Goal: Task Accomplishment & Management: Use online tool/utility

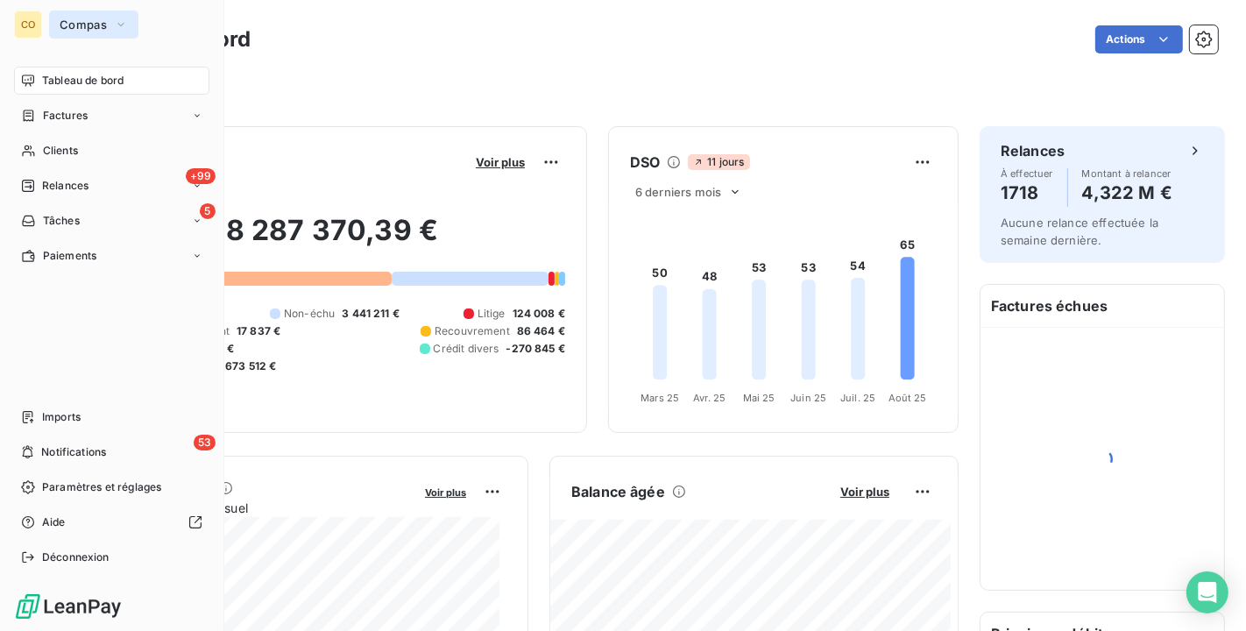
click at [58, 27] on button "Compas" at bounding box center [93, 25] width 89 height 28
click at [67, 181] on span "Relances" at bounding box center [65, 186] width 46 height 16
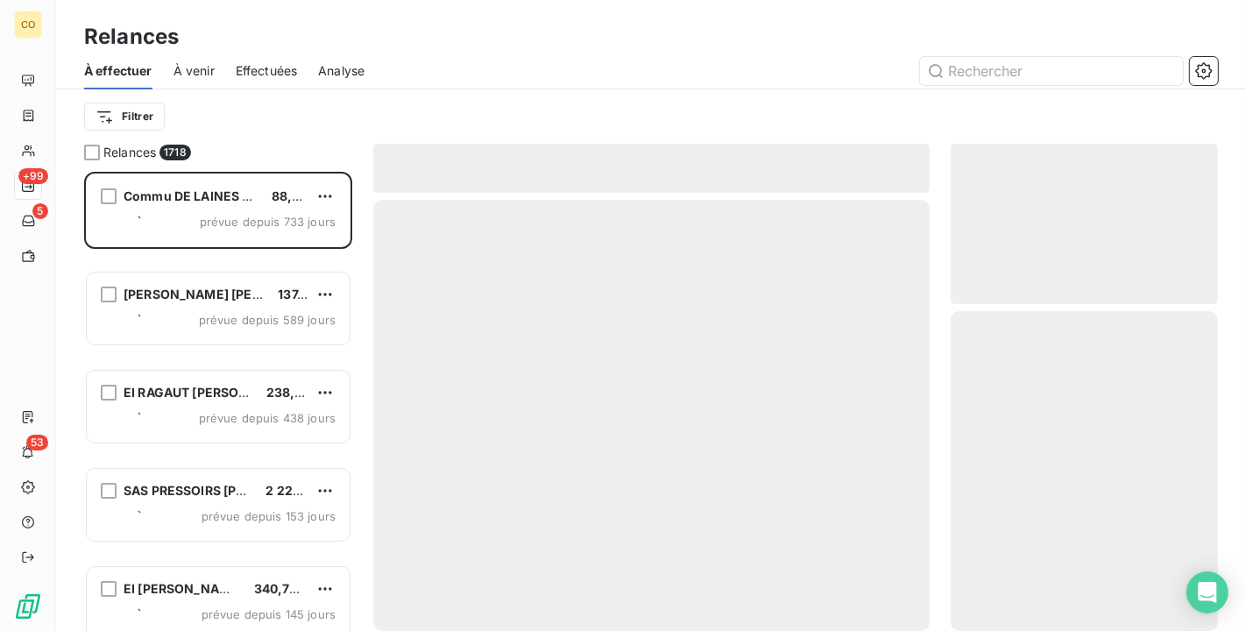
scroll to position [444, 252]
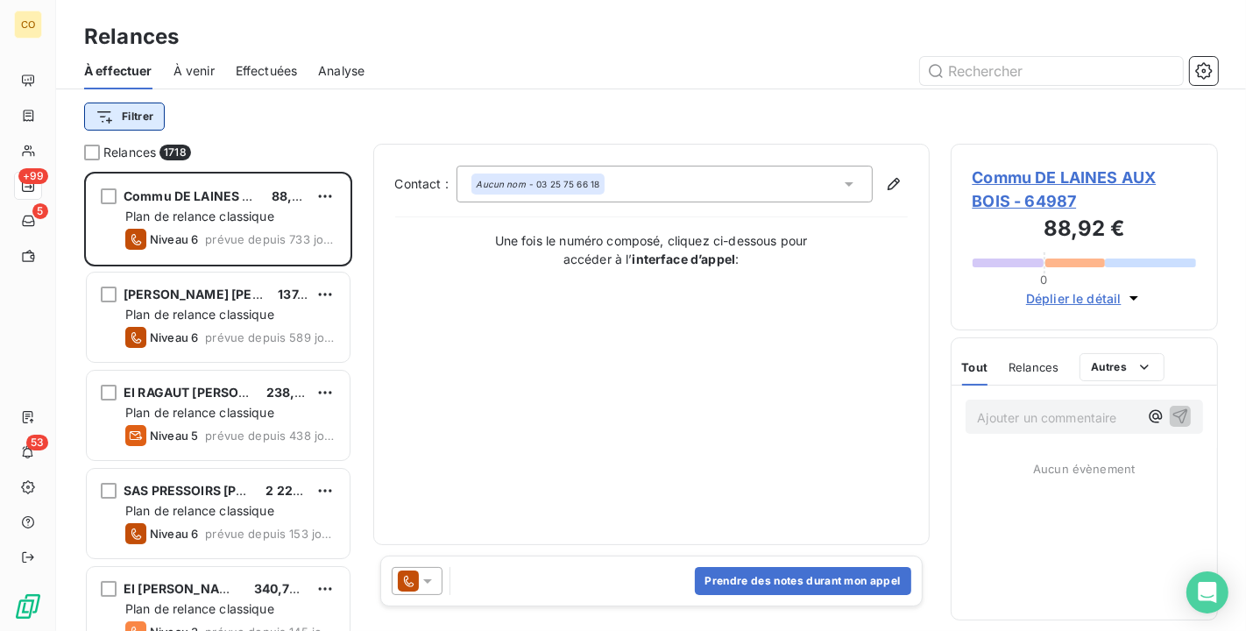
click at [127, 109] on html "CO +99 5 53 Relances À effectuer À venir Effectuées Analyse Filtrer Relances 17…" at bounding box center [623, 315] width 1246 height 631
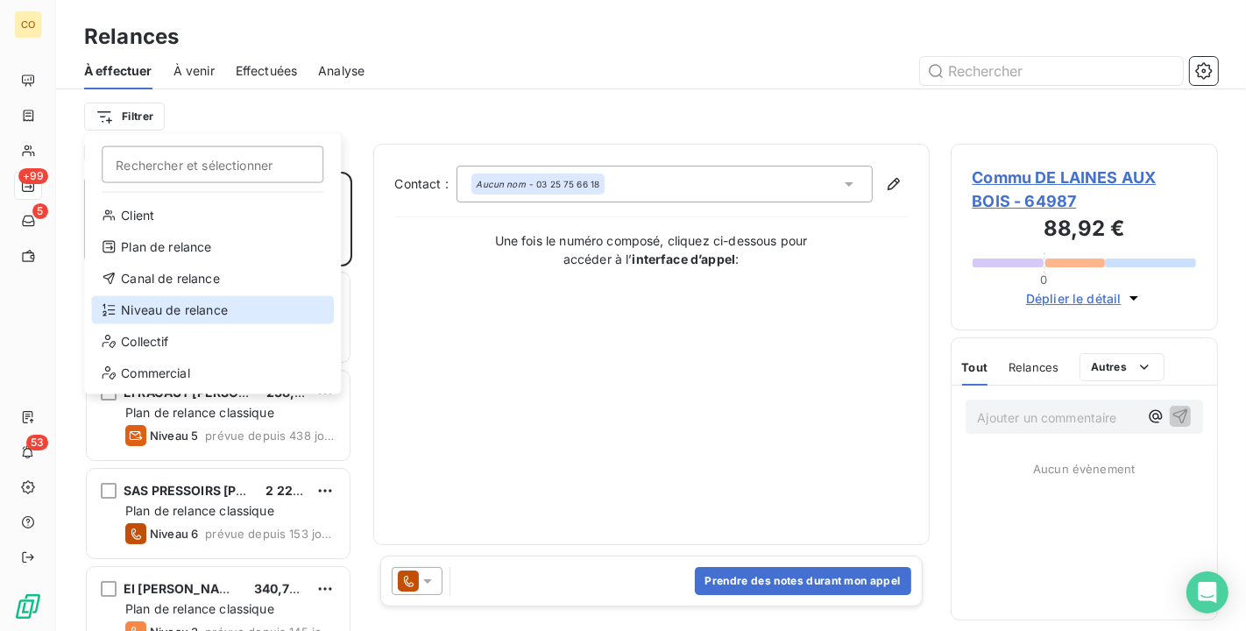
click at [200, 308] on div "Niveau de relance" at bounding box center [212, 310] width 243 height 28
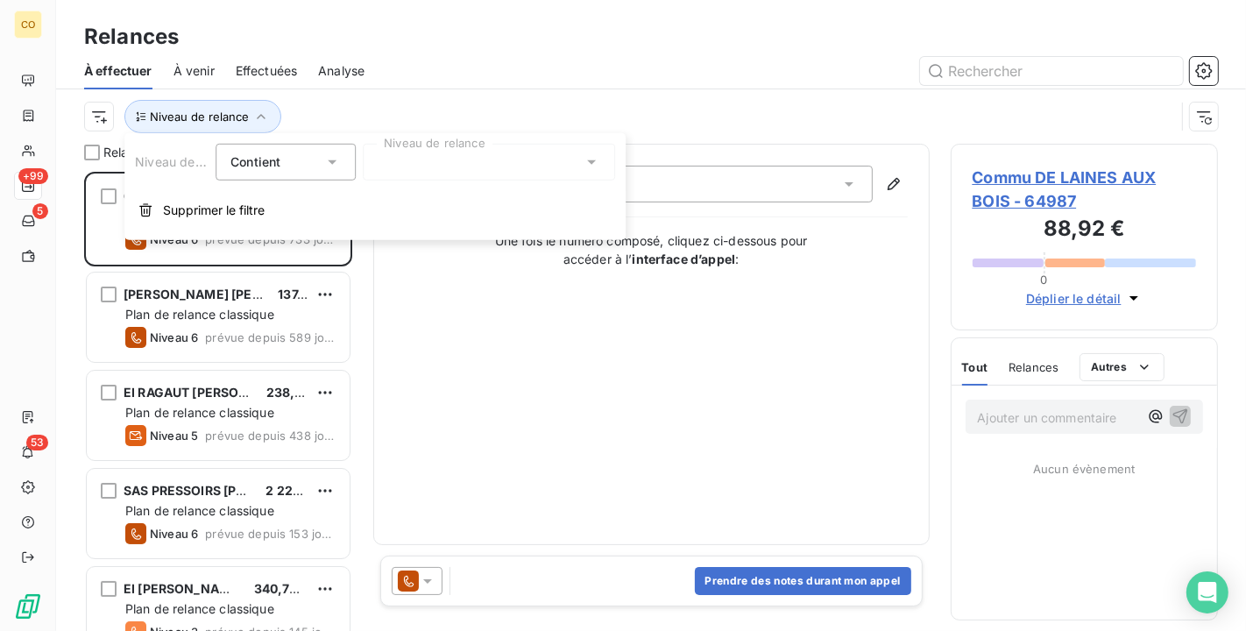
click at [521, 158] on div at bounding box center [489, 162] width 252 height 37
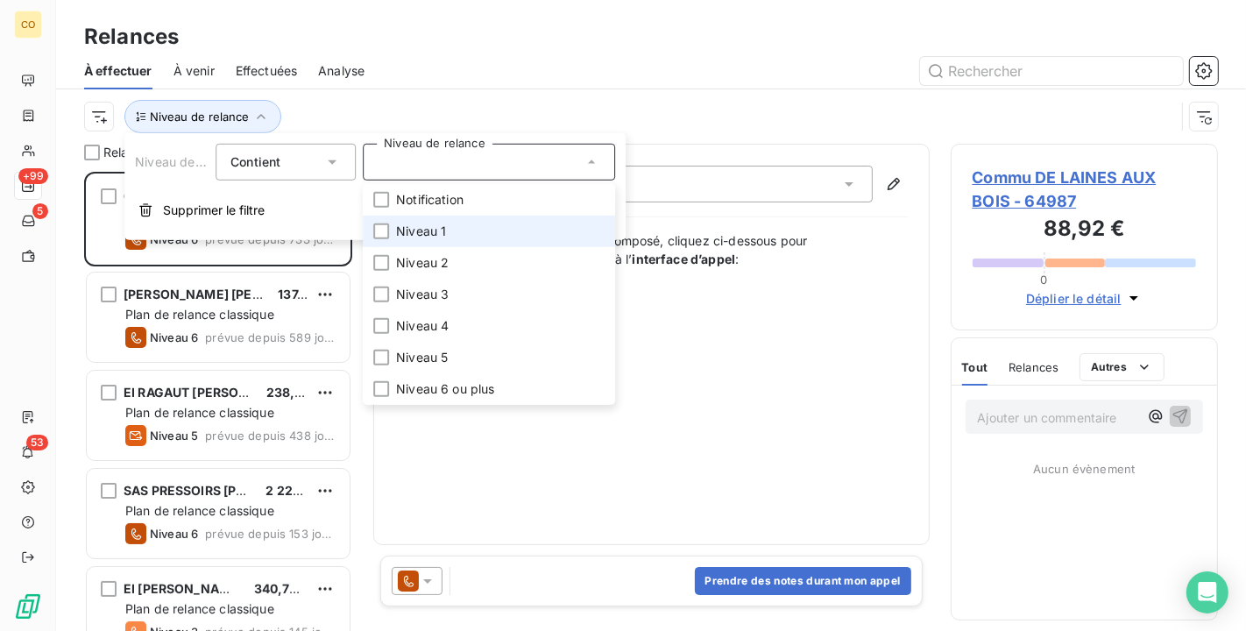
click at [471, 221] on li "Niveau 1" at bounding box center [489, 232] width 252 height 32
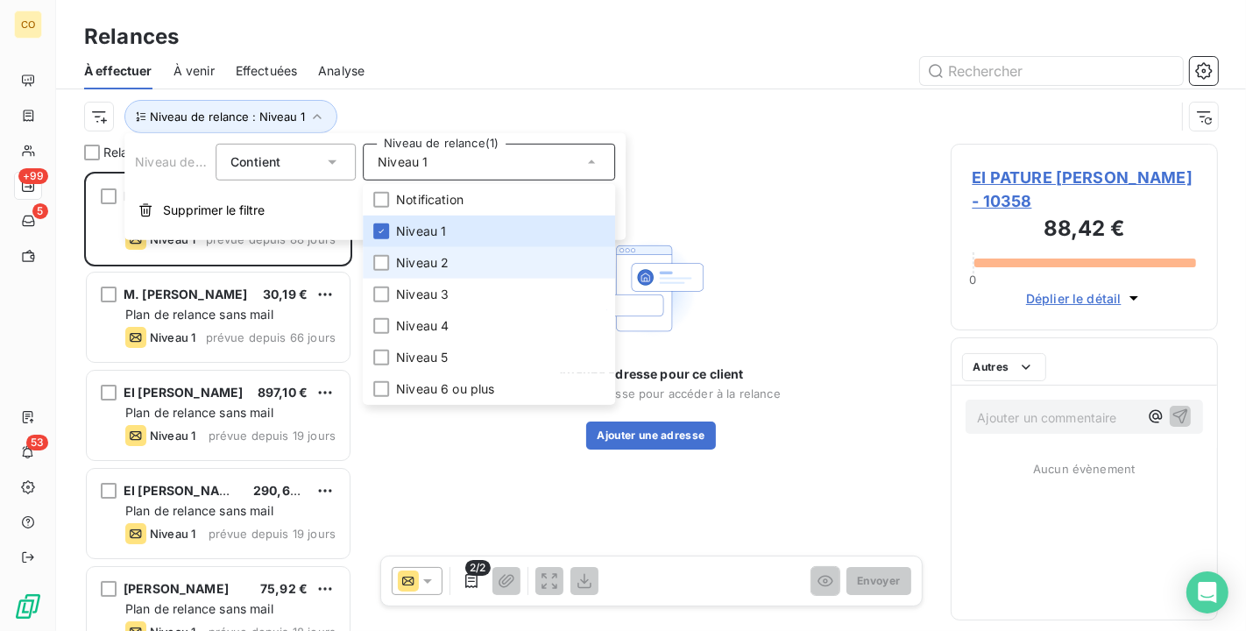
scroll to position [444, 252]
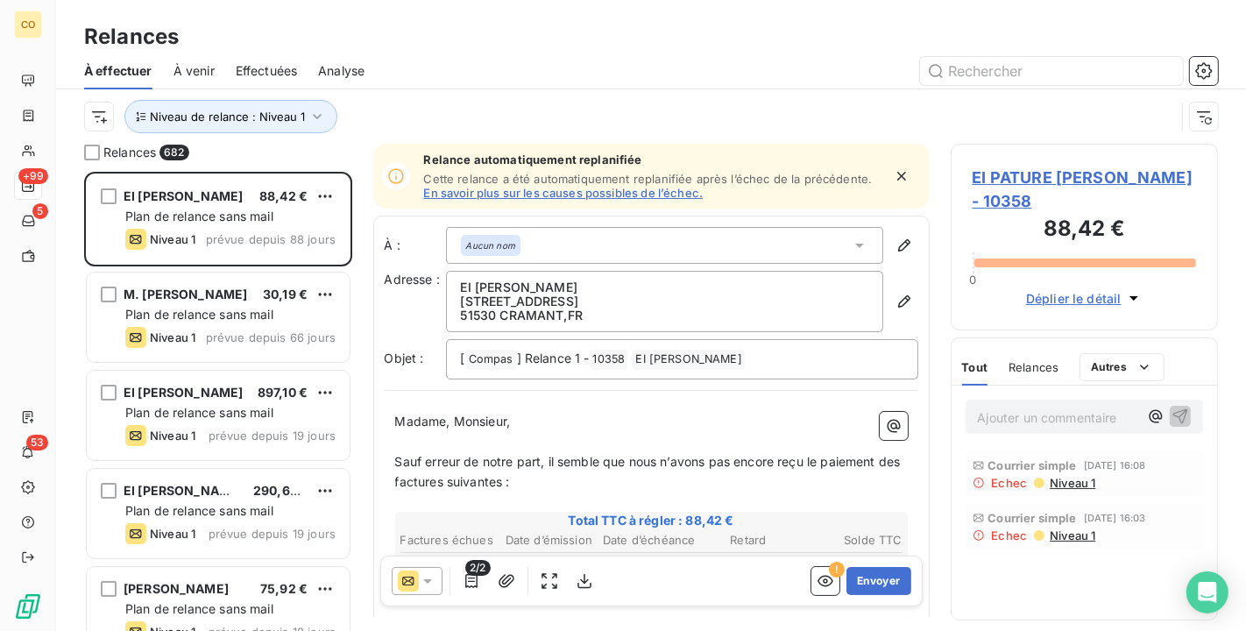
click at [475, 42] on div "Relances" at bounding box center [651, 37] width 1190 height 32
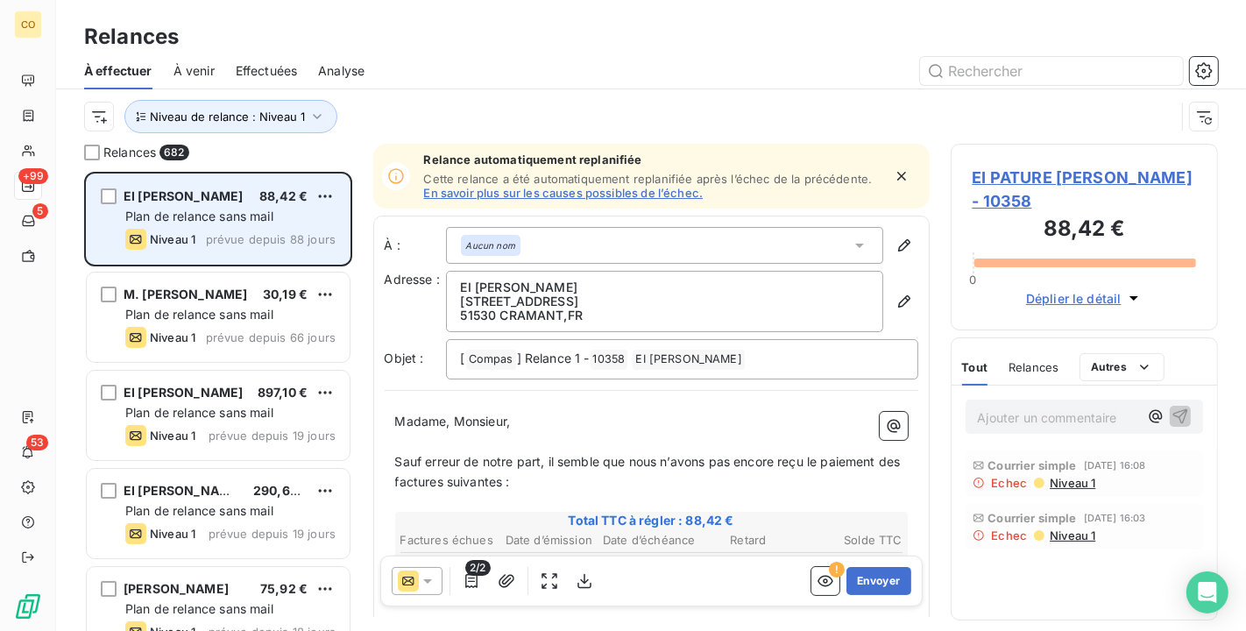
click at [337, 195] on div "EI PATURE Thierry 88,42 € Plan de relance sans mail Niveau 1 prévue depuis 88 j…" at bounding box center [218, 218] width 263 height 89
click at [328, 193] on html "CO +99 5 53 Relances À effectuer À venir Effectuées Analyse Niveau de relance :…" at bounding box center [623, 315] width 1246 height 631
click at [297, 234] on div "Replanifier cette action" at bounding box center [250, 231] width 157 height 28
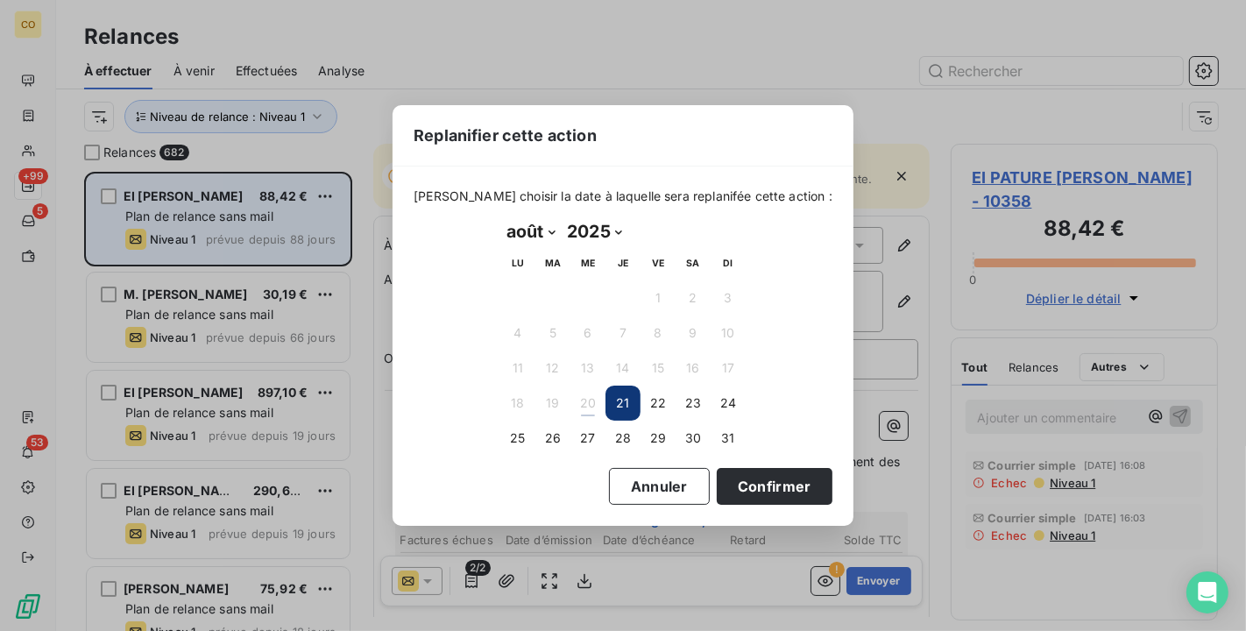
click at [553, 230] on select "janvier février mars avril mai juin juillet août septembre octobre novembre déc…" at bounding box center [530, 231] width 60 height 28
select select "8"
click at [500, 217] on select "janvier février mars avril mai juin juillet août septembre octobre novembre déc…" at bounding box center [530, 231] width 60 height 28
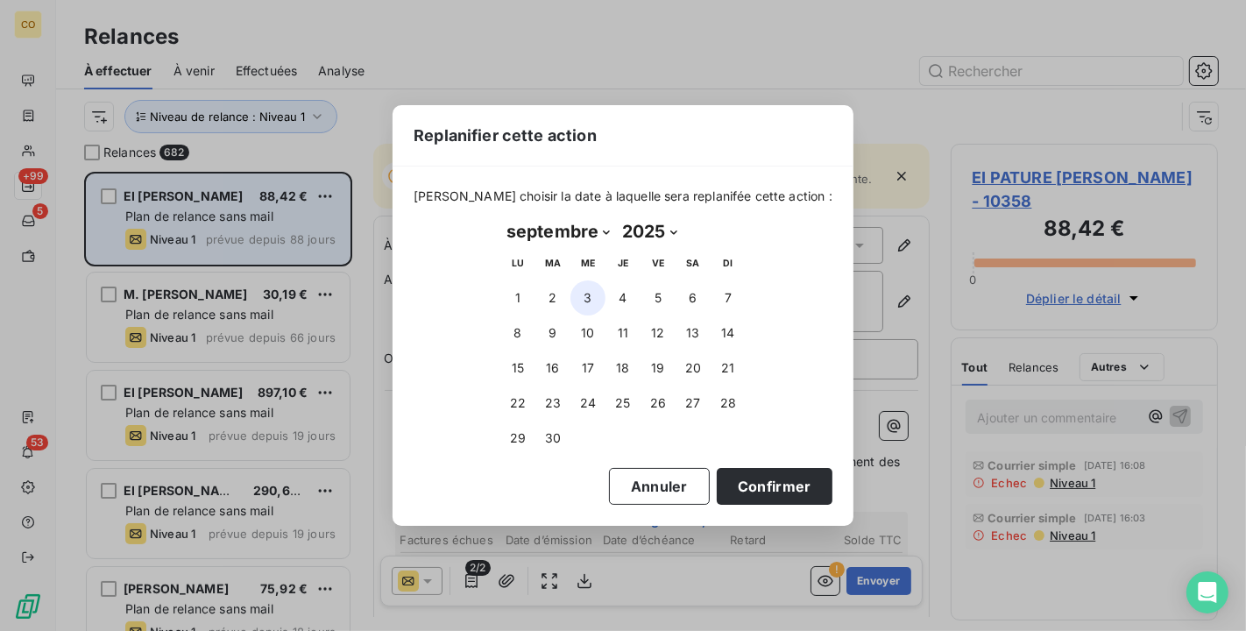
click at [588, 294] on button "3" at bounding box center [588, 297] width 35 height 35
click at [764, 483] on button "Confirmer" at bounding box center [775, 486] width 116 height 37
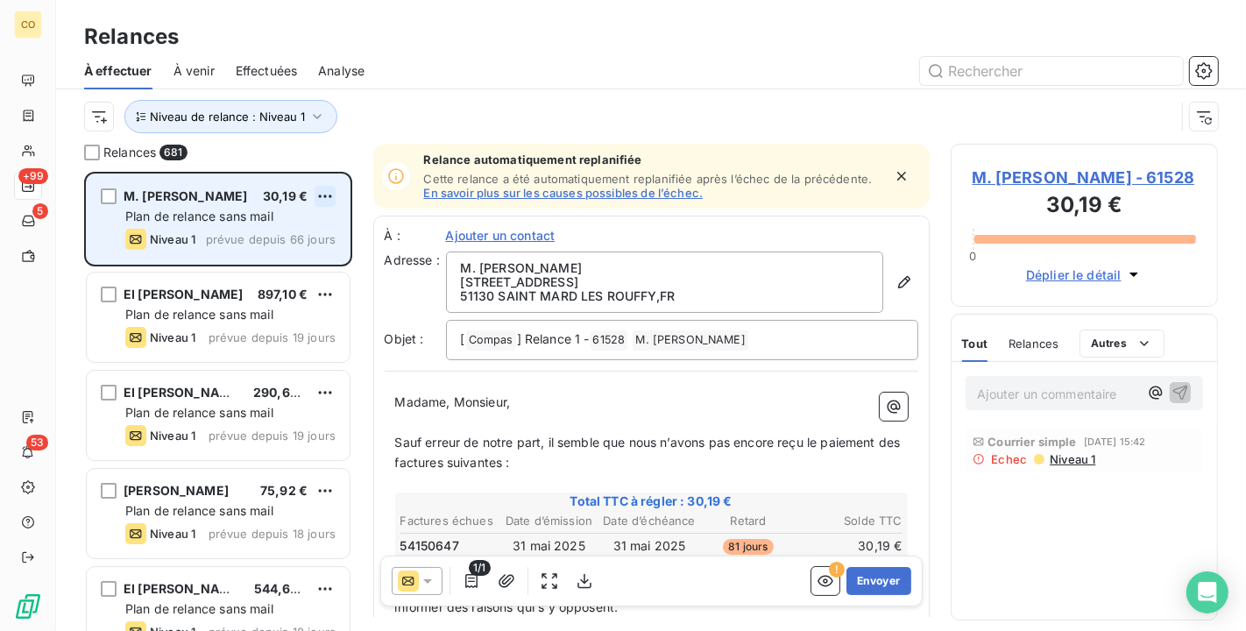
click at [327, 196] on html "CO +99 5 53 Relances À effectuer À venir Effectuées Analyse Niveau de relance :…" at bounding box center [623, 315] width 1246 height 631
click at [310, 223] on div "Replanifier cette action" at bounding box center [250, 231] width 157 height 28
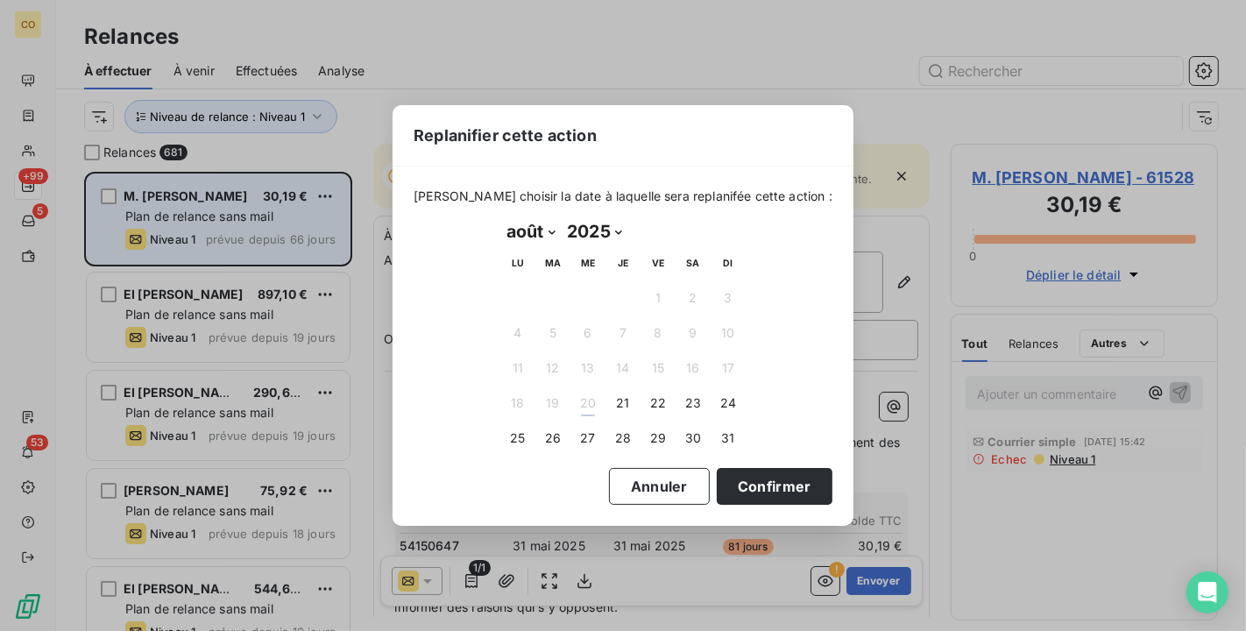
click at [550, 227] on select "janvier février mars avril mai juin juillet août septembre octobre novembre déc…" at bounding box center [530, 231] width 60 height 28
select select "8"
click at [500, 217] on select "janvier février mars avril mai juin juillet août septembre octobre novembre déc…" at bounding box center [530, 231] width 60 height 28
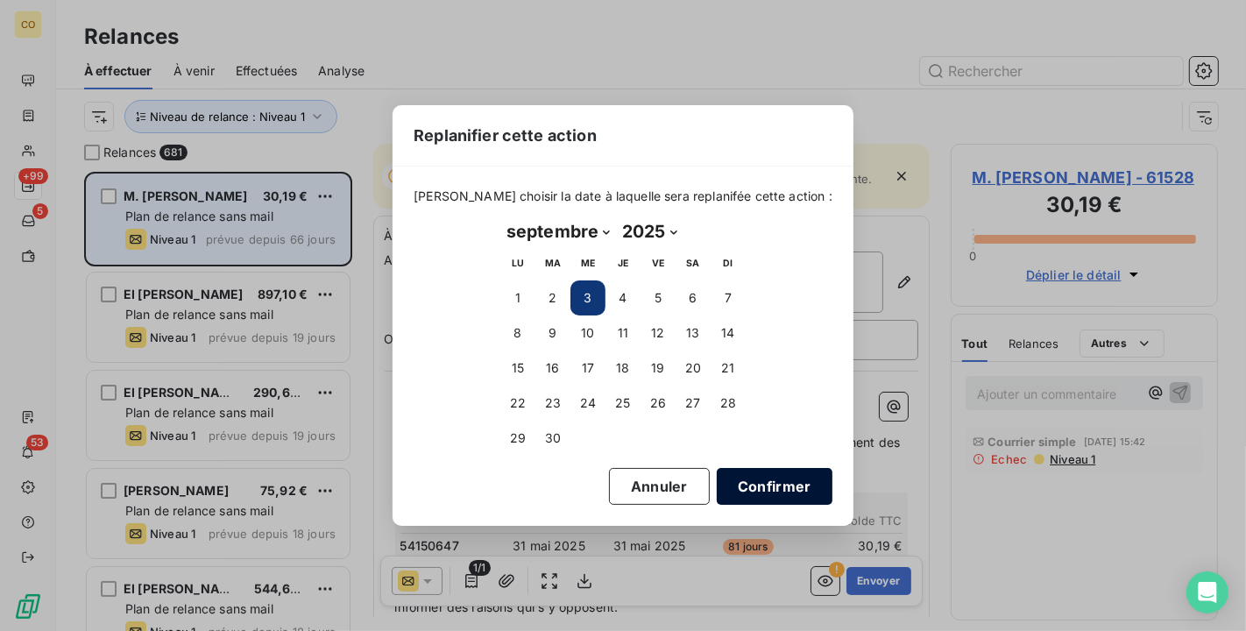
click at [720, 478] on button "Confirmer" at bounding box center [775, 486] width 116 height 37
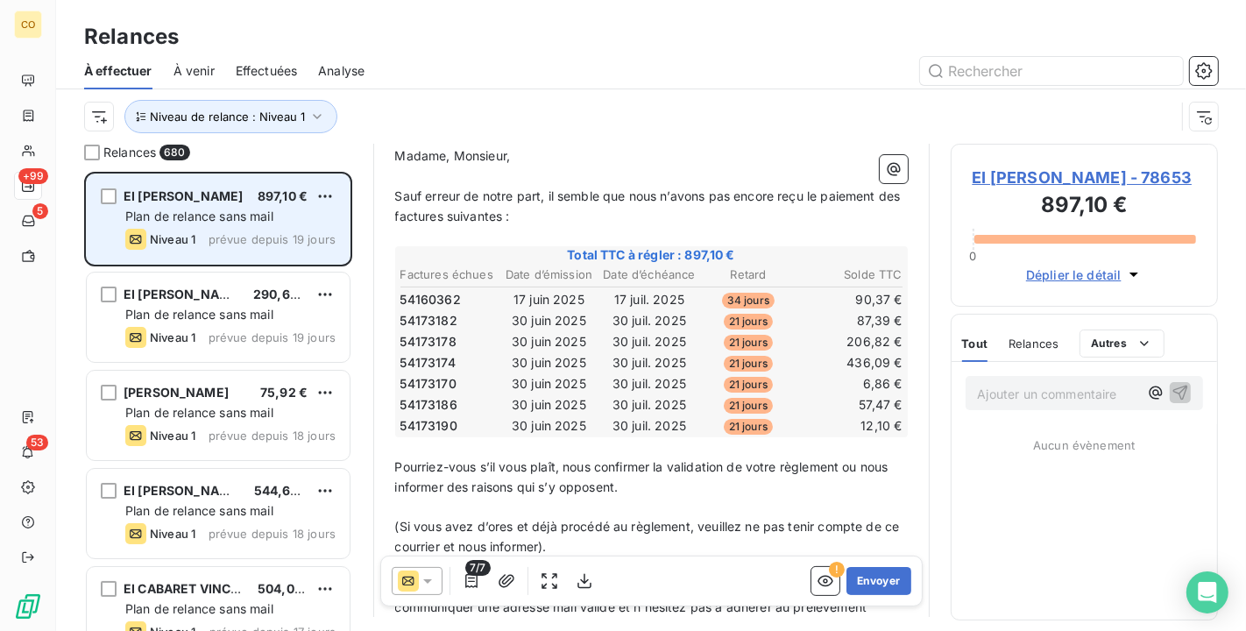
scroll to position [97, 0]
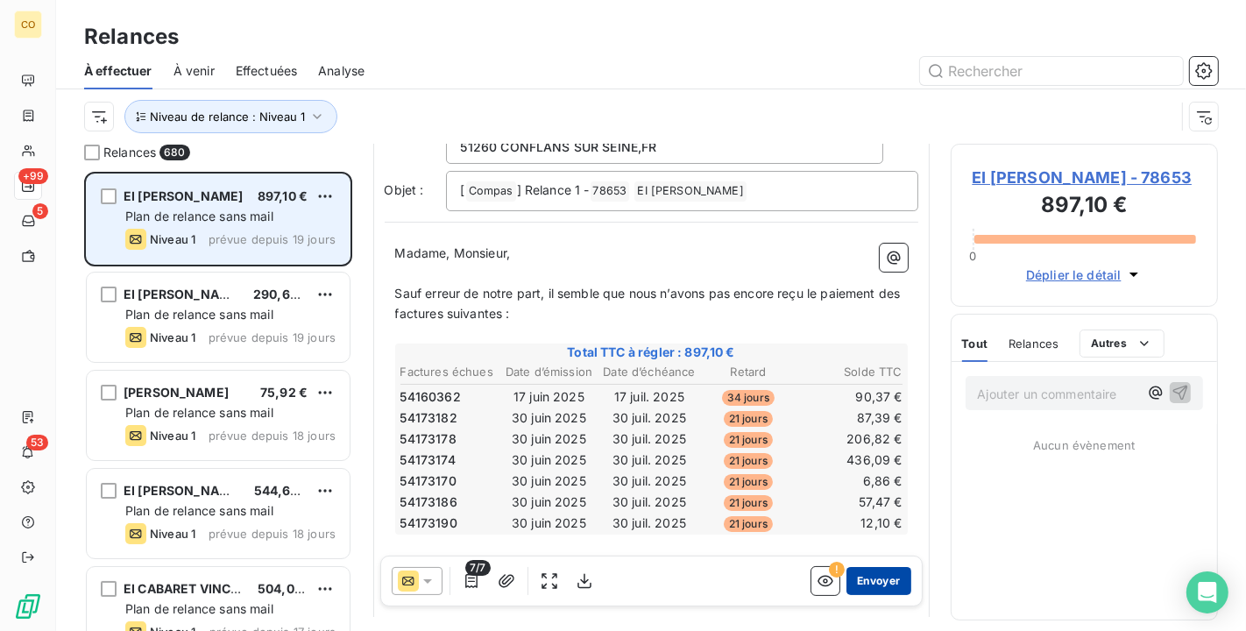
click at [866, 571] on button "Envoyer" at bounding box center [879, 581] width 64 height 28
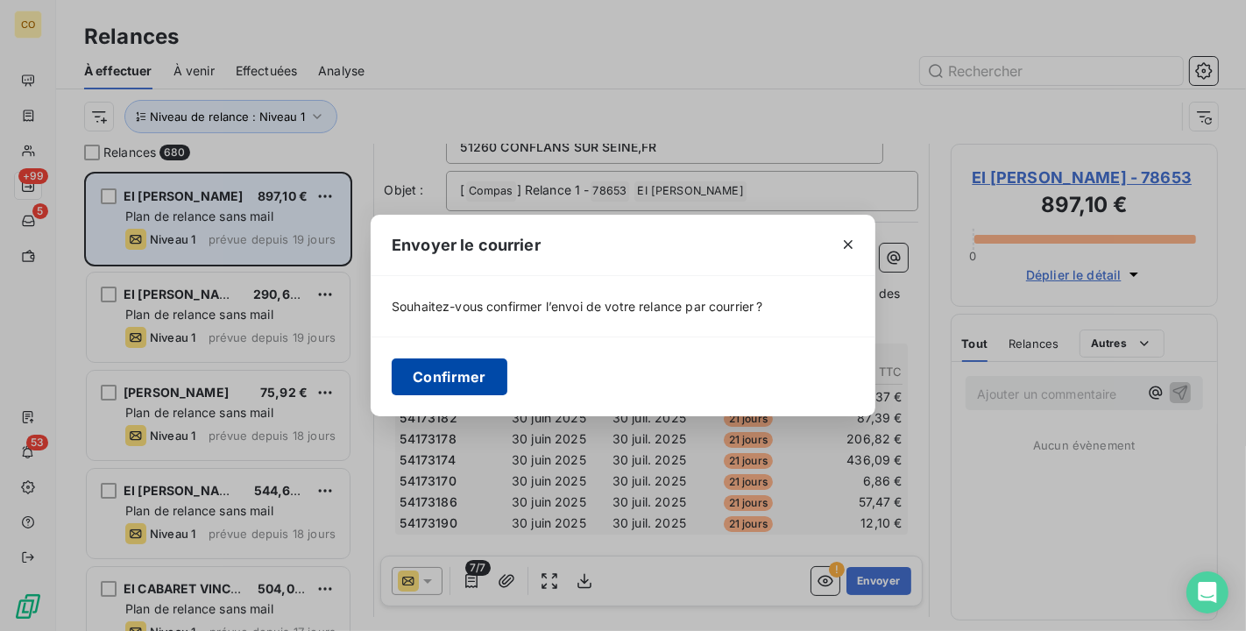
click at [468, 383] on button "Confirmer" at bounding box center [450, 376] width 116 height 37
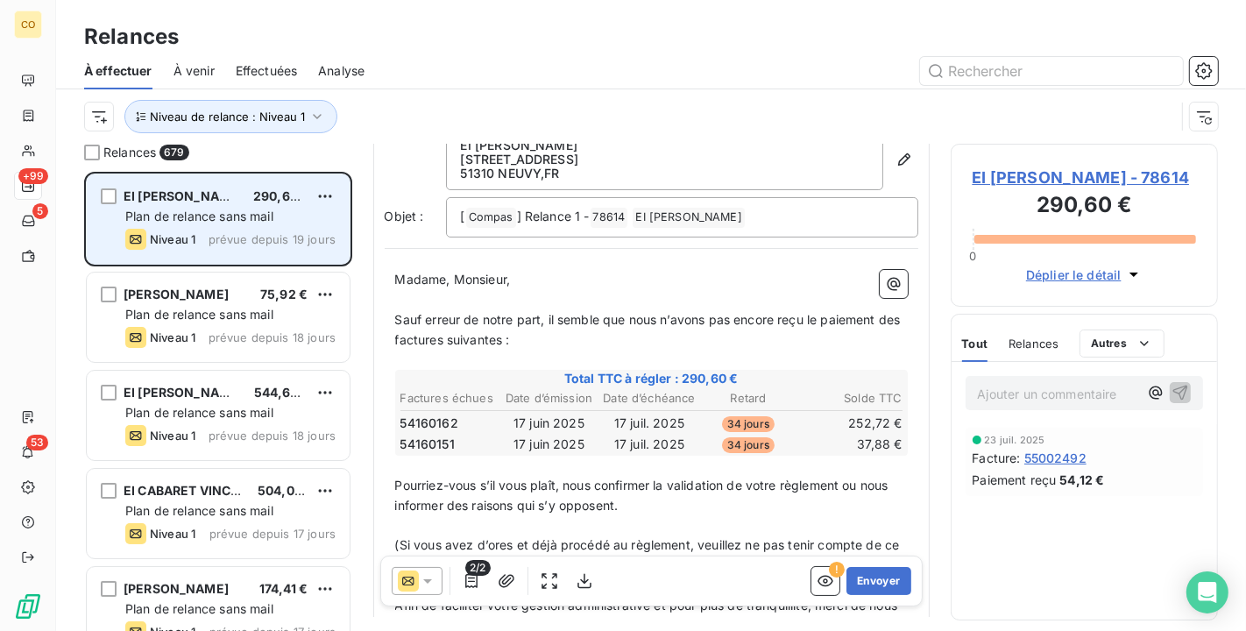
scroll to position [99, 0]
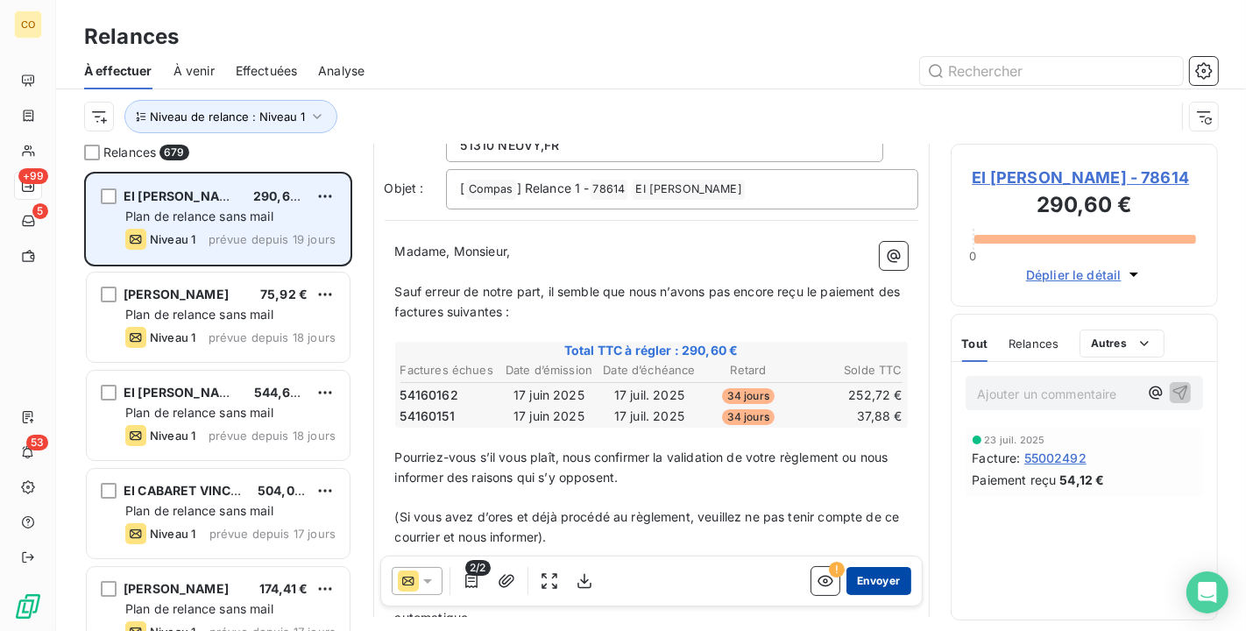
click at [859, 576] on button "Envoyer" at bounding box center [879, 581] width 64 height 28
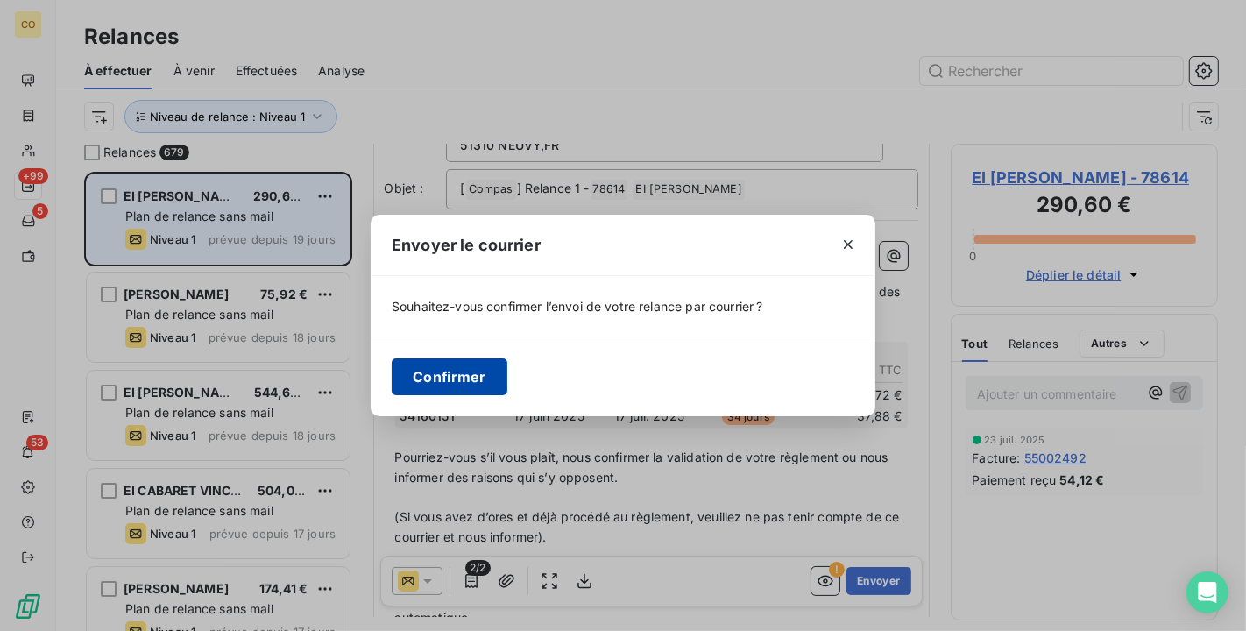
click at [463, 372] on button "Confirmer" at bounding box center [450, 376] width 116 height 37
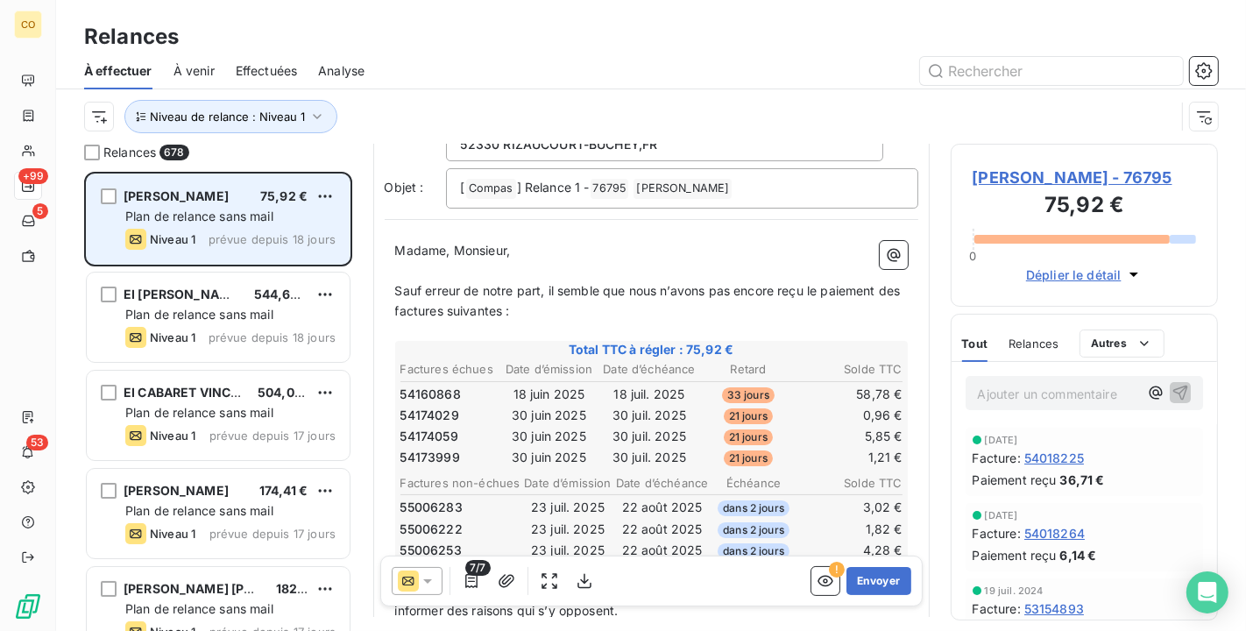
scroll to position [197, 0]
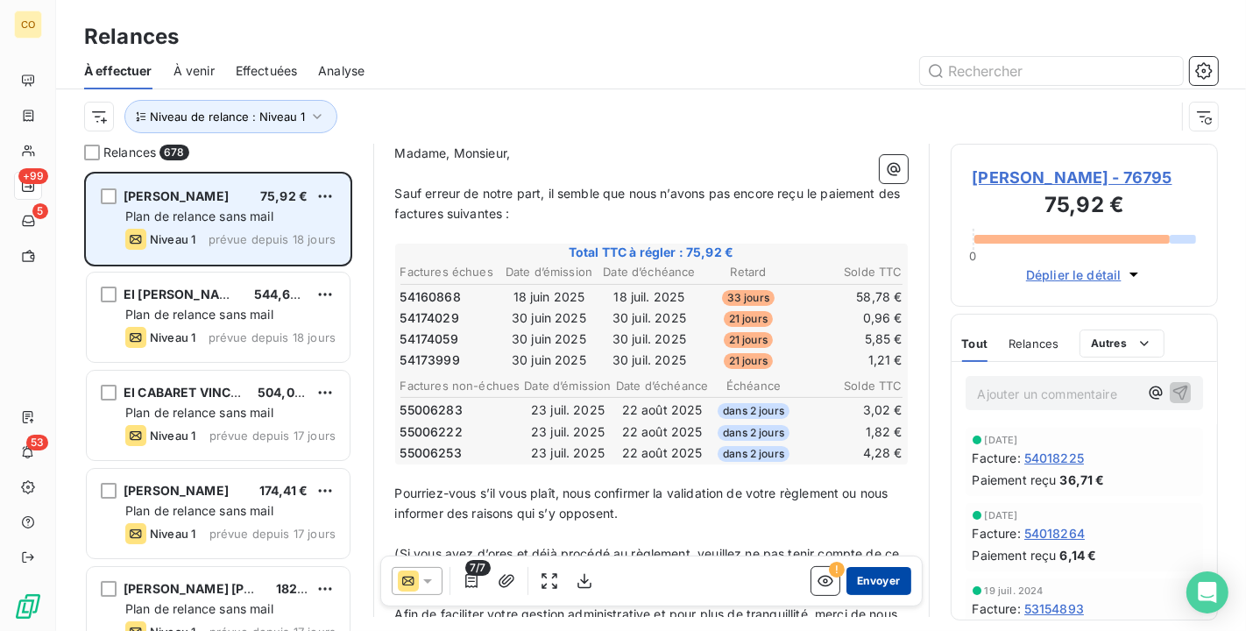
click at [859, 576] on button "Envoyer" at bounding box center [879, 581] width 64 height 28
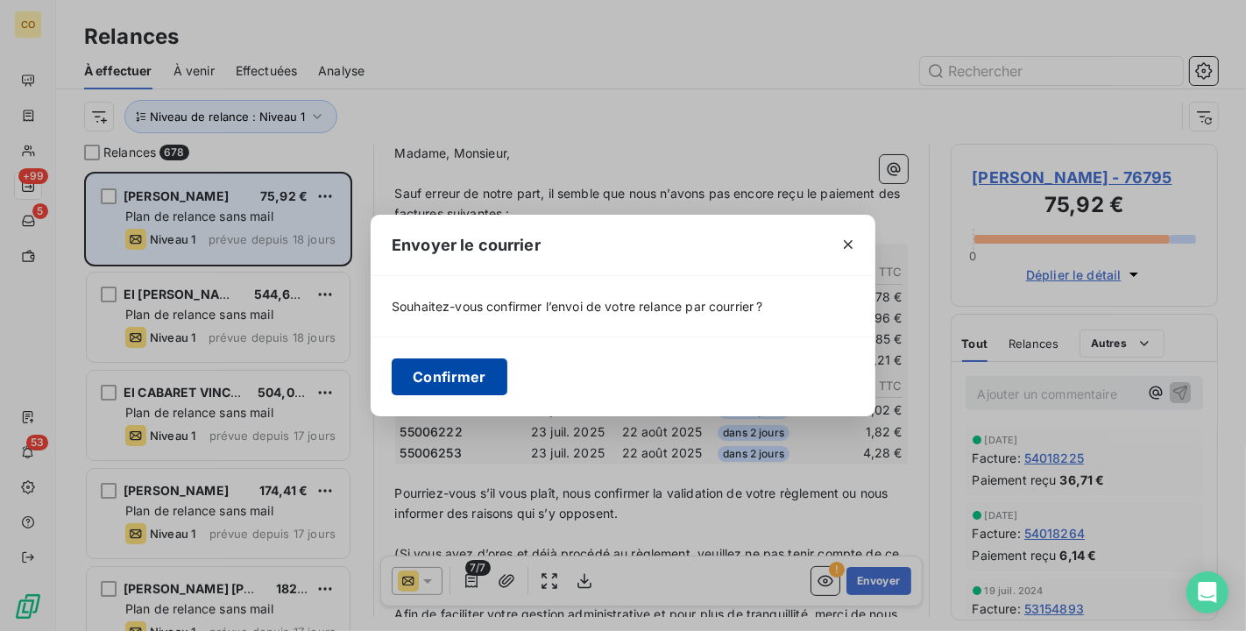
click at [471, 387] on button "Confirmer" at bounding box center [450, 376] width 116 height 37
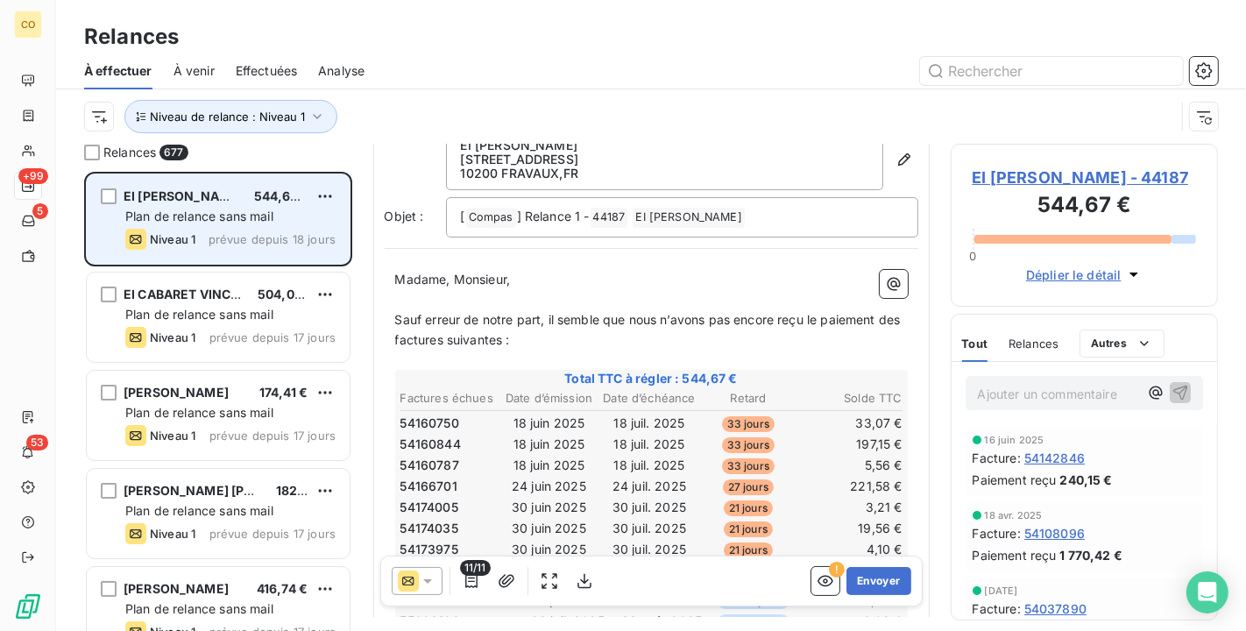
scroll to position [100, 0]
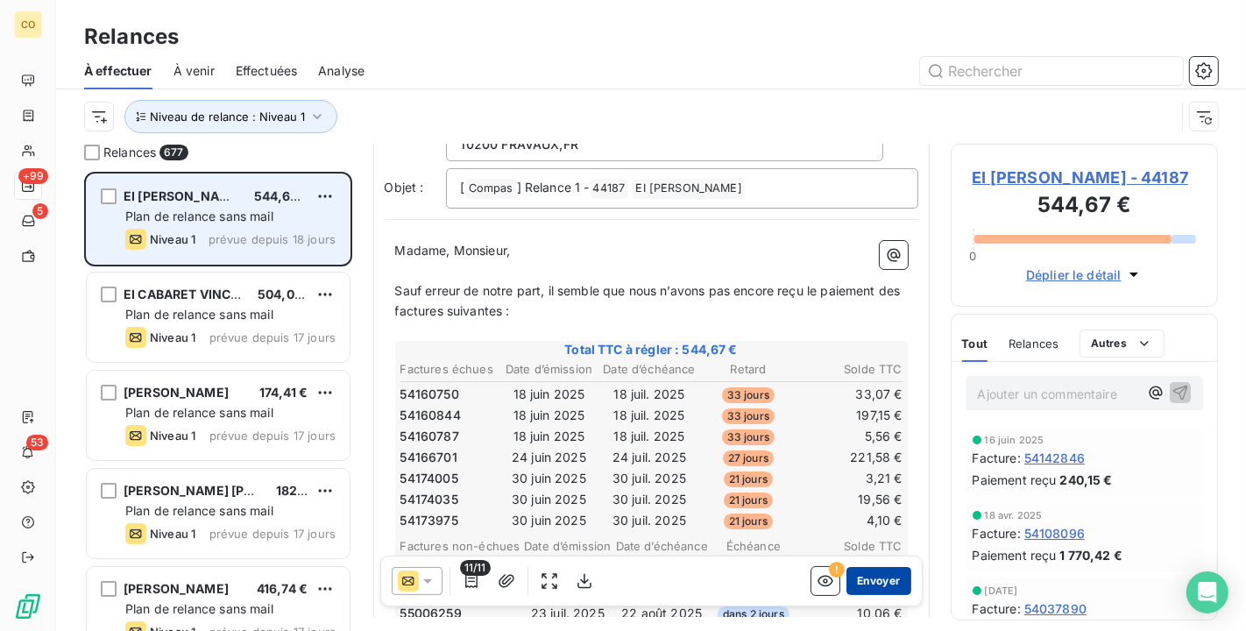
click at [883, 579] on button "Envoyer" at bounding box center [879, 581] width 64 height 28
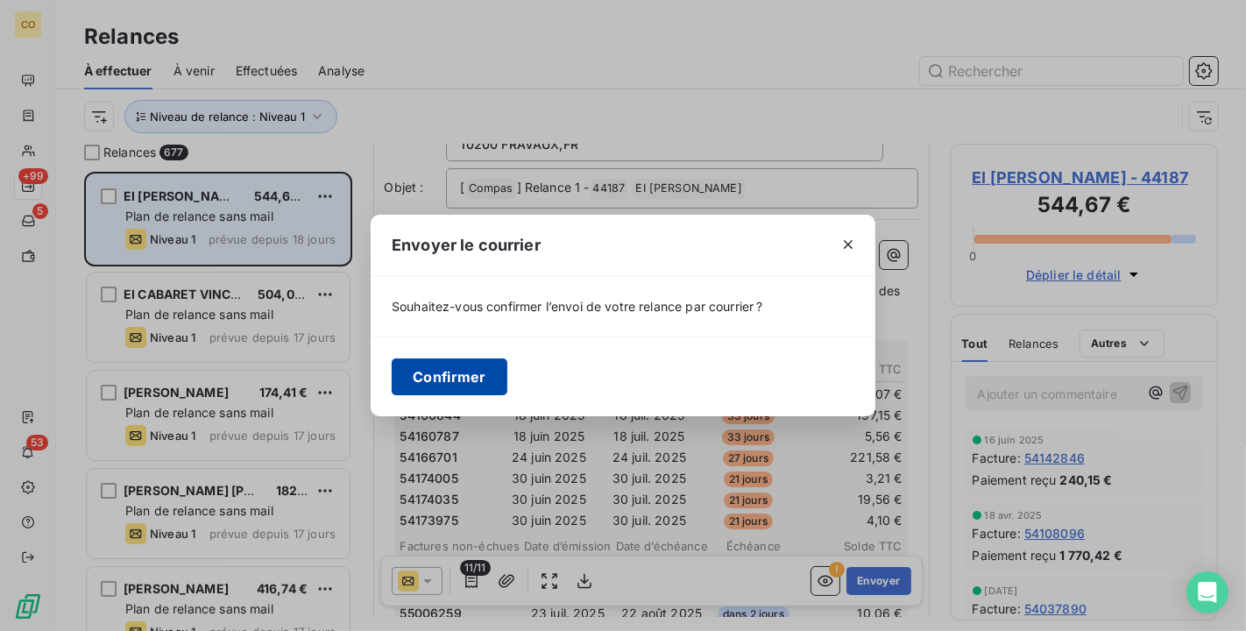
click at [503, 377] on button "Confirmer" at bounding box center [450, 376] width 116 height 37
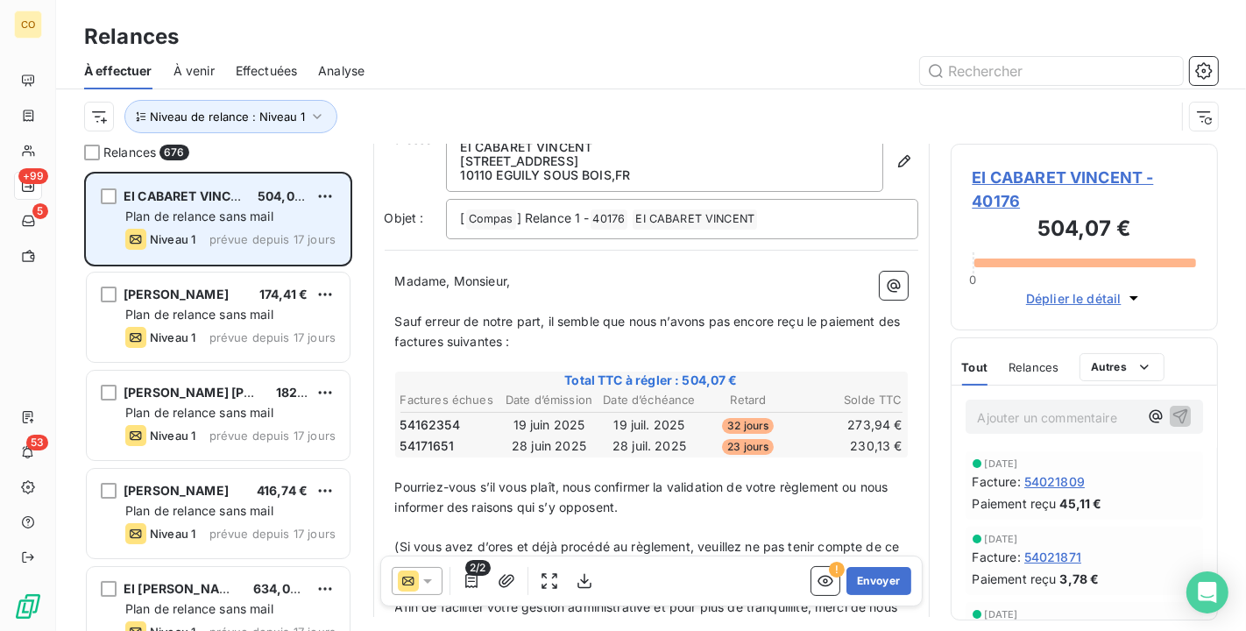
scroll to position [99, 0]
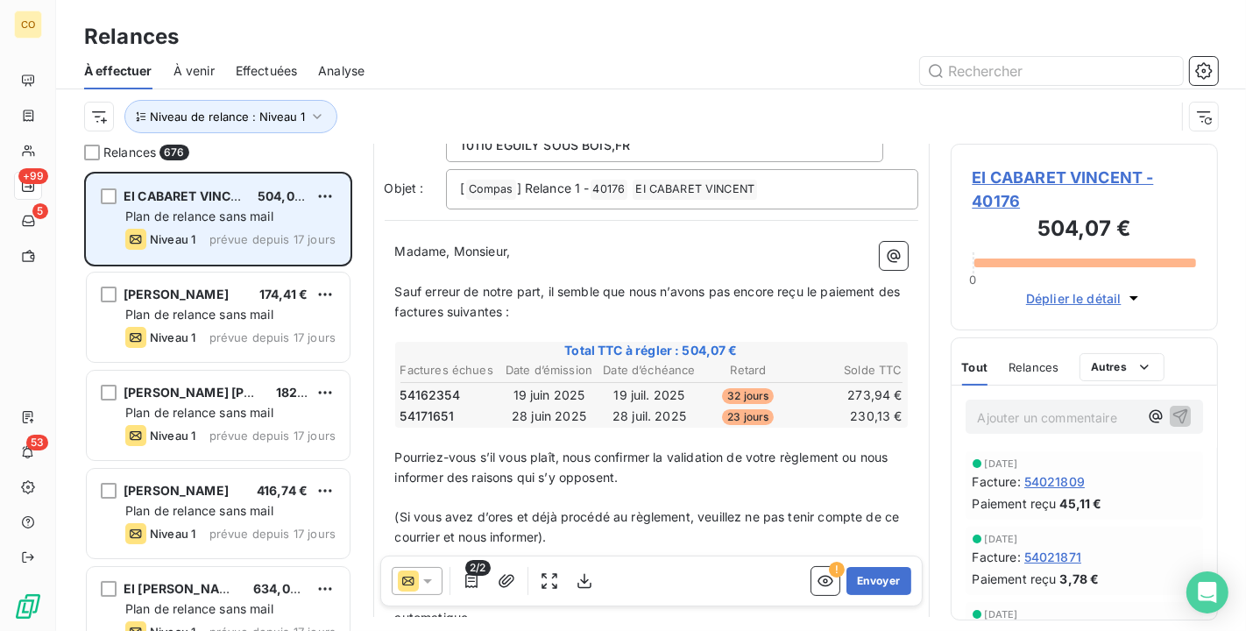
click at [431, 587] on icon at bounding box center [428, 581] width 18 height 18
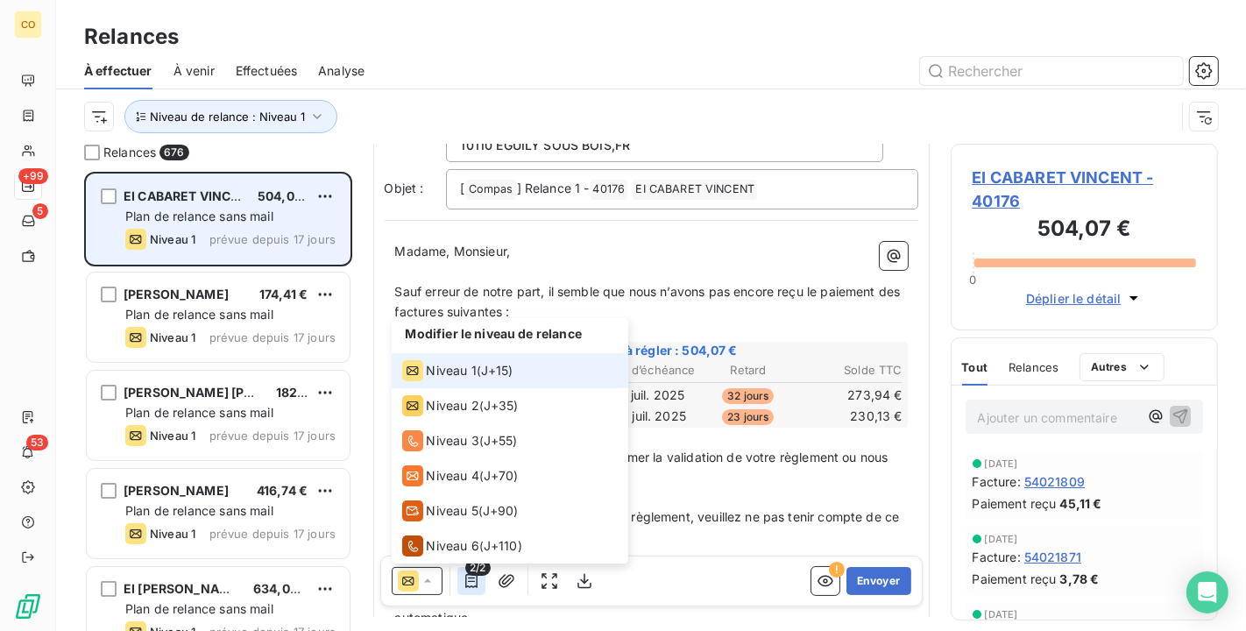
click at [473, 578] on icon "button" at bounding box center [472, 581] width 18 height 18
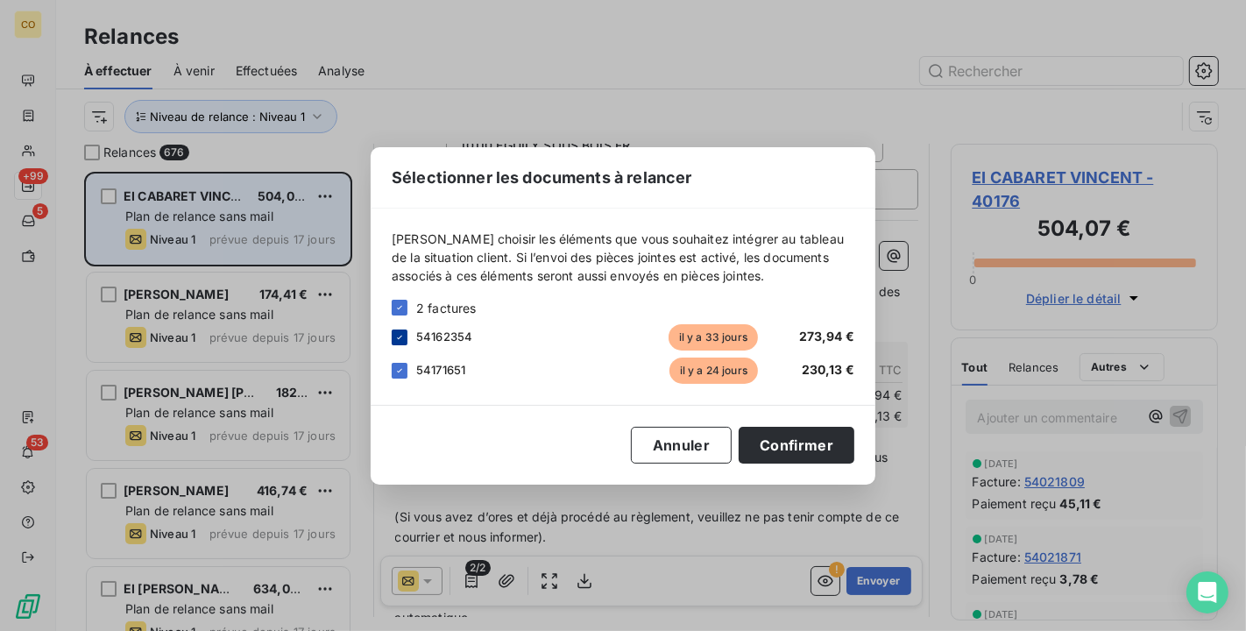
click at [405, 331] on div at bounding box center [400, 338] width 16 height 16
click at [771, 445] on button "Confirmer" at bounding box center [797, 445] width 116 height 37
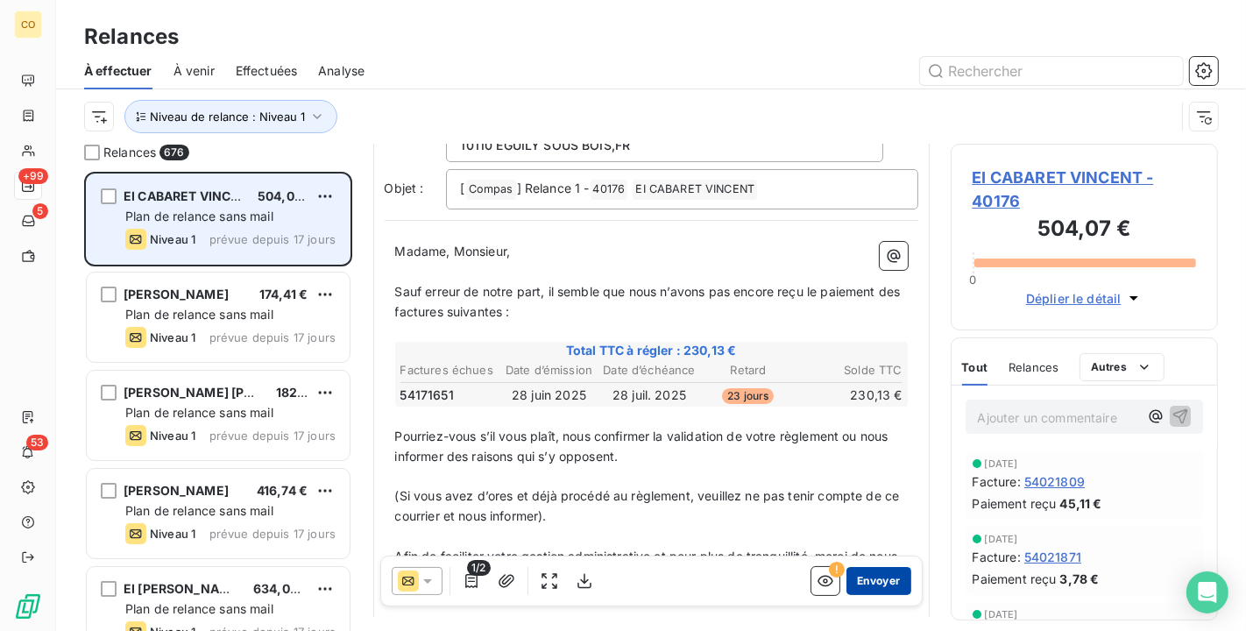
click at [883, 569] on button "Envoyer" at bounding box center [879, 581] width 64 height 28
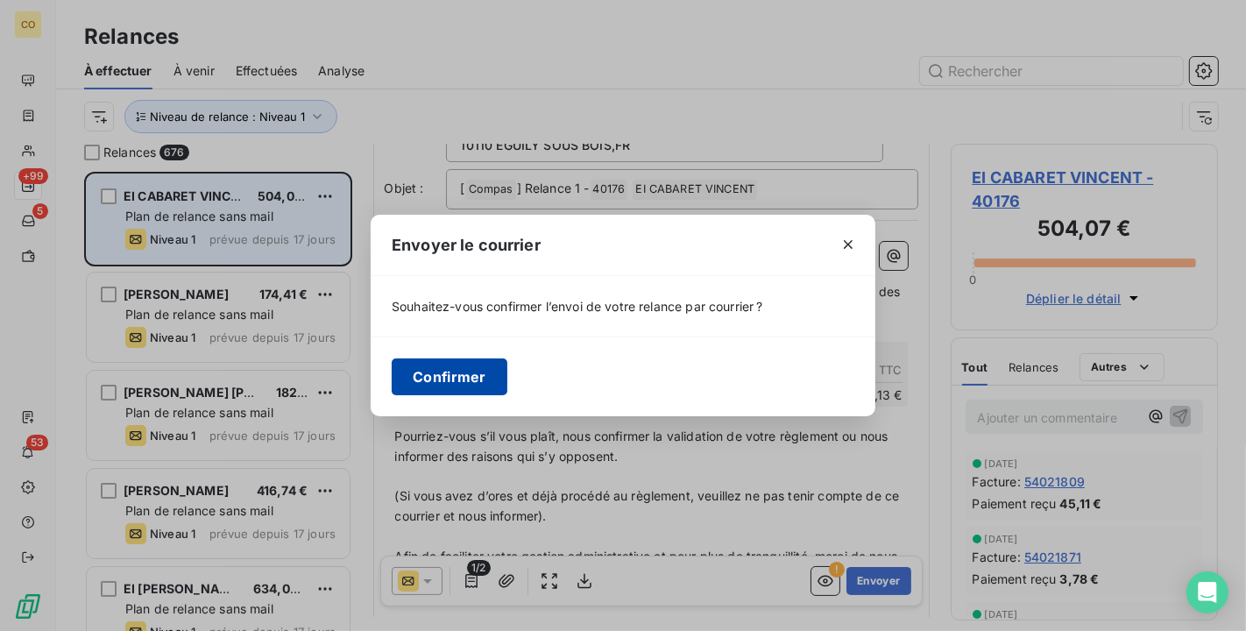
click at [440, 389] on button "Confirmer" at bounding box center [450, 376] width 116 height 37
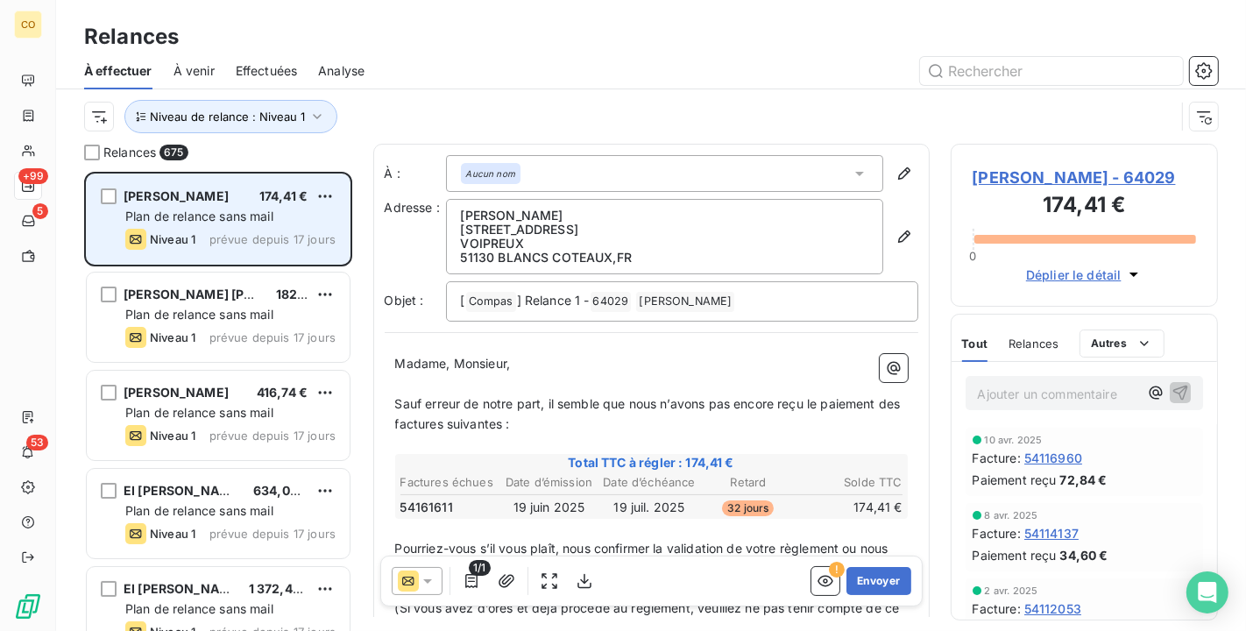
scroll to position [2, 0]
click at [867, 579] on button "Envoyer" at bounding box center [879, 581] width 64 height 28
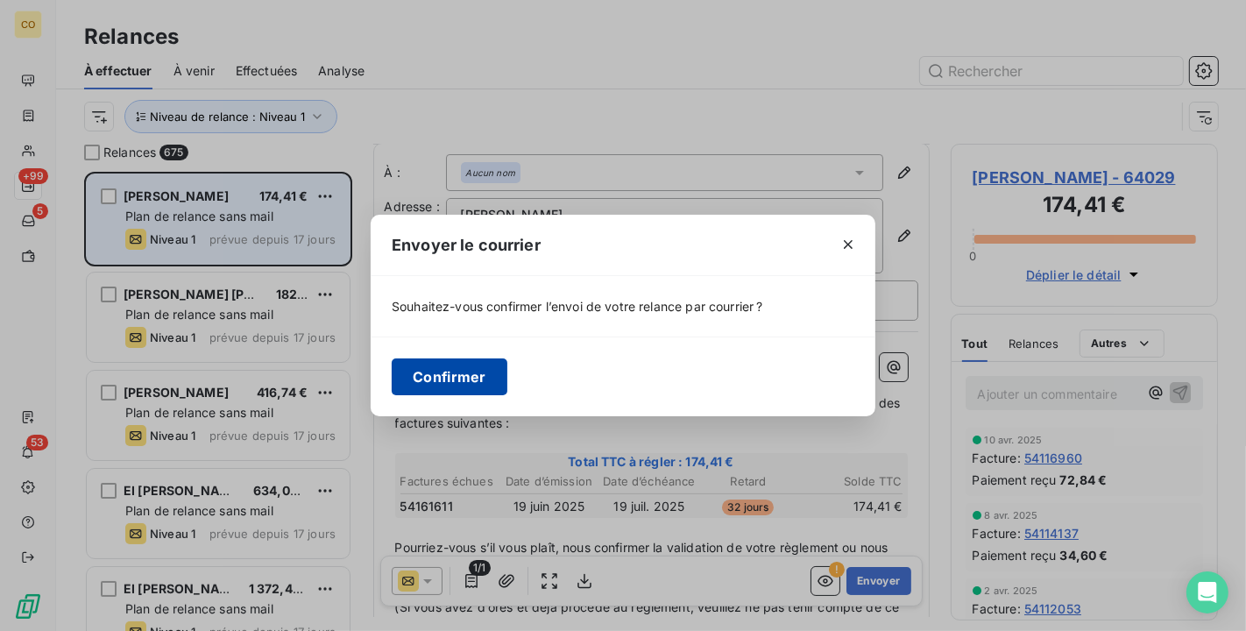
click at [456, 379] on button "Confirmer" at bounding box center [450, 376] width 116 height 37
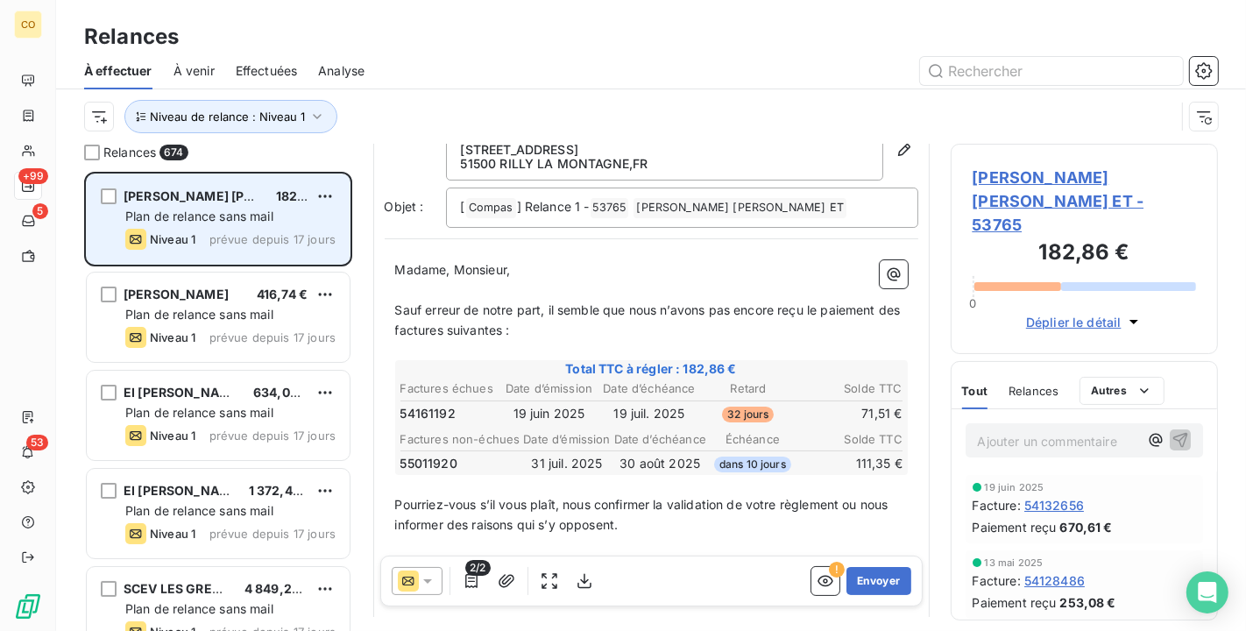
scroll to position [100, 0]
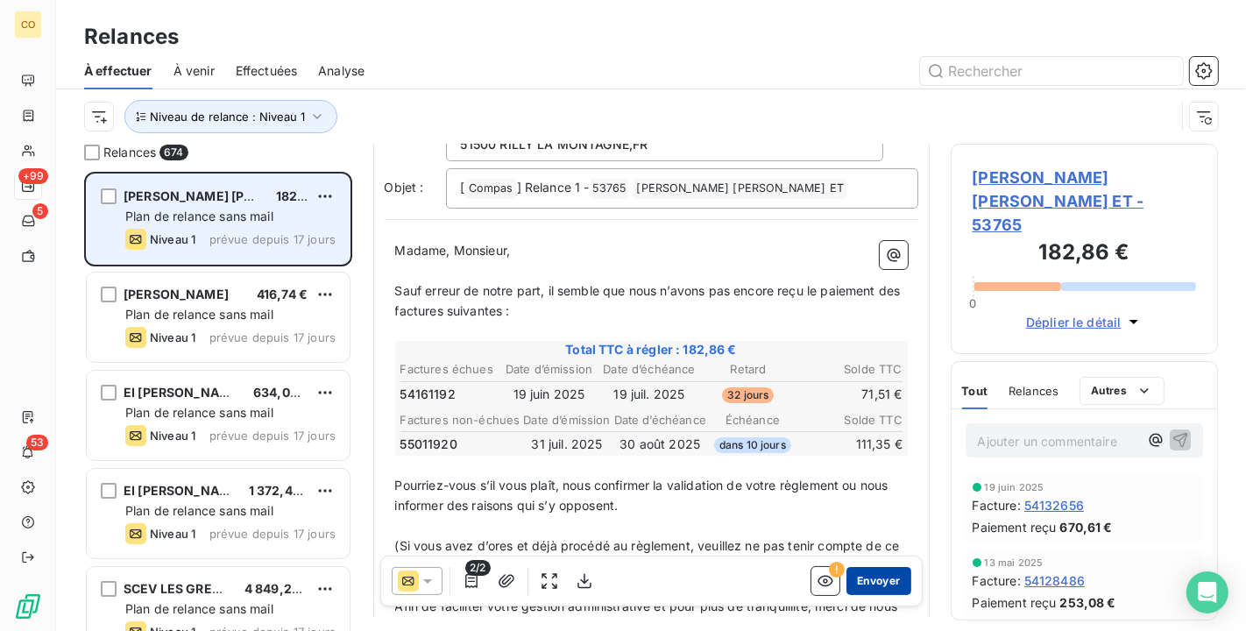
click at [847, 583] on button "Envoyer" at bounding box center [879, 581] width 64 height 28
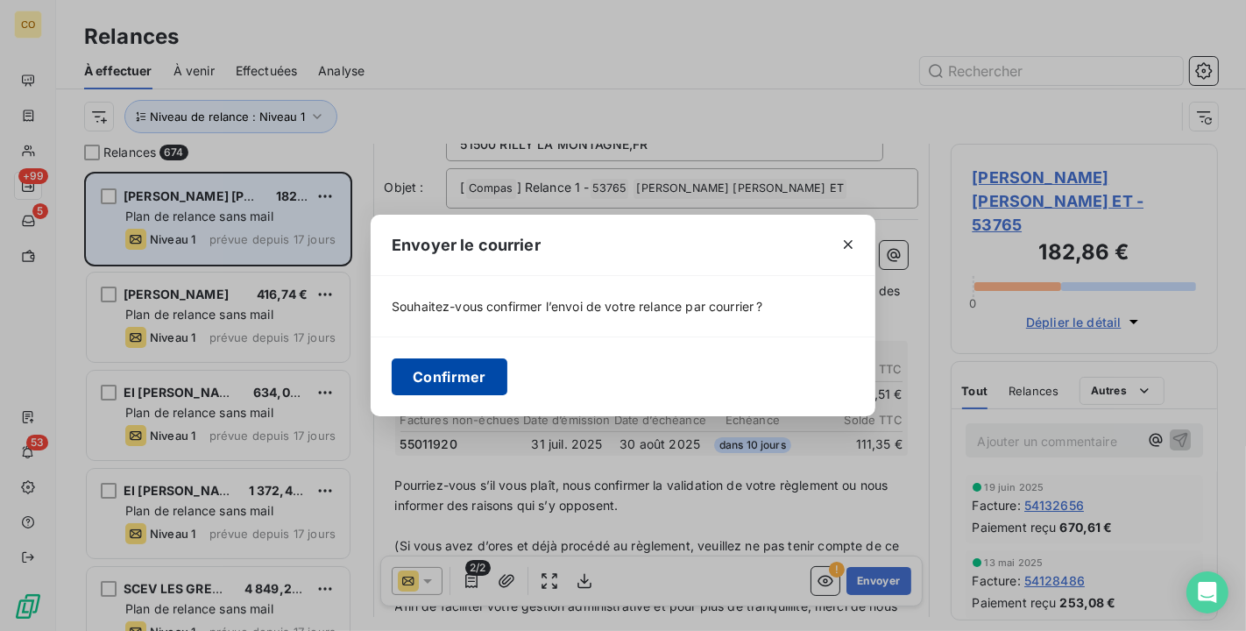
click at [457, 379] on button "Confirmer" at bounding box center [450, 376] width 116 height 37
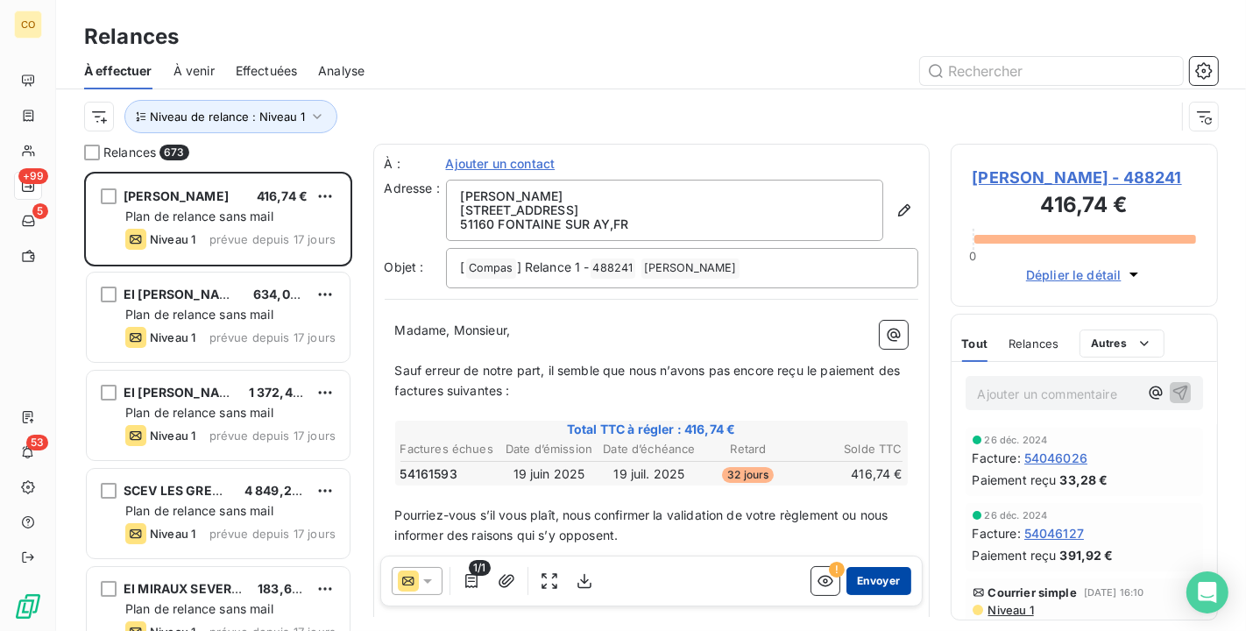
click at [866, 577] on button "Envoyer" at bounding box center [879, 581] width 64 height 28
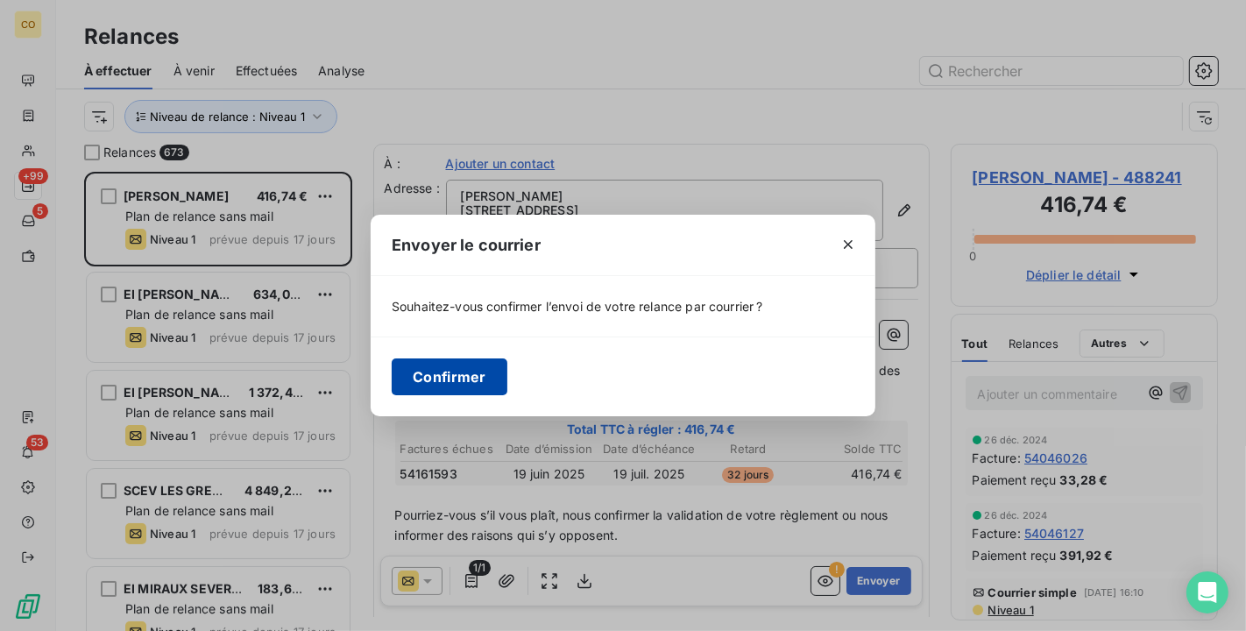
click at [477, 378] on button "Confirmer" at bounding box center [450, 376] width 116 height 37
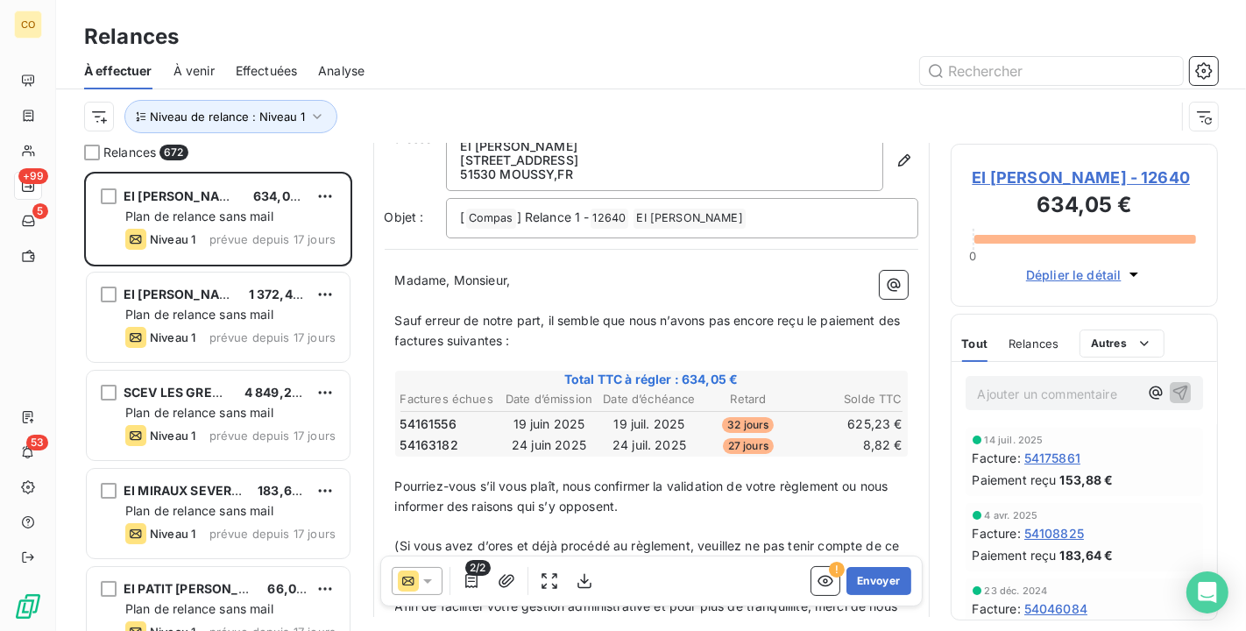
scroll to position [195, 0]
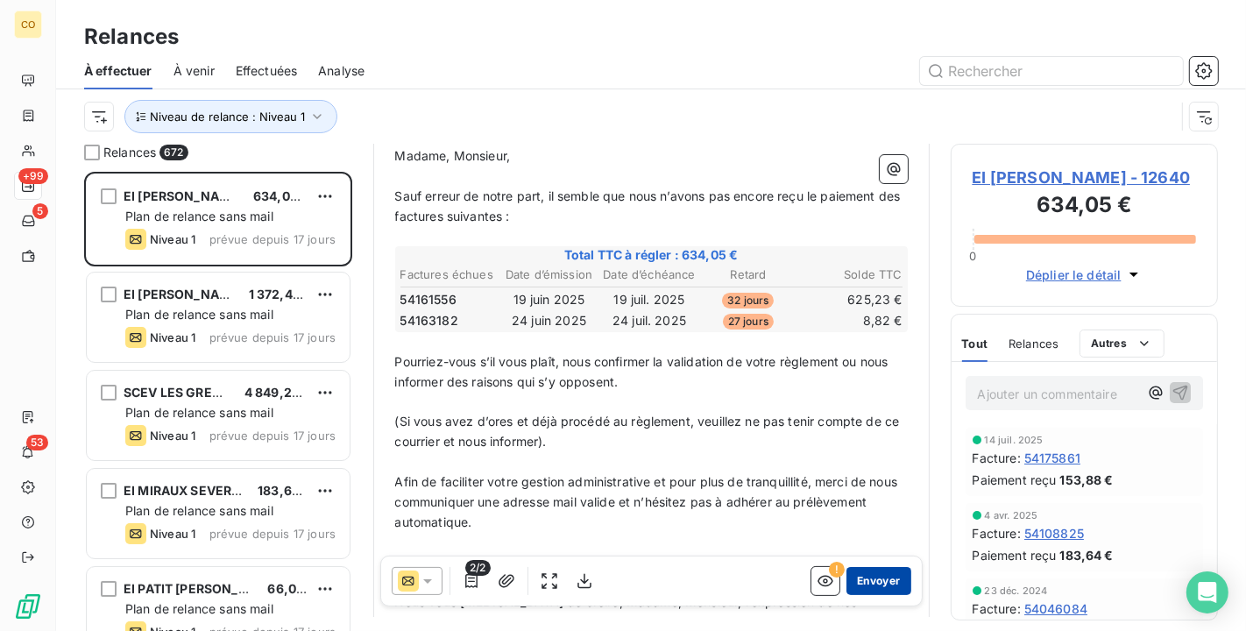
click at [874, 579] on button "Envoyer" at bounding box center [879, 581] width 64 height 28
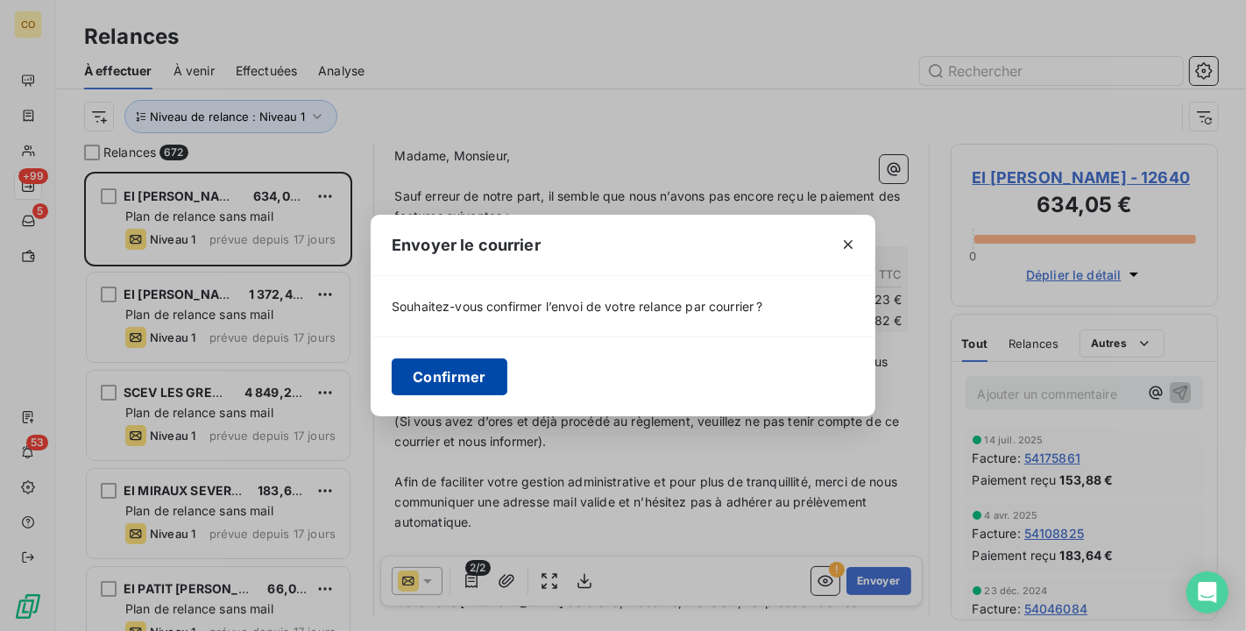
click at [463, 375] on button "Confirmer" at bounding box center [450, 376] width 116 height 37
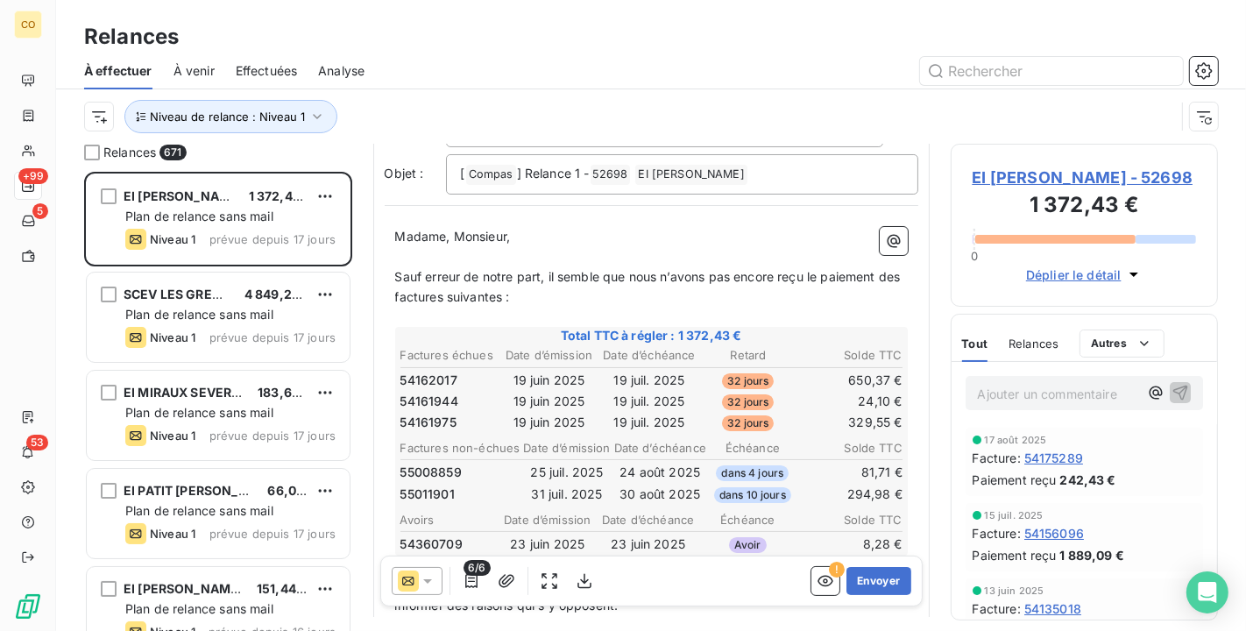
scroll to position [97, 0]
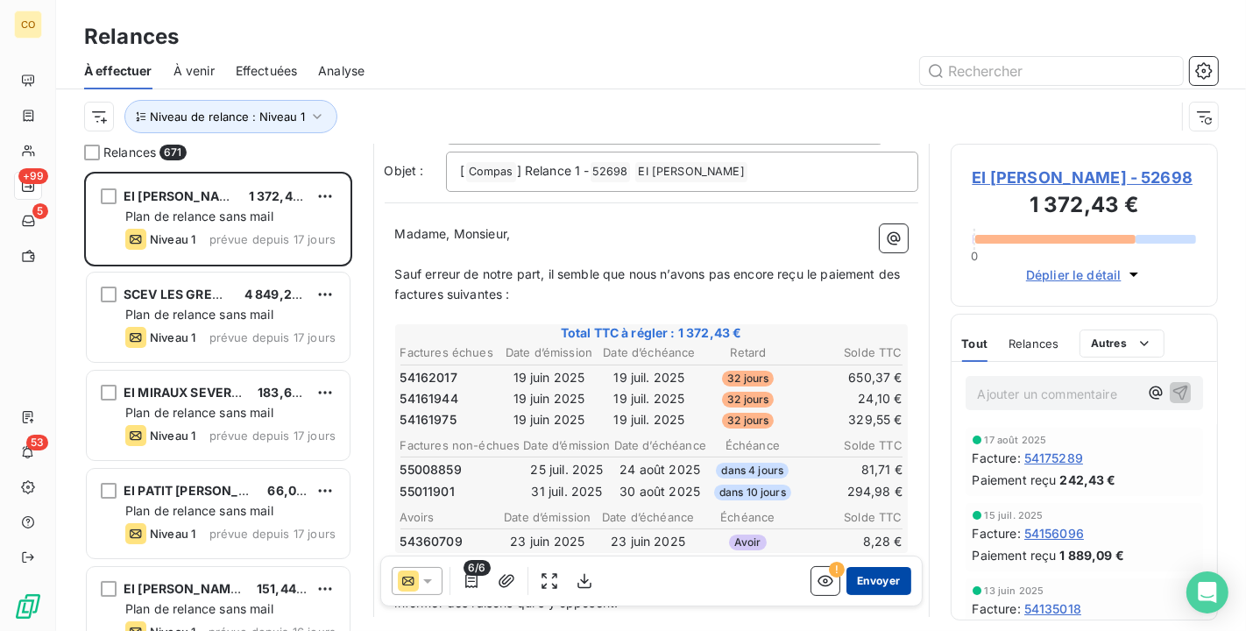
click at [874, 578] on button "Envoyer" at bounding box center [879, 581] width 64 height 28
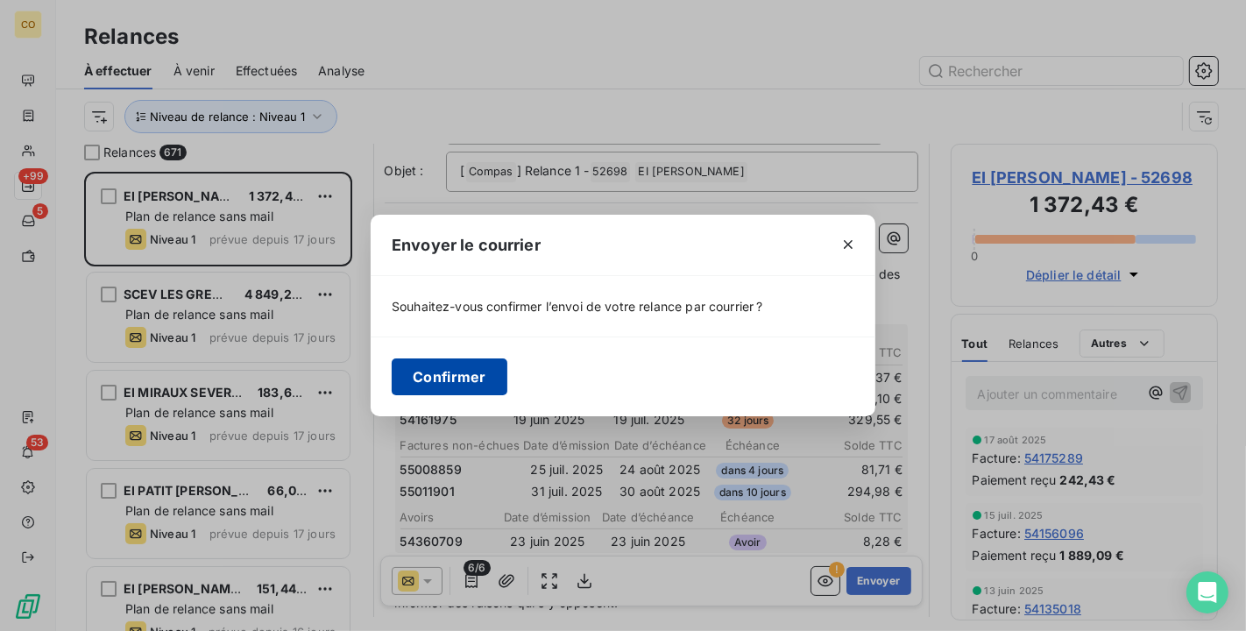
click at [479, 379] on button "Confirmer" at bounding box center [450, 376] width 116 height 37
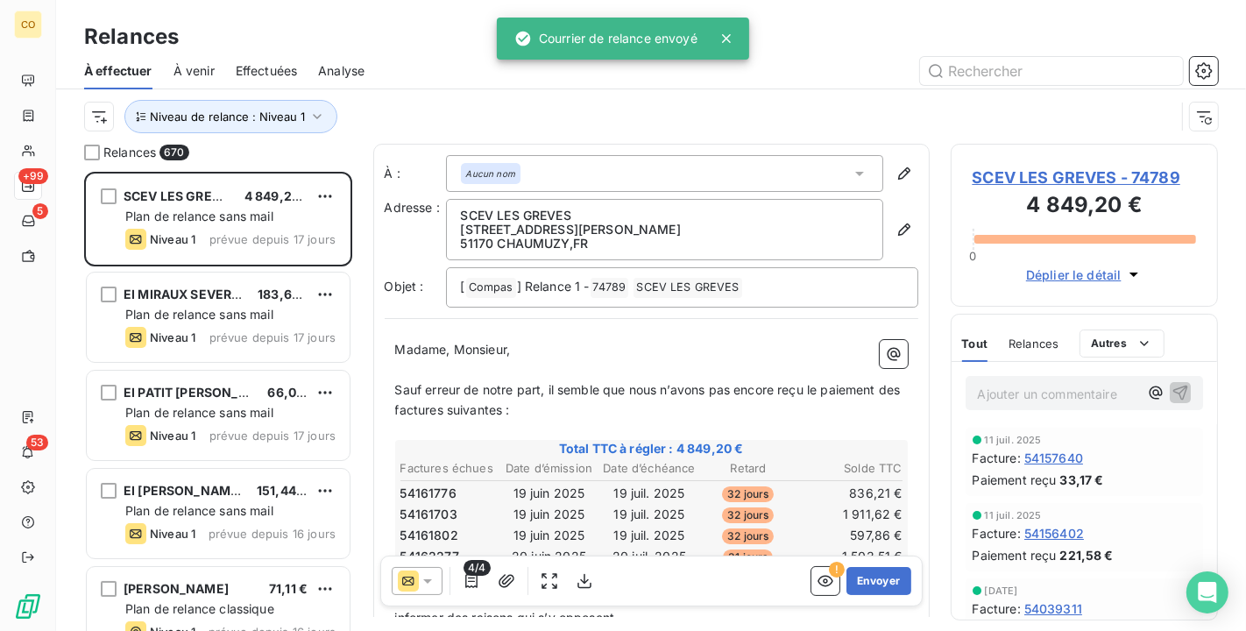
click at [98, 102] on html "CO +99 5 53 Relances À effectuer À venir Effectuées Analyse Niveau de relance :…" at bounding box center [623, 315] width 1246 height 631
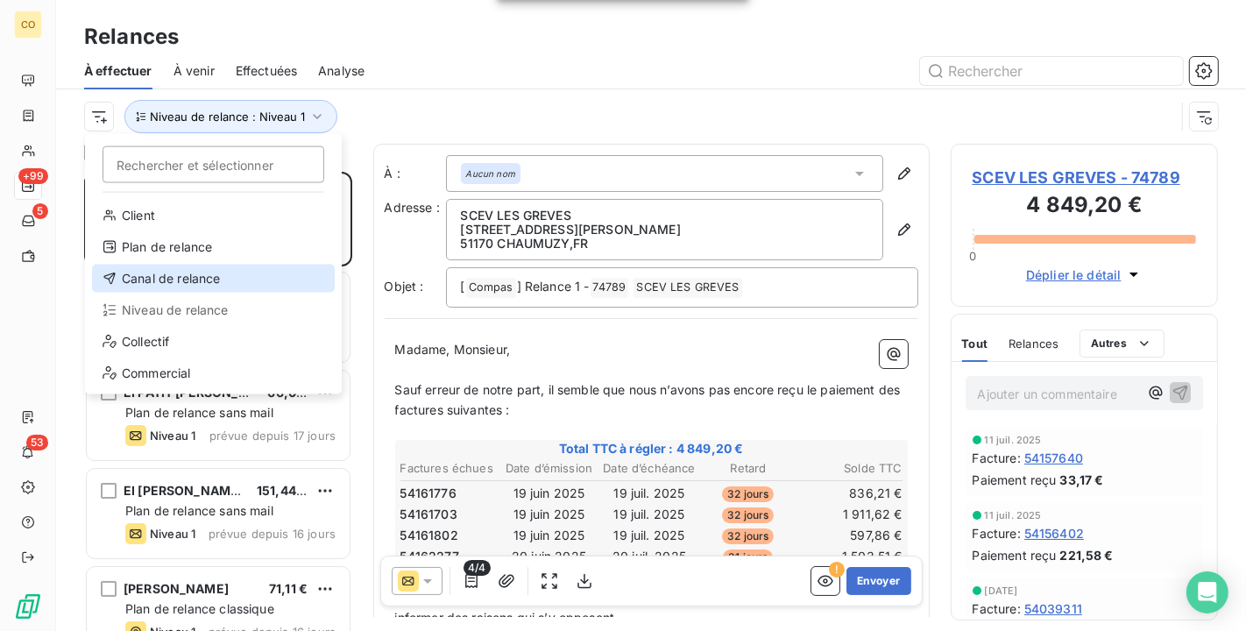
click at [182, 280] on div "Canal de relance" at bounding box center [213, 279] width 243 height 28
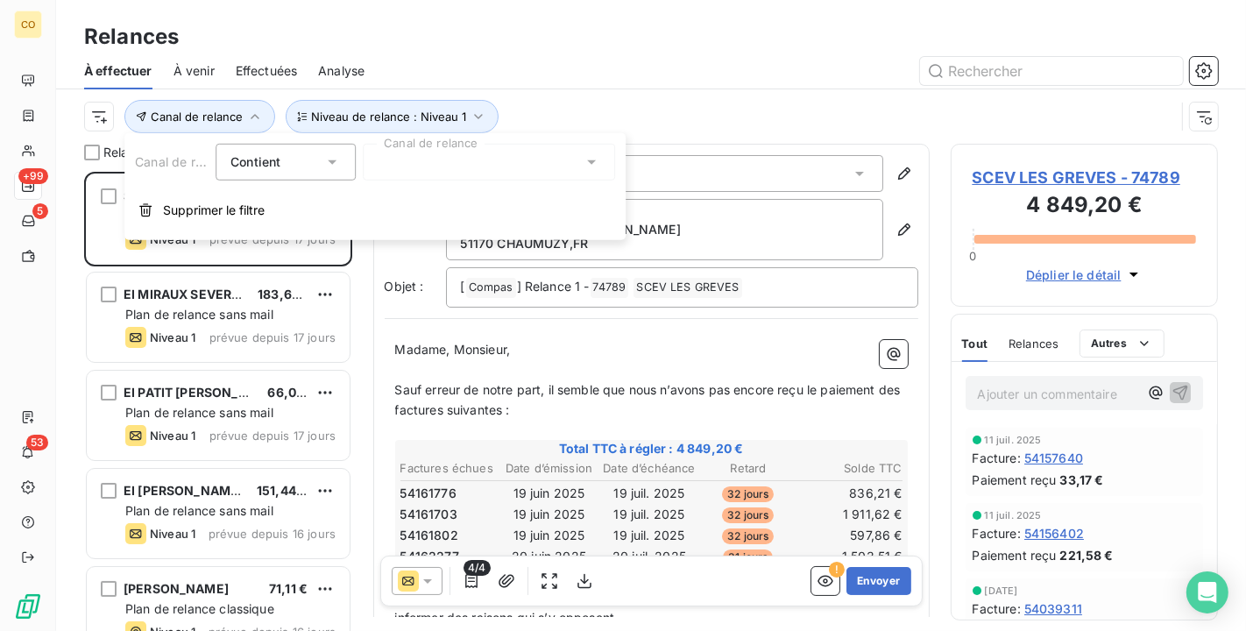
click at [493, 167] on div at bounding box center [489, 162] width 252 height 37
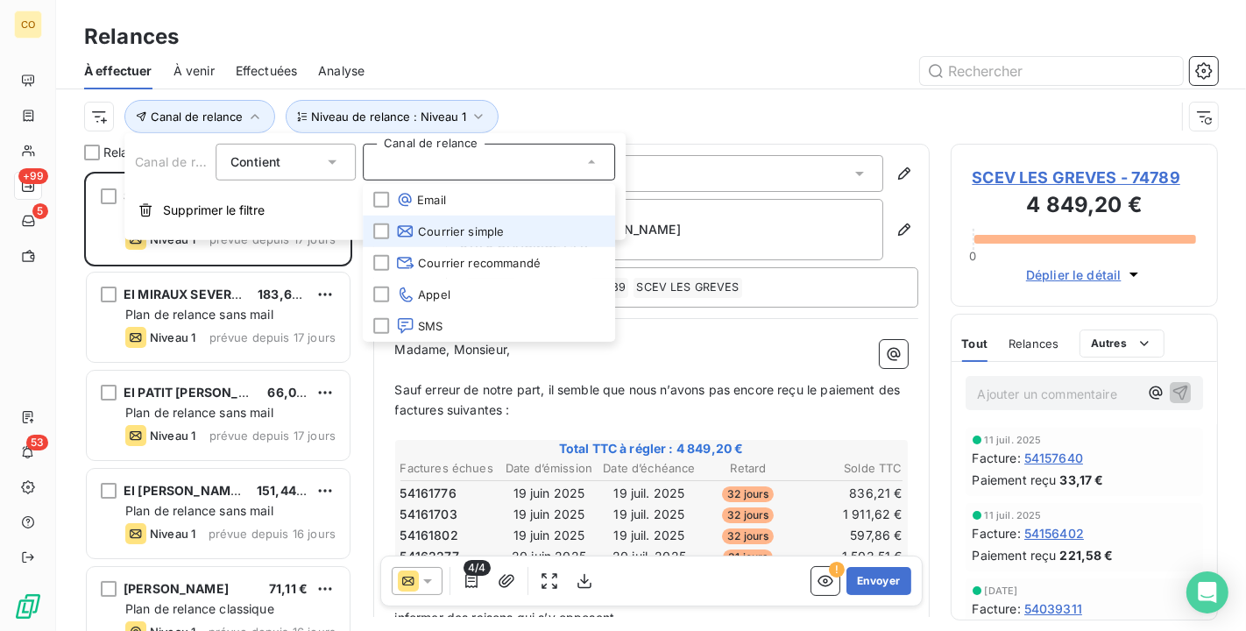
click at [480, 224] on span "Courrier simple" at bounding box center [450, 232] width 108 height 18
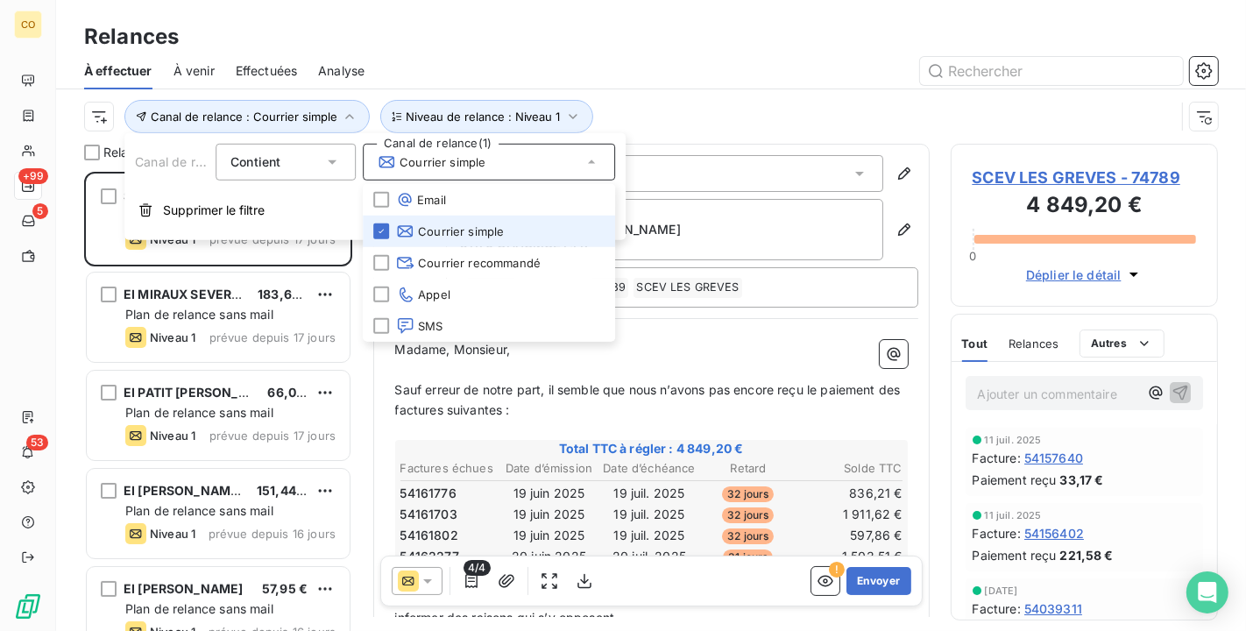
scroll to position [444, 252]
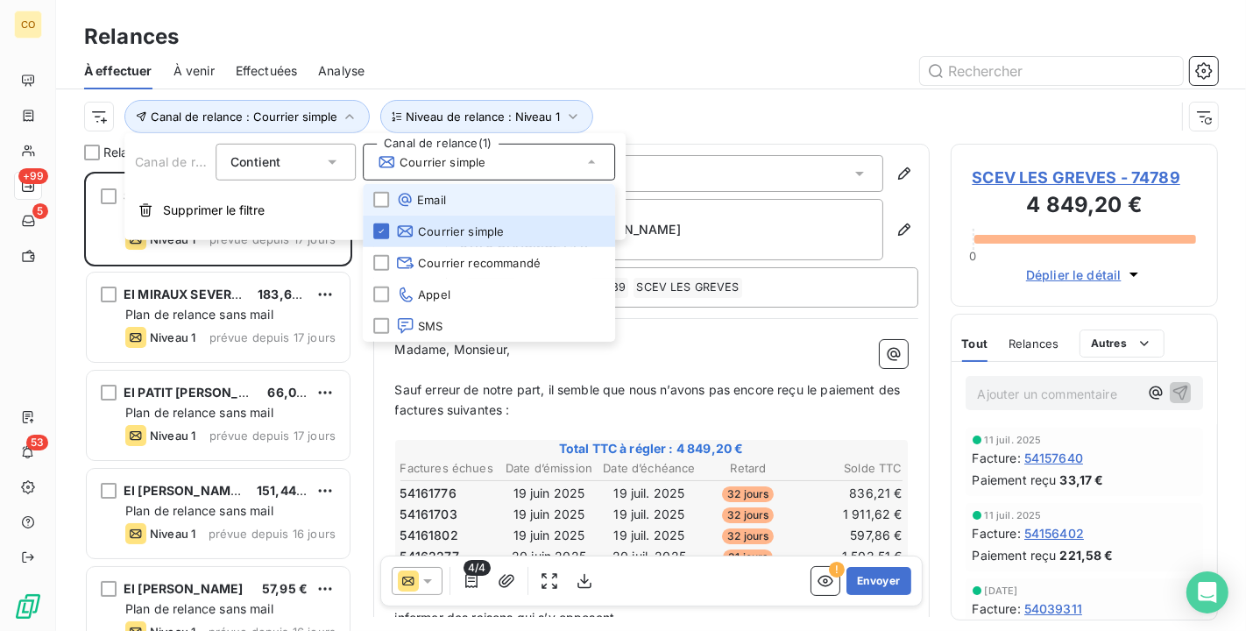
click at [462, 193] on li "Email" at bounding box center [489, 200] width 252 height 32
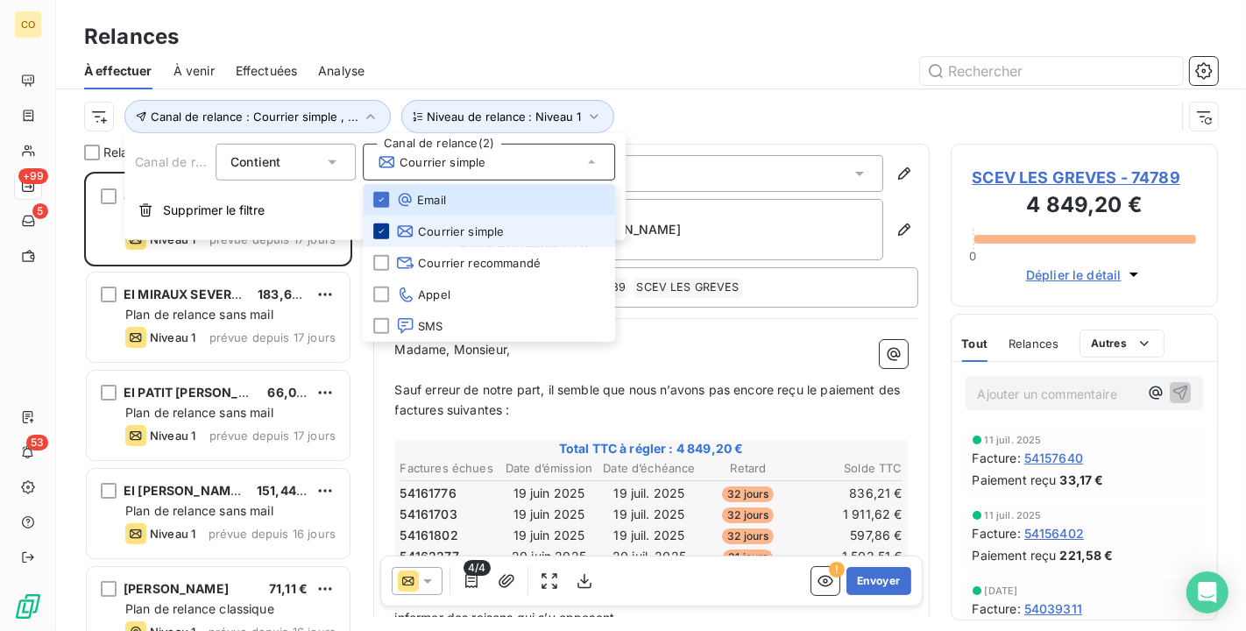
click at [383, 226] on icon at bounding box center [381, 231] width 11 height 11
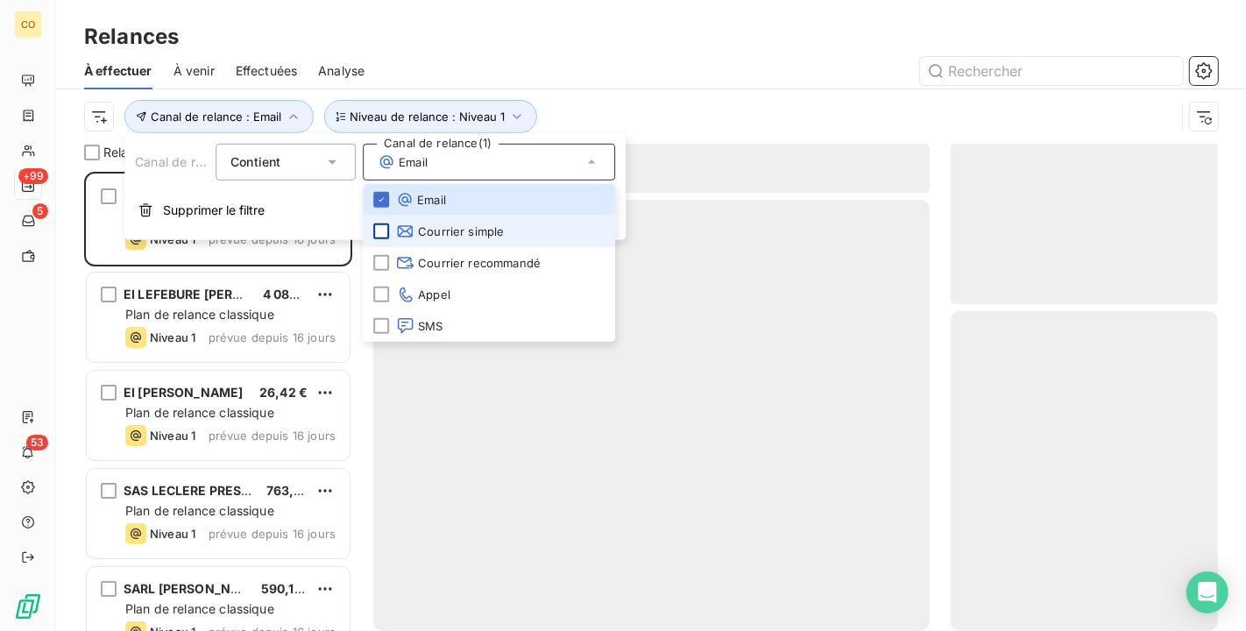
scroll to position [444, 252]
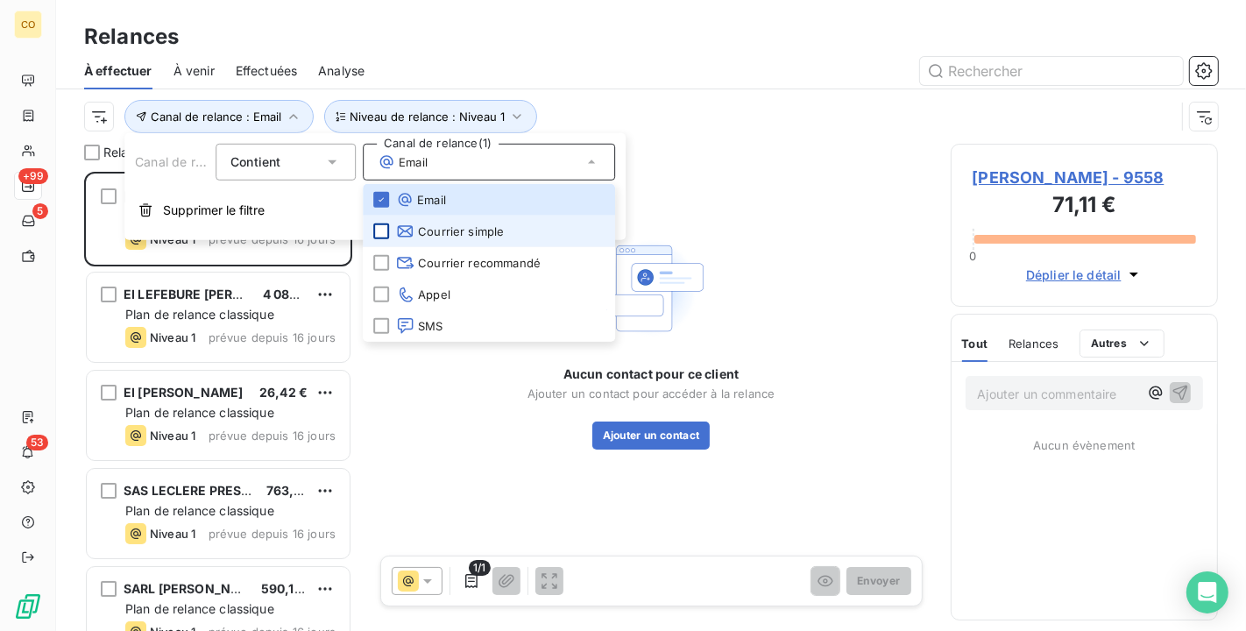
click at [588, 78] on div at bounding box center [802, 71] width 833 height 28
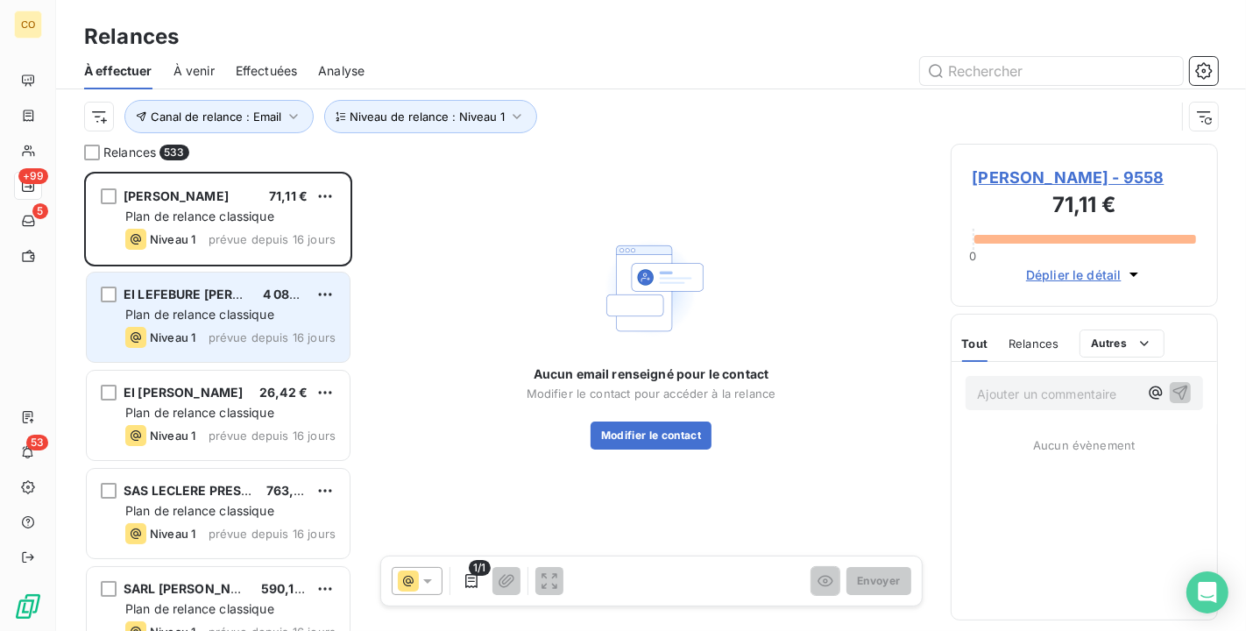
click at [238, 321] on span "Plan de relance classique" at bounding box center [199, 314] width 149 height 15
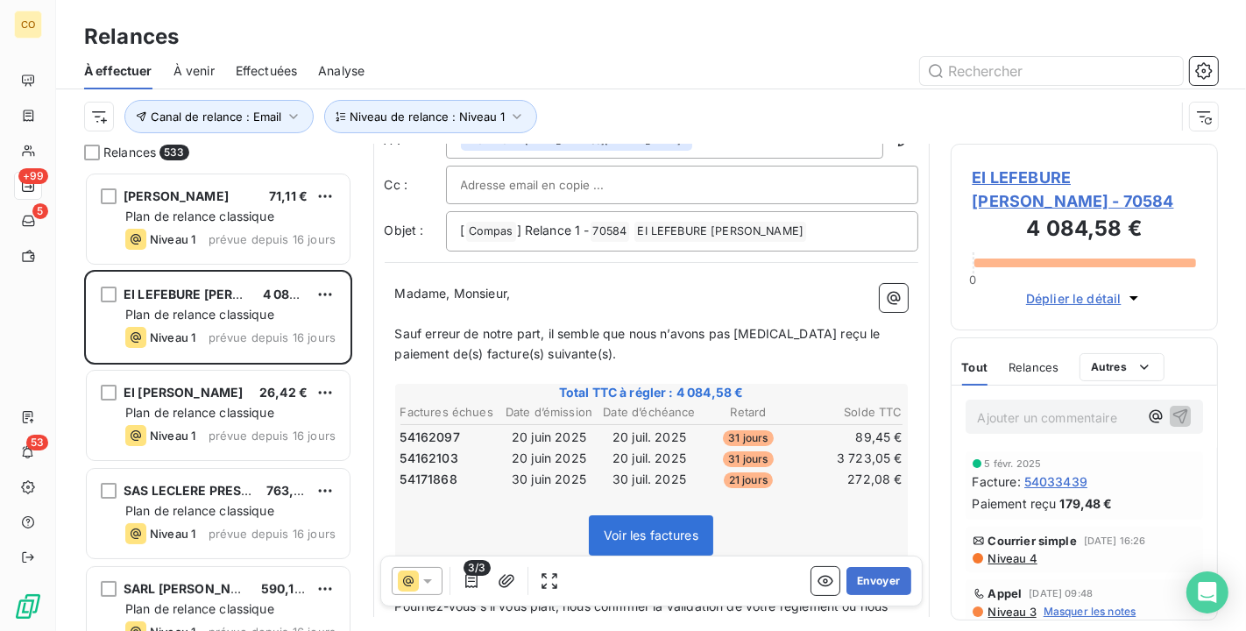
scroll to position [99, 0]
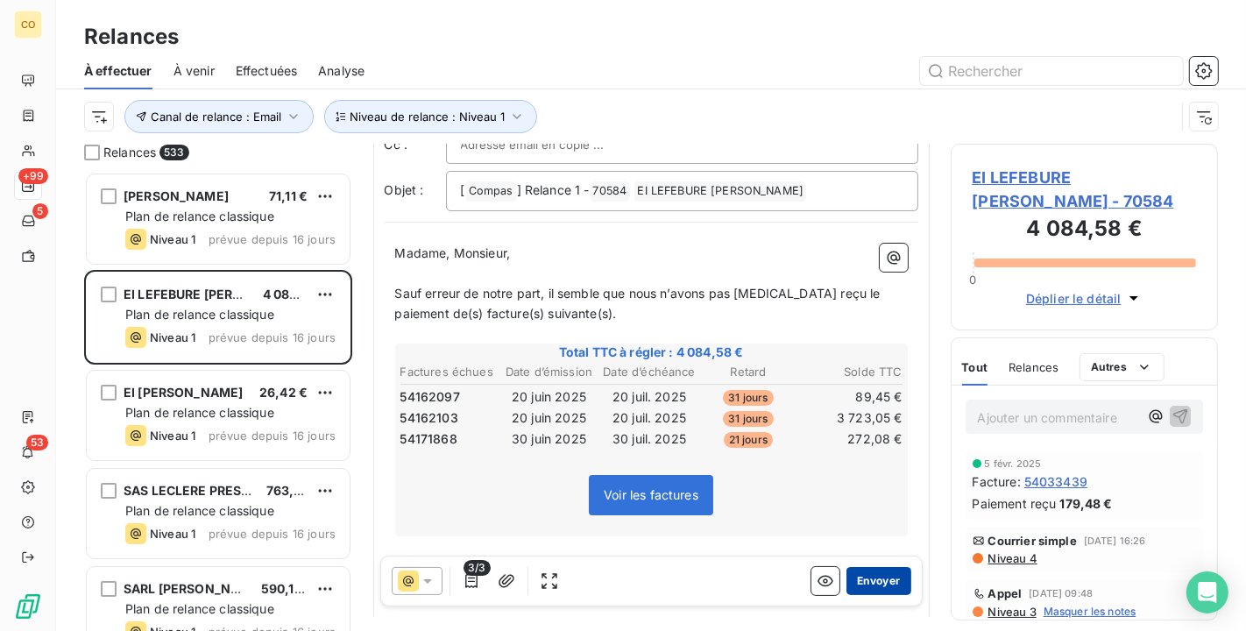
click at [860, 575] on button "Envoyer" at bounding box center [879, 581] width 64 height 28
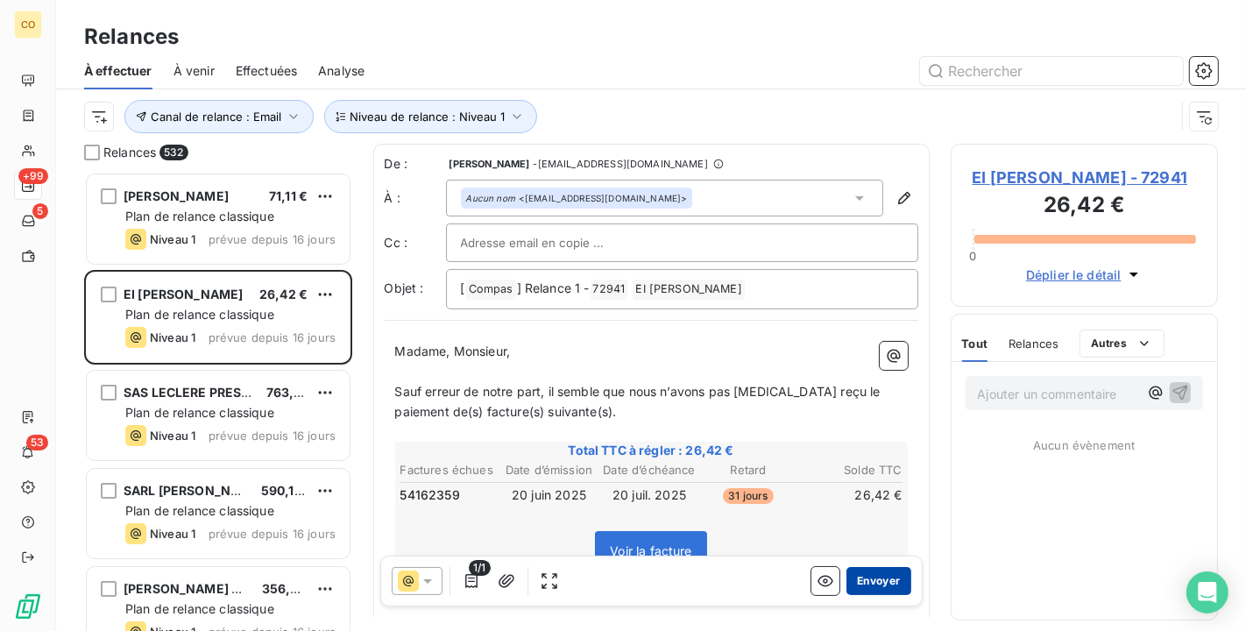
click at [885, 576] on button "Envoyer" at bounding box center [879, 581] width 64 height 28
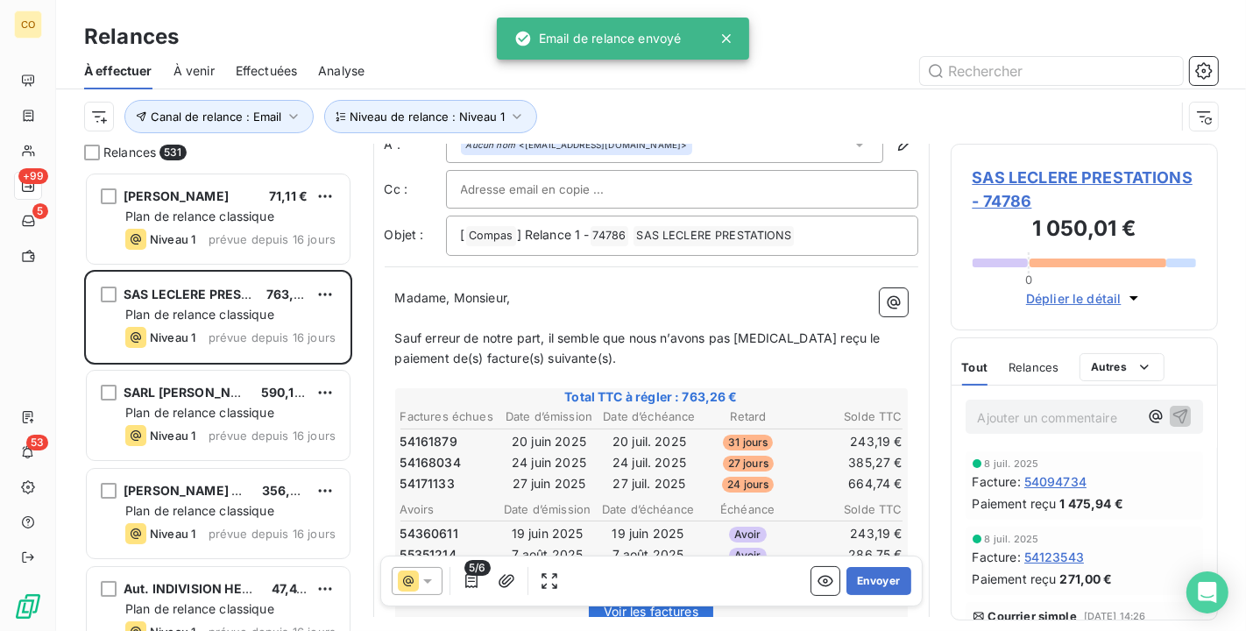
scroll to position [99, 0]
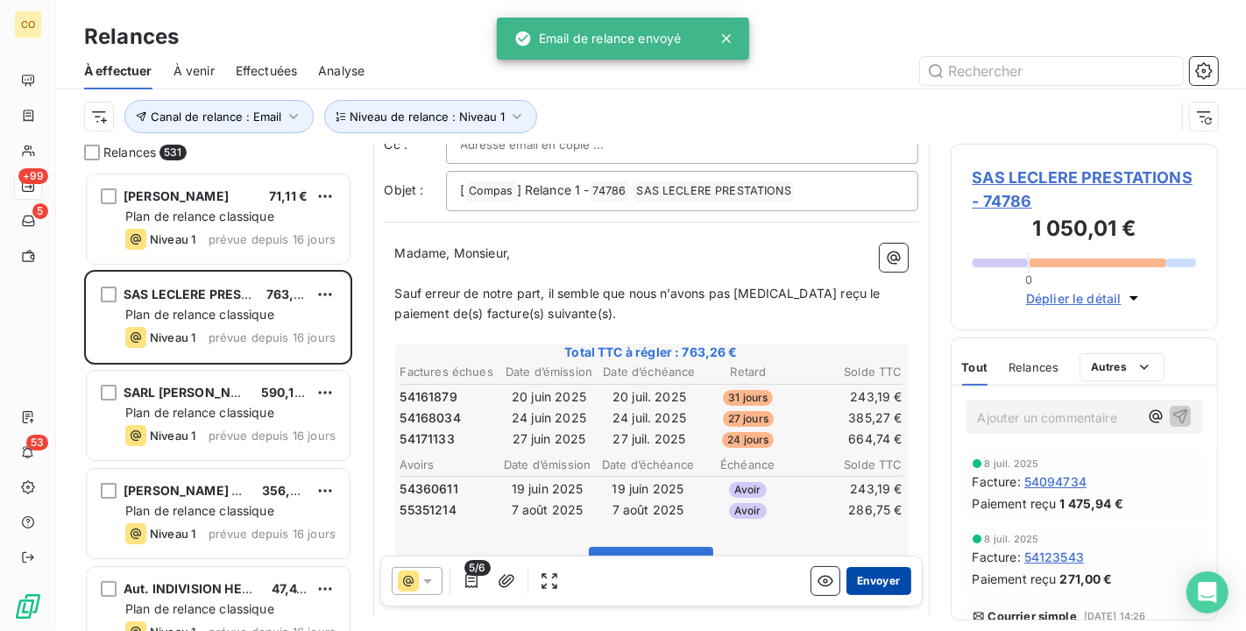
click at [866, 581] on button "Envoyer" at bounding box center [879, 581] width 64 height 28
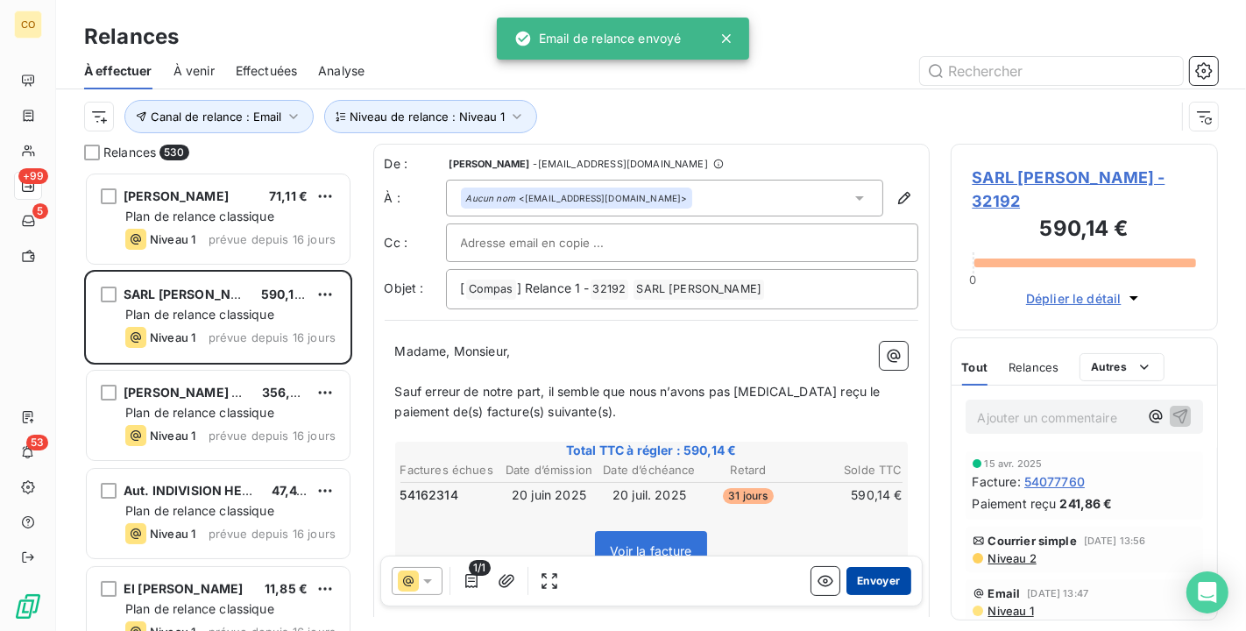
click at [862, 575] on button "Envoyer" at bounding box center [879, 581] width 64 height 28
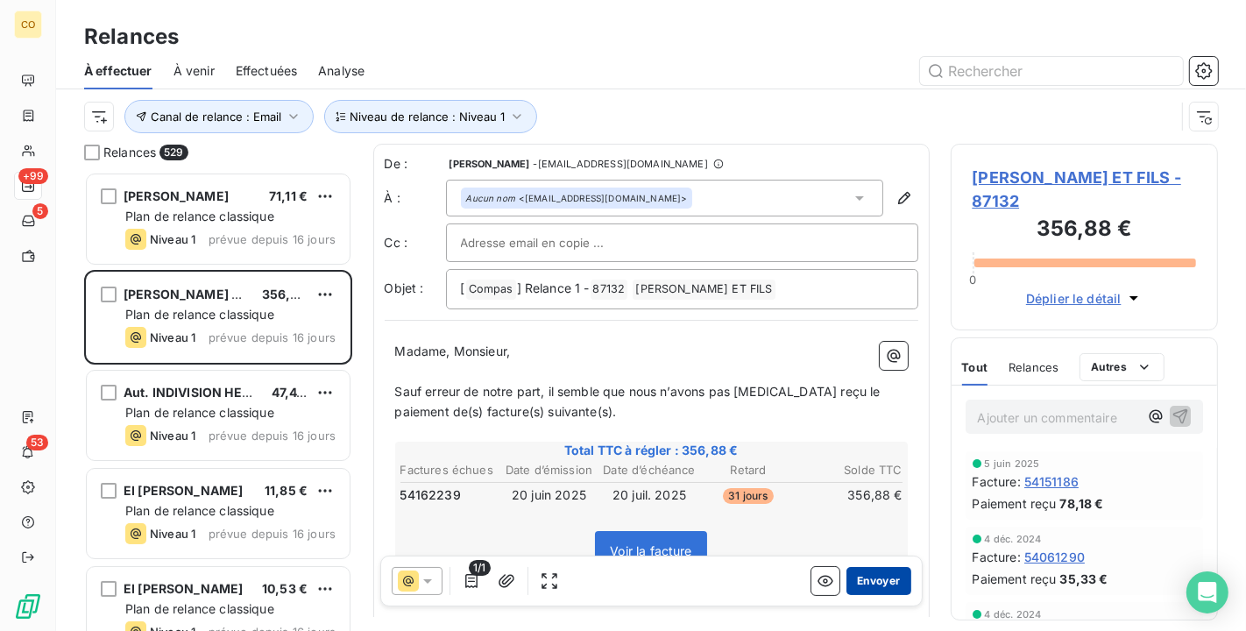
click at [861, 585] on button "Envoyer" at bounding box center [879, 581] width 64 height 28
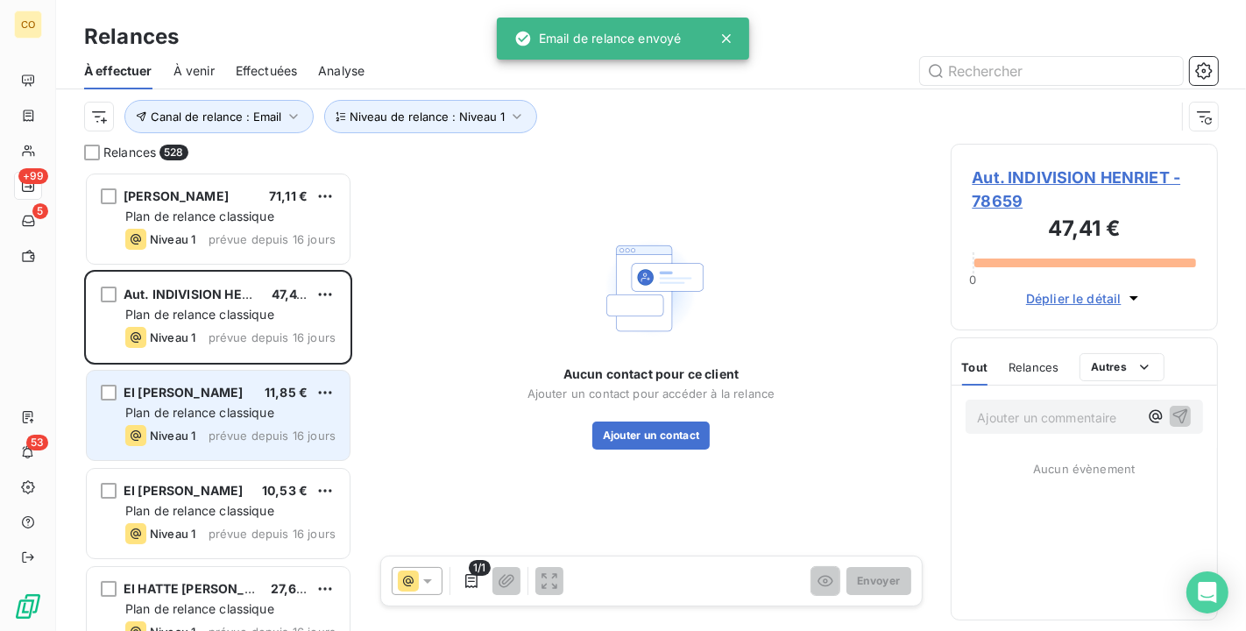
click at [212, 440] on span "prévue depuis 16 jours" at bounding box center [272, 436] width 127 height 14
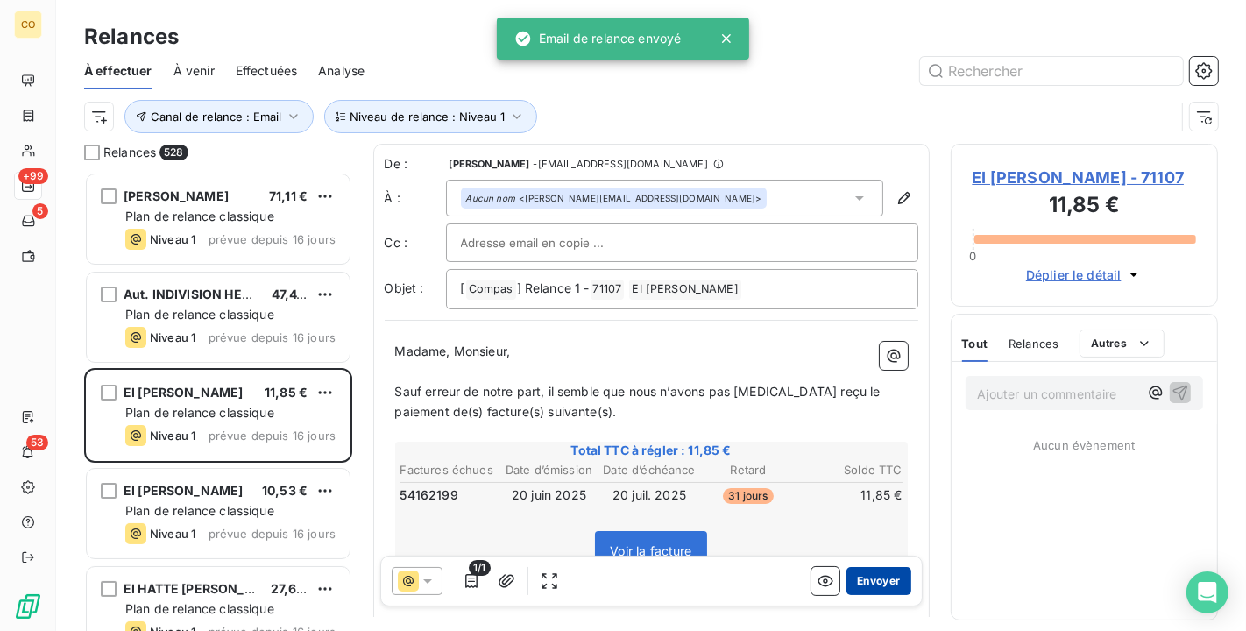
click at [849, 571] on button "Envoyer" at bounding box center [879, 581] width 64 height 28
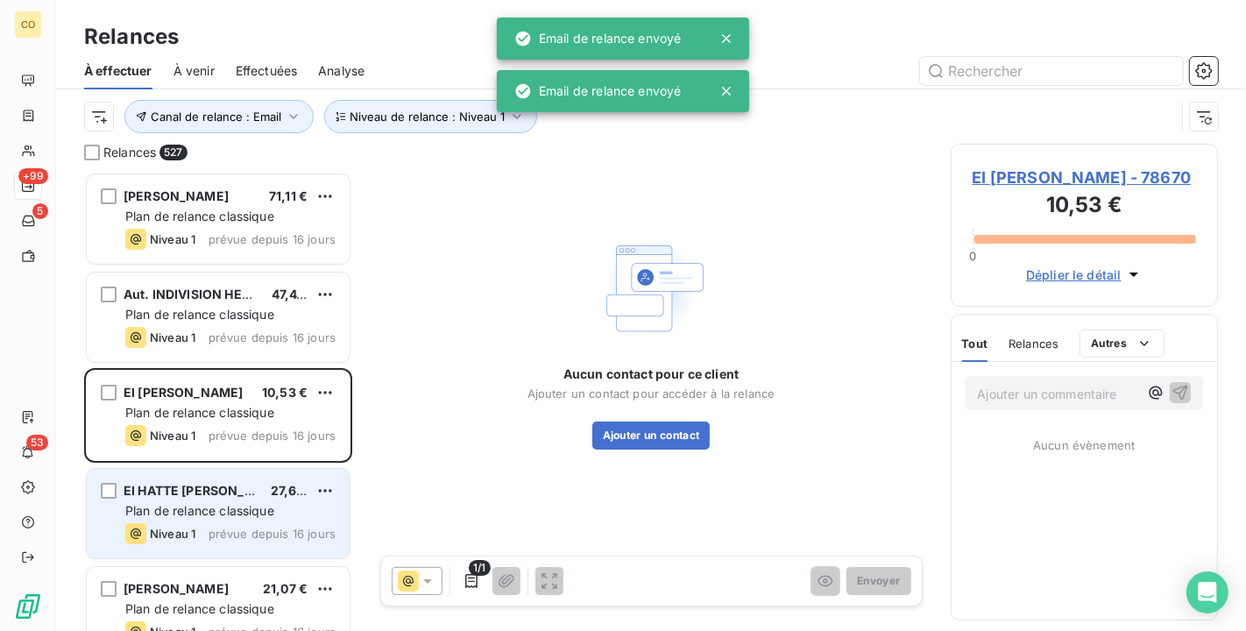
click at [216, 500] on div "EI HATTE [PERSON_NAME] 27,66 € Plan de relance classique Niveau 1 prévue depuis…" at bounding box center [218, 513] width 263 height 89
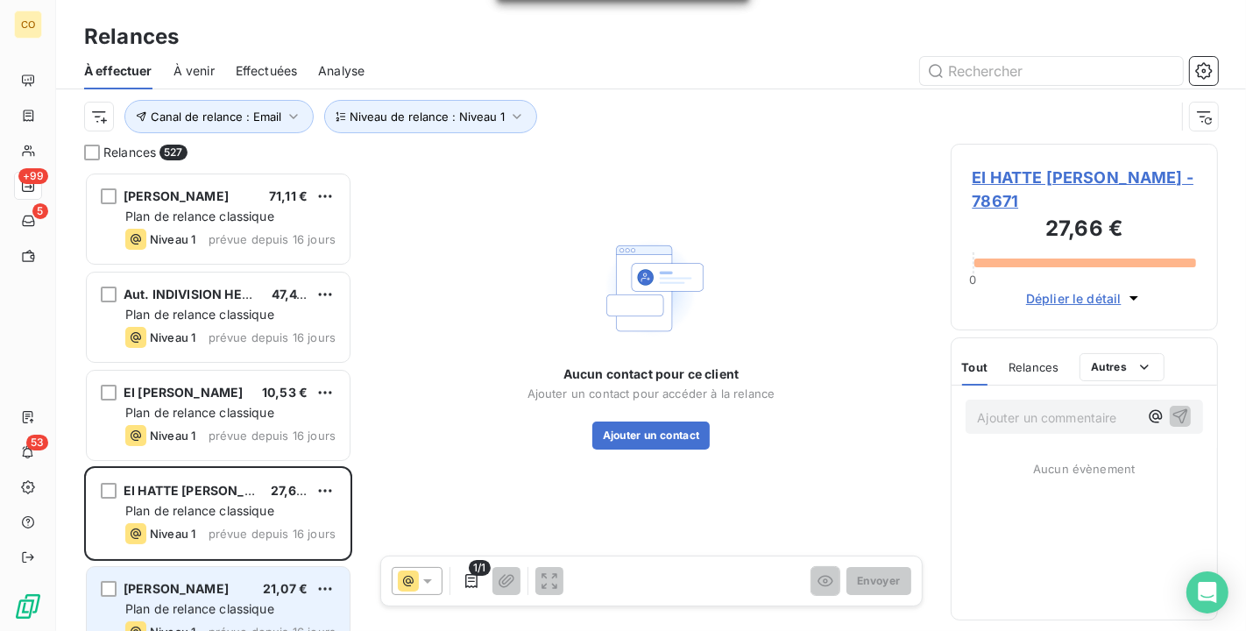
click at [210, 580] on div "[PERSON_NAME]" at bounding box center [176, 589] width 105 height 18
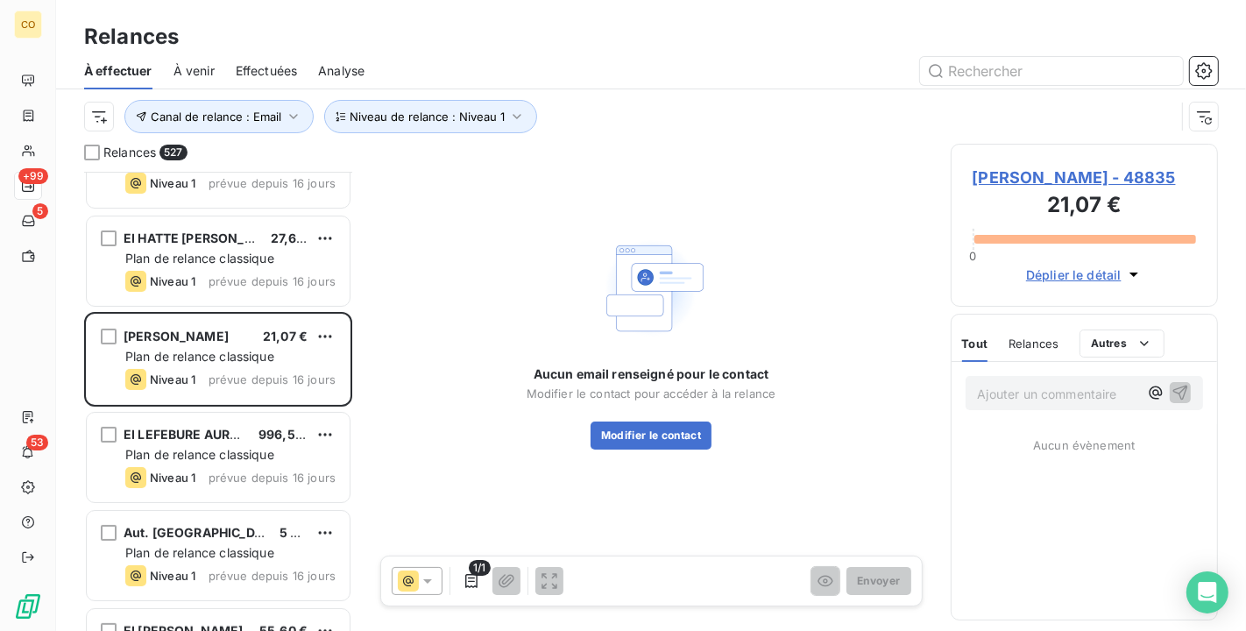
scroll to position [293, 0]
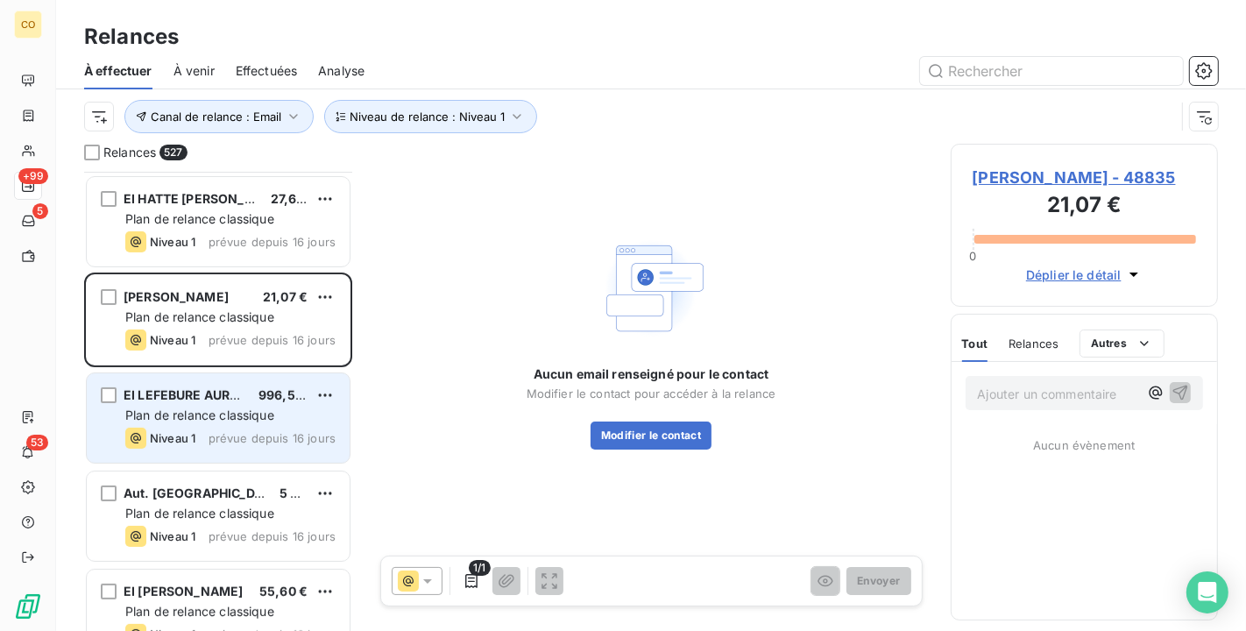
click at [204, 398] on span "EI LEFEBURE AURORE" at bounding box center [190, 394] width 132 height 15
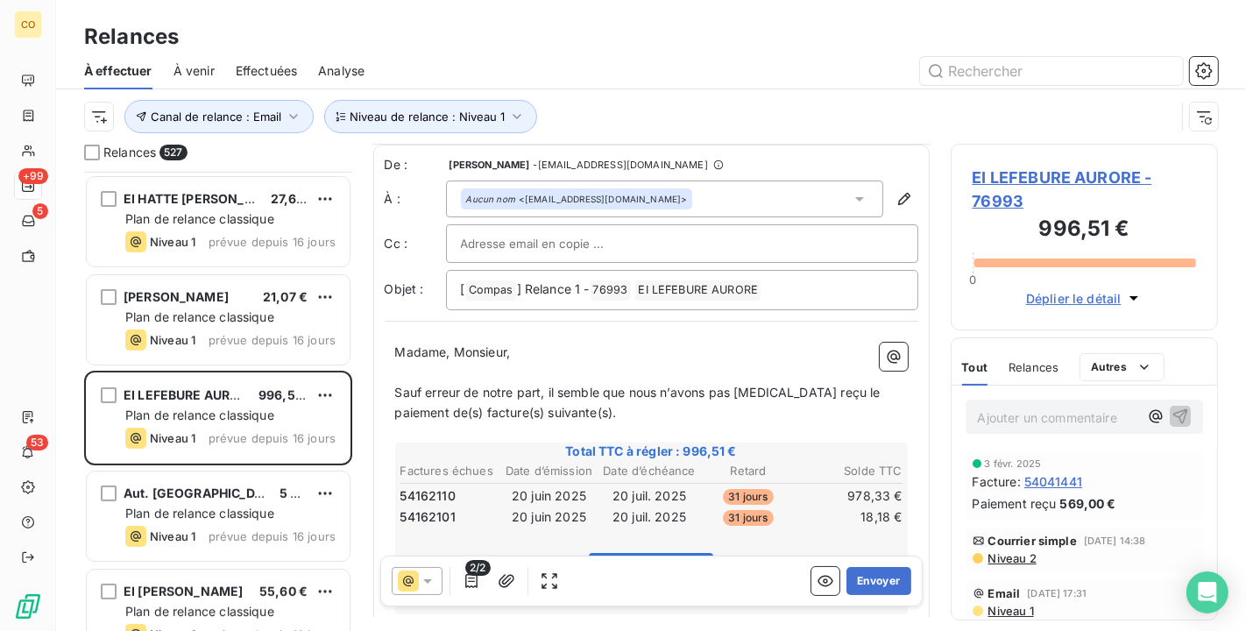
scroll to position [97, 0]
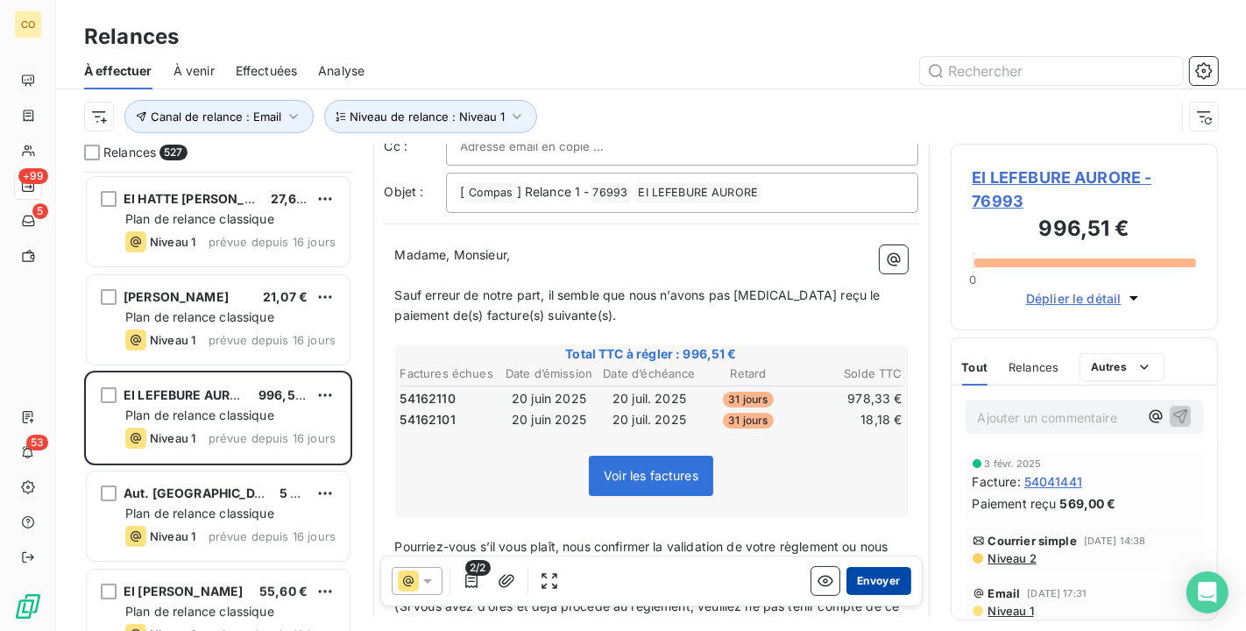
click at [869, 577] on button "Envoyer" at bounding box center [879, 581] width 64 height 28
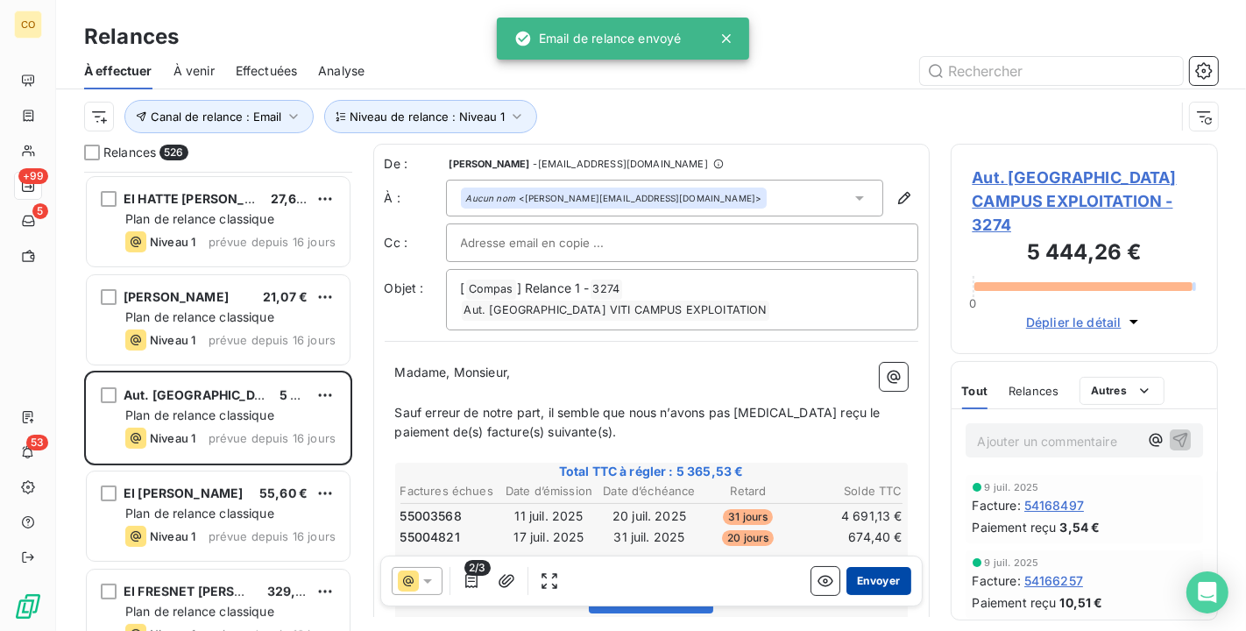
click at [870, 580] on button "Envoyer" at bounding box center [879, 581] width 64 height 28
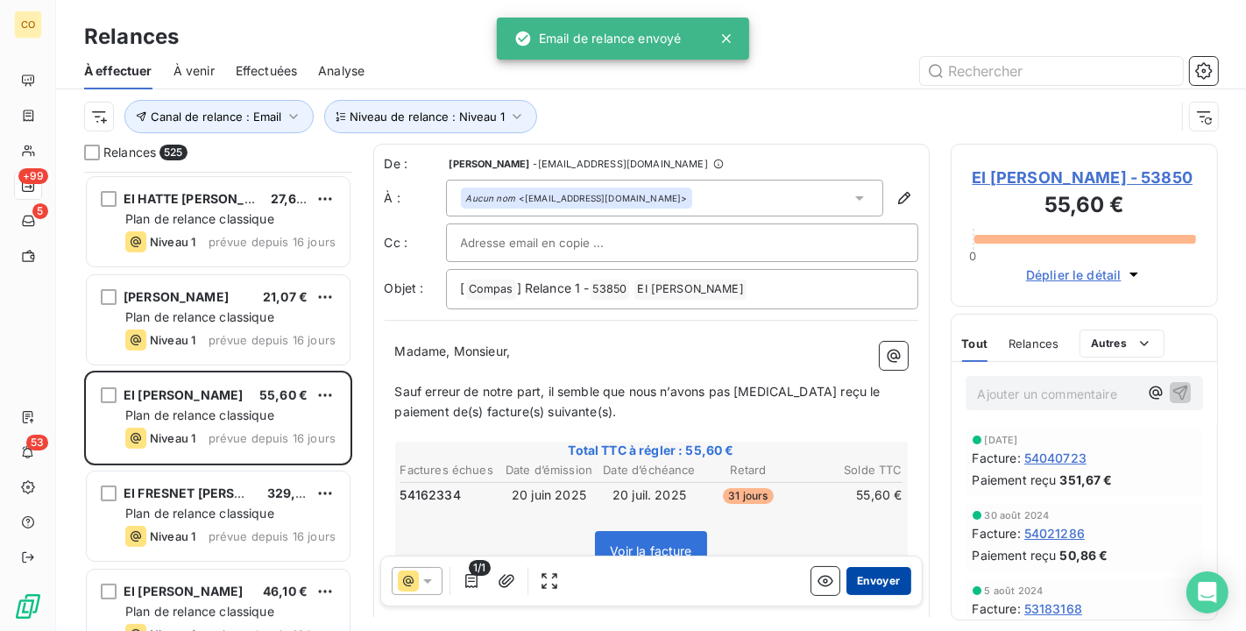
click at [865, 568] on button "Envoyer" at bounding box center [879, 581] width 64 height 28
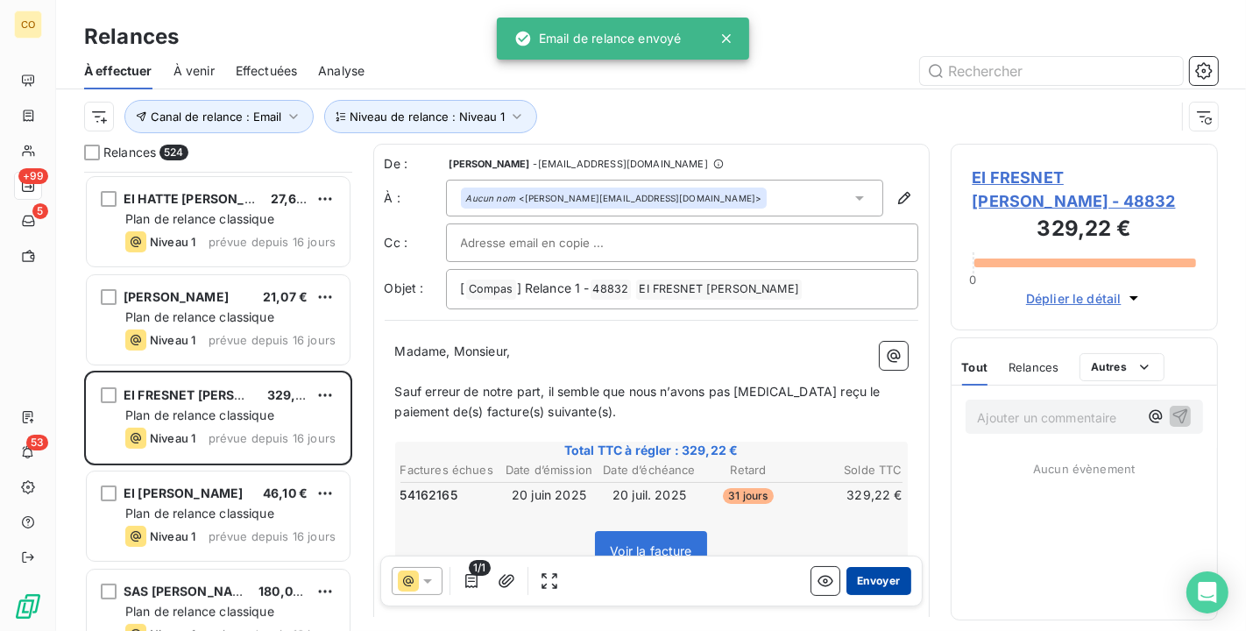
click at [874, 588] on button "Envoyer" at bounding box center [879, 581] width 64 height 28
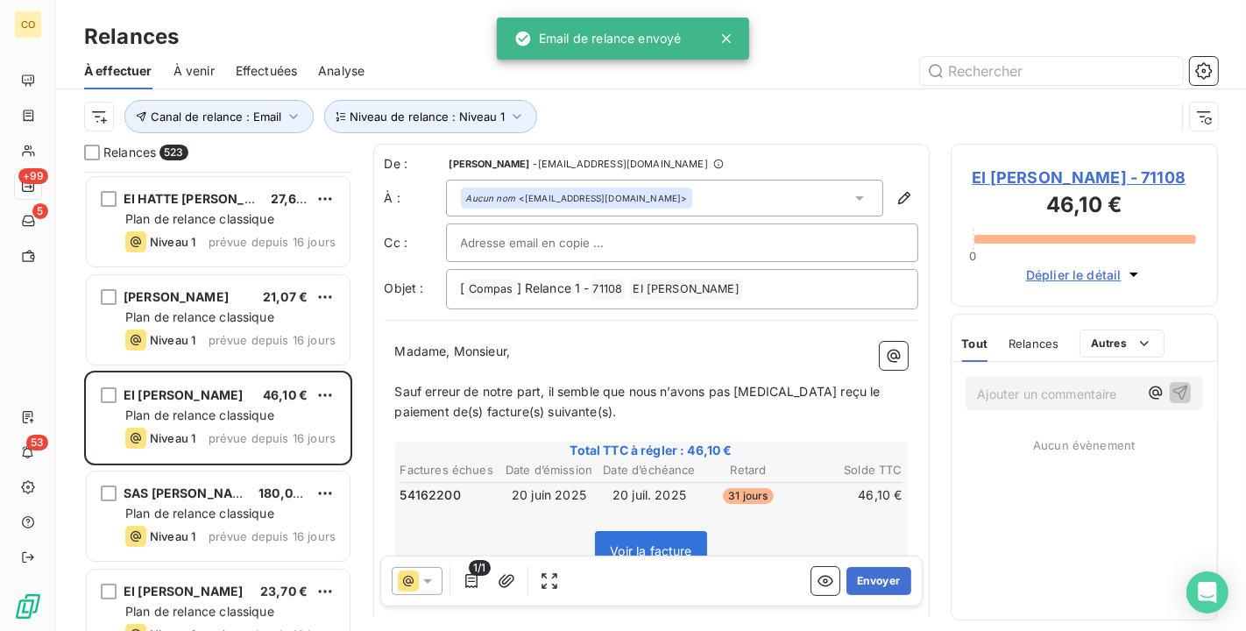
click at [858, 563] on div "1/1 Envoyer" at bounding box center [651, 581] width 542 height 51
click at [860, 573] on button "Envoyer" at bounding box center [879, 581] width 64 height 28
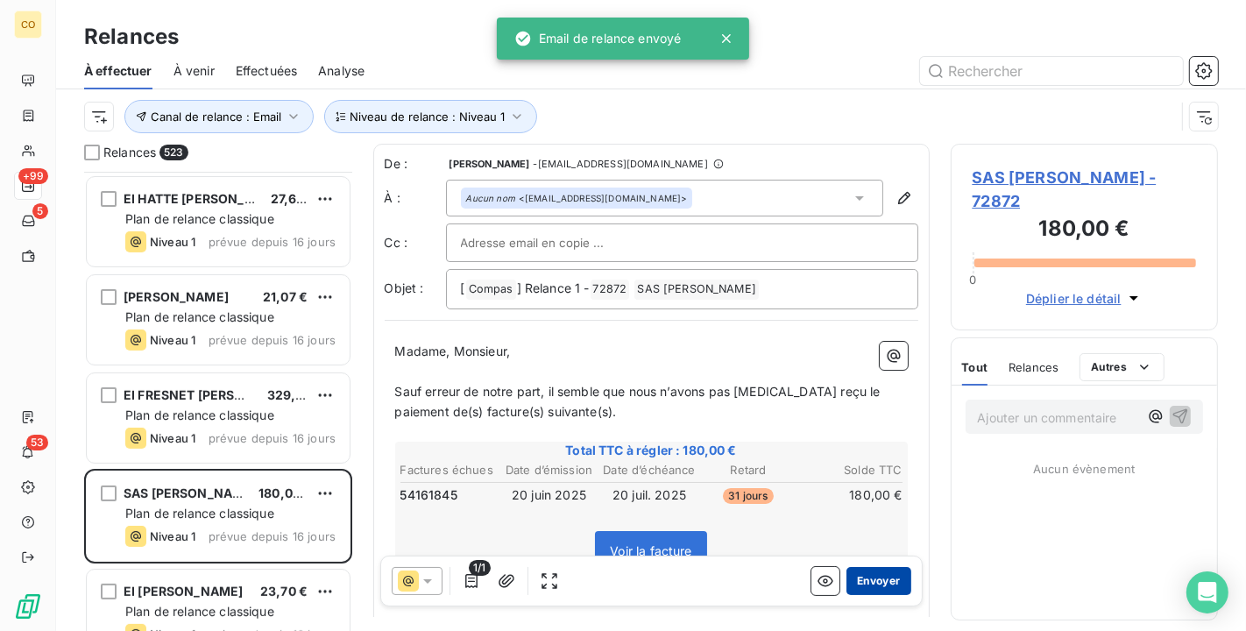
click at [850, 578] on button "Envoyer" at bounding box center [879, 581] width 64 height 28
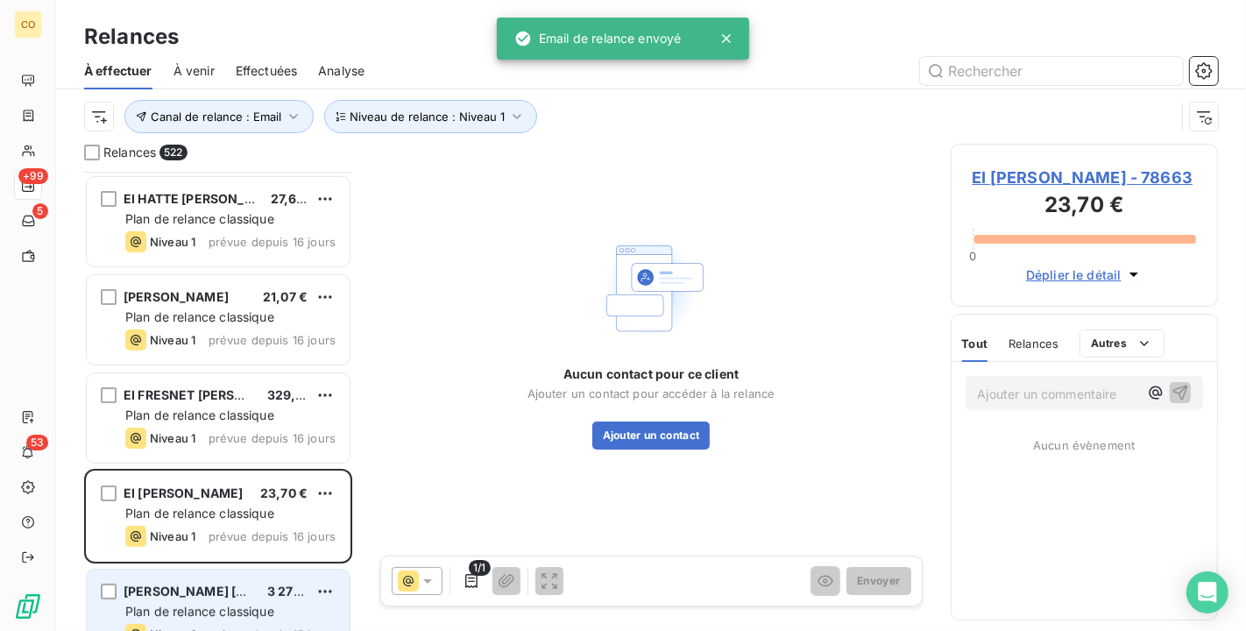
click at [214, 618] on span "Plan de relance classique" at bounding box center [199, 611] width 149 height 15
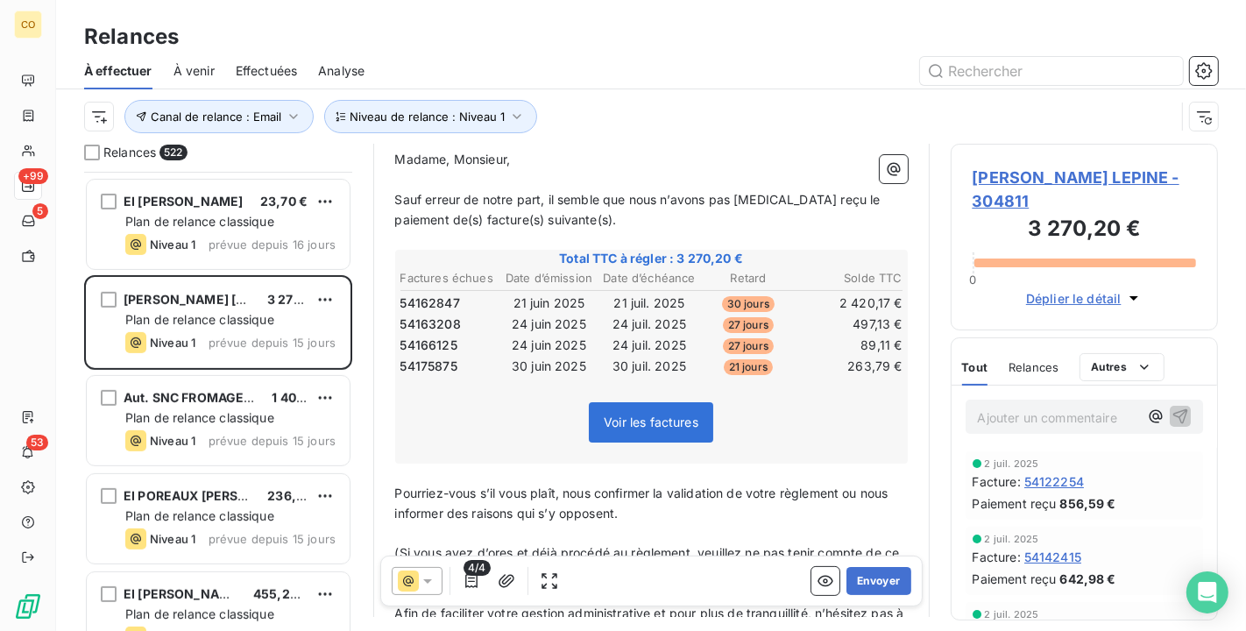
scroll to position [195, 0]
click at [866, 585] on button "Envoyer" at bounding box center [879, 581] width 64 height 28
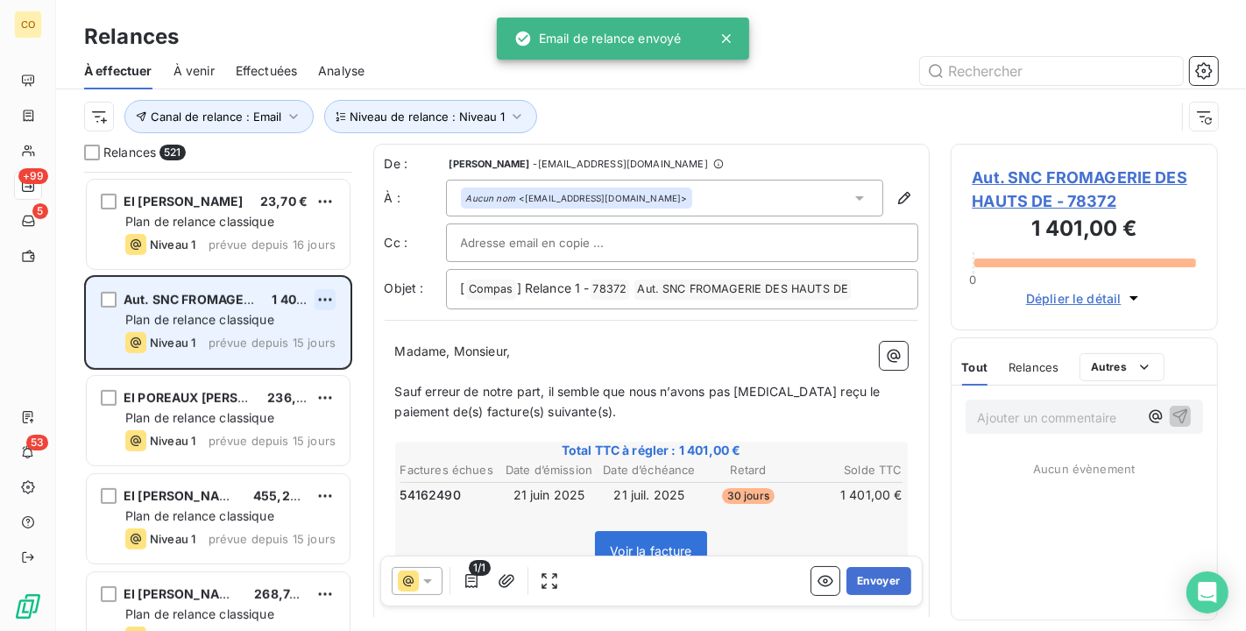
click at [331, 300] on html "CO +99 5 53 Relances À effectuer À venir Effectuées Analyse Canal de relance : …" at bounding box center [623, 315] width 1246 height 631
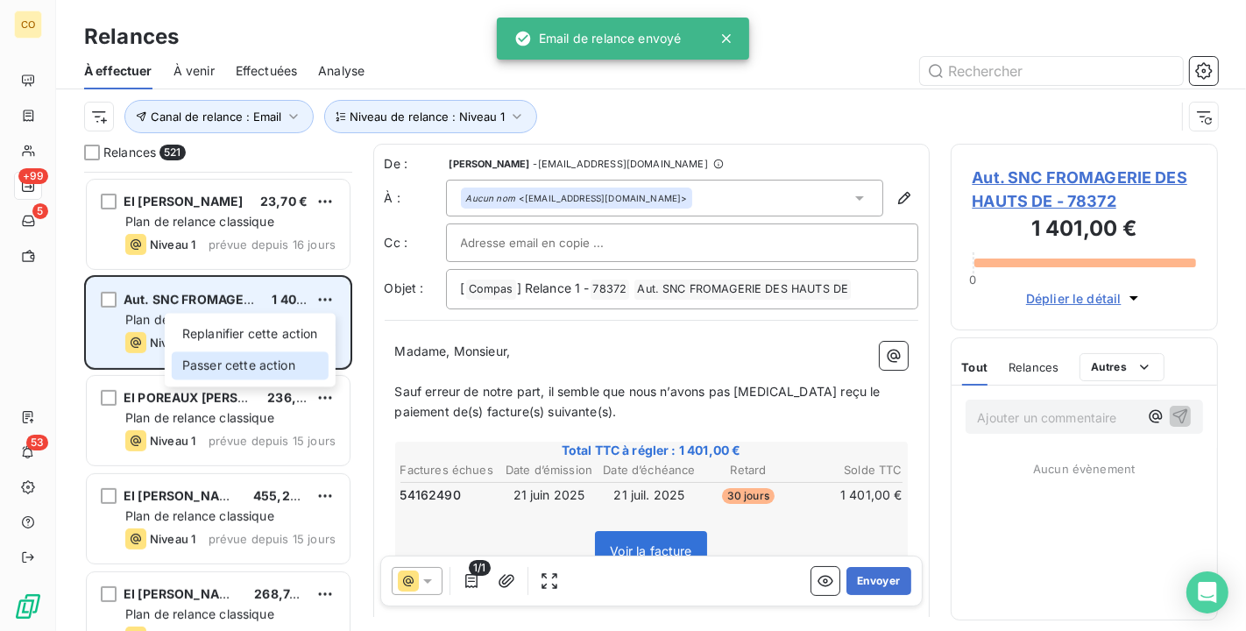
click at [282, 360] on div "Passer cette action" at bounding box center [250, 365] width 157 height 28
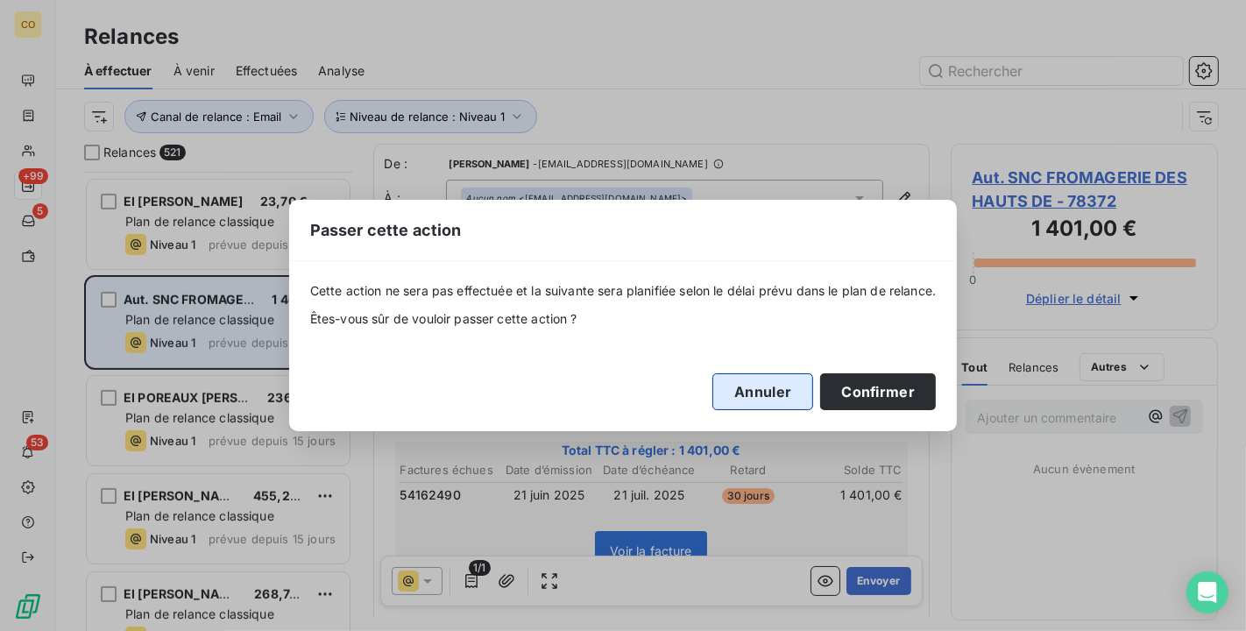
click at [753, 397] on button "Annuler" at bounding box center [763, 391] width 101 height 37
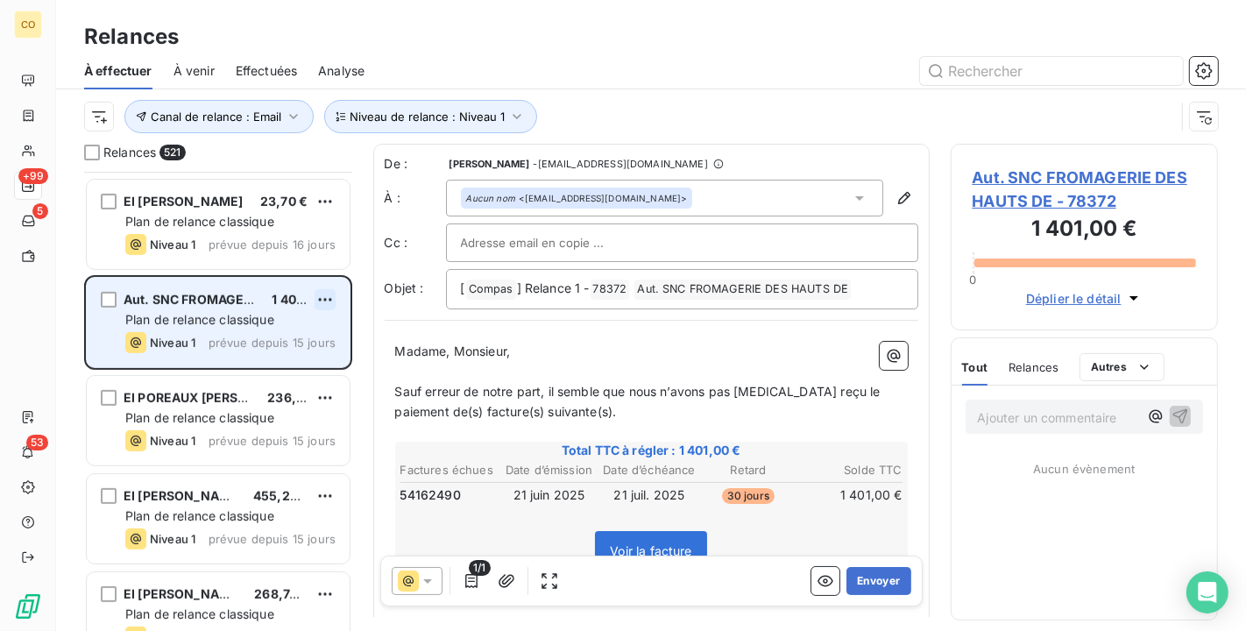
click at [325, 301] on html "CO +99 5 53 Relances À effectuer À venir Effectuées Analyse Canal de relance : …" at bounding box center [623, 315] width 1246 height 631
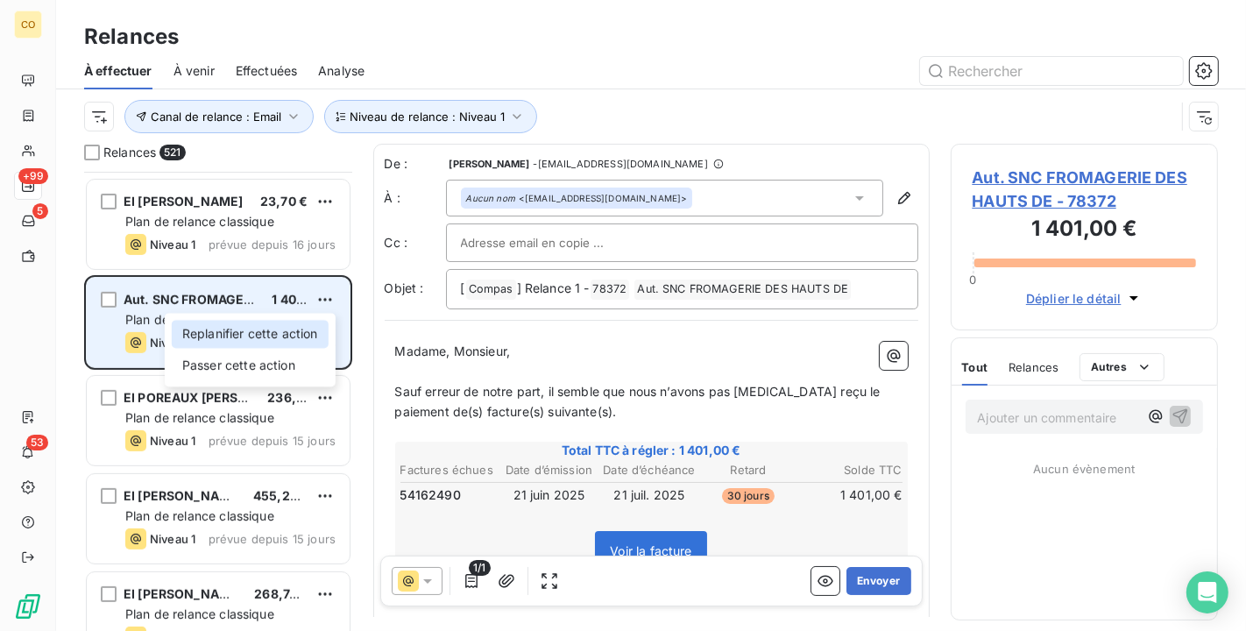
click at [282, 331] on div "Replanifier cette action" at bounding box center [250, 334] width 157 height 28
select select "7"
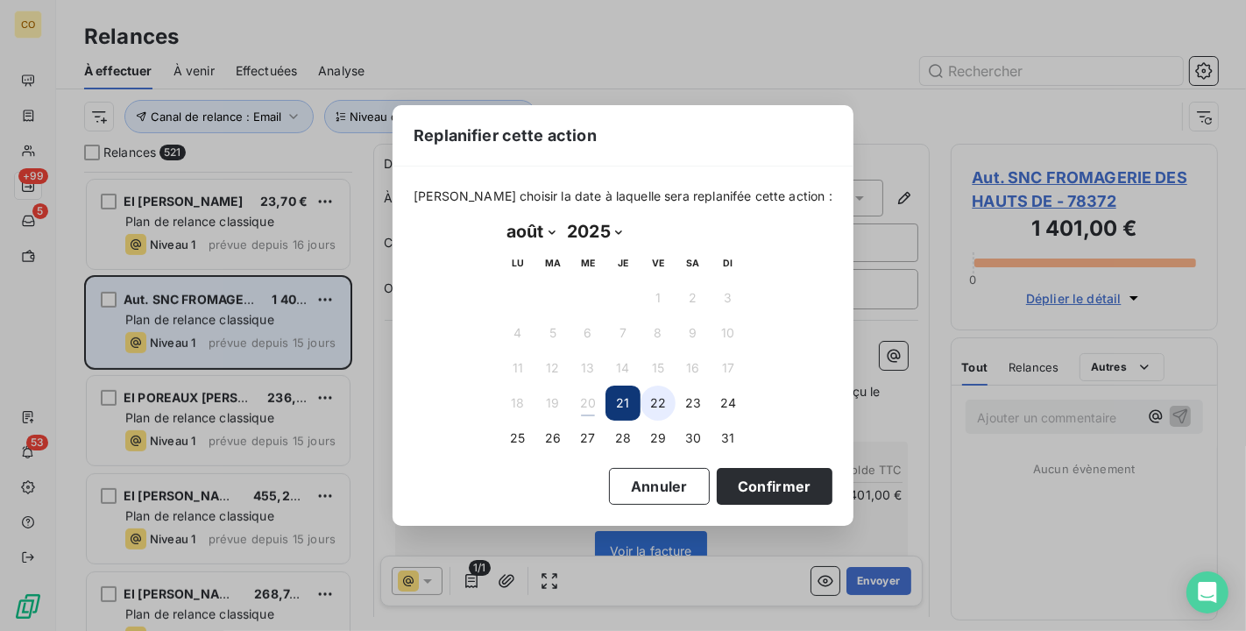
click at [661, 395] on button "22" at bounding box center [658, 403] width 35 height 35
click at [738, 480] on button "Confirmer" at bounding box center [775, 486] width 116 height 37
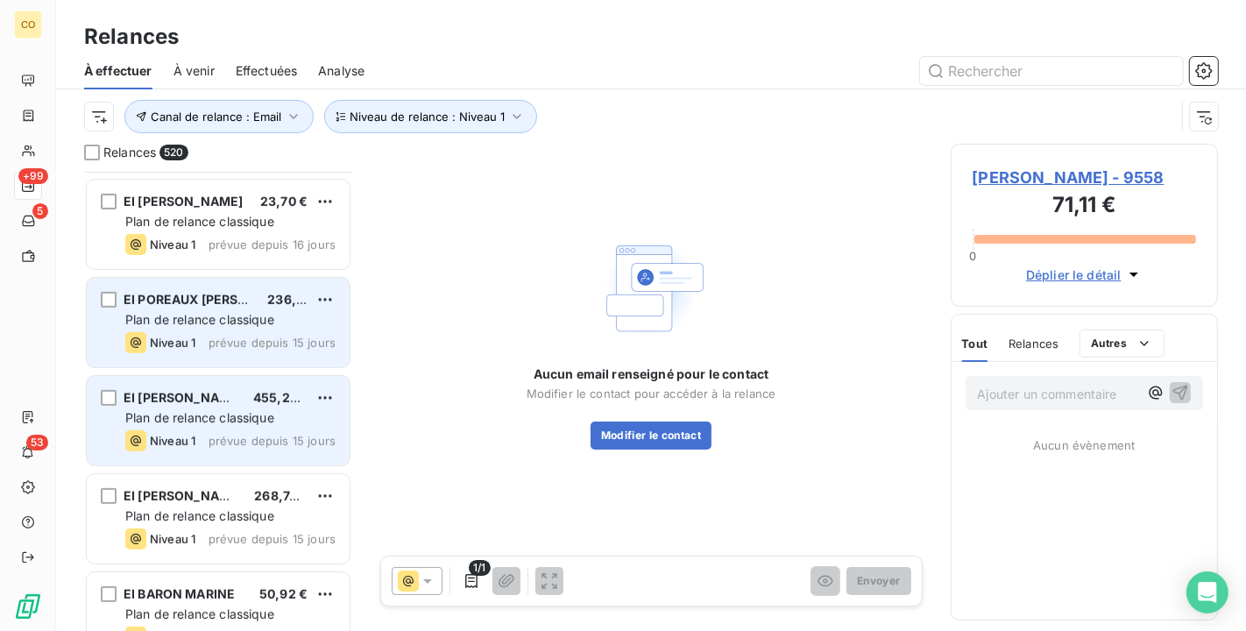
click at [189, 421] on span "Plan de relance classique" at bounding box center [199, 417] width 149 height 15
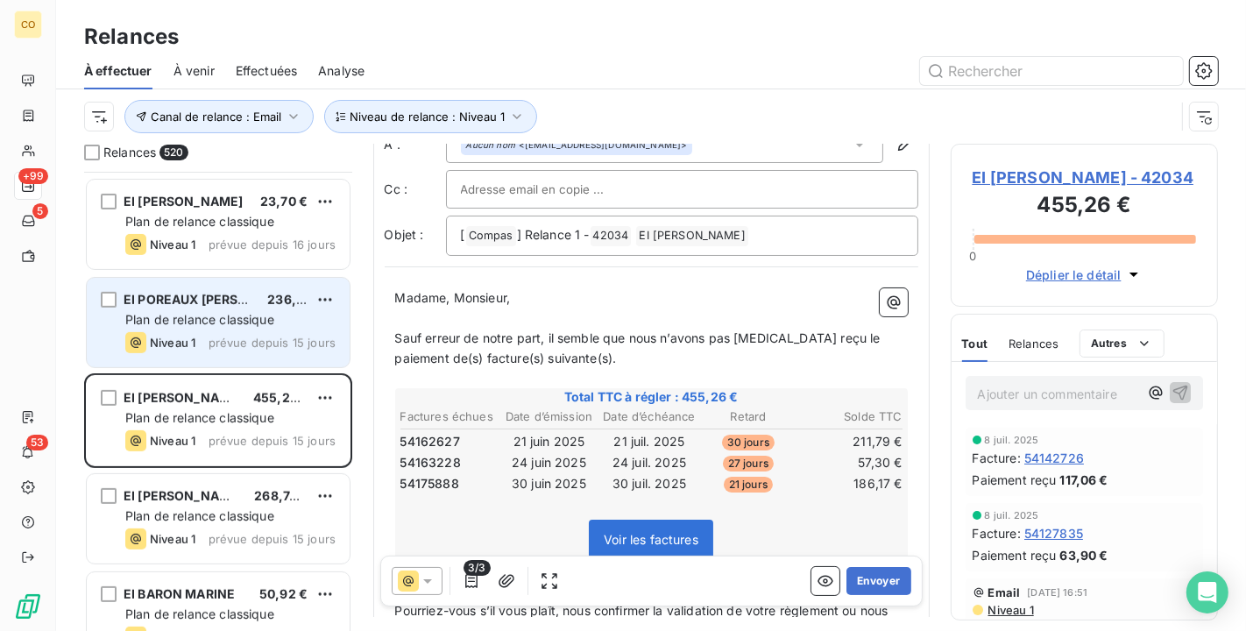
scroll to position [97, 0]
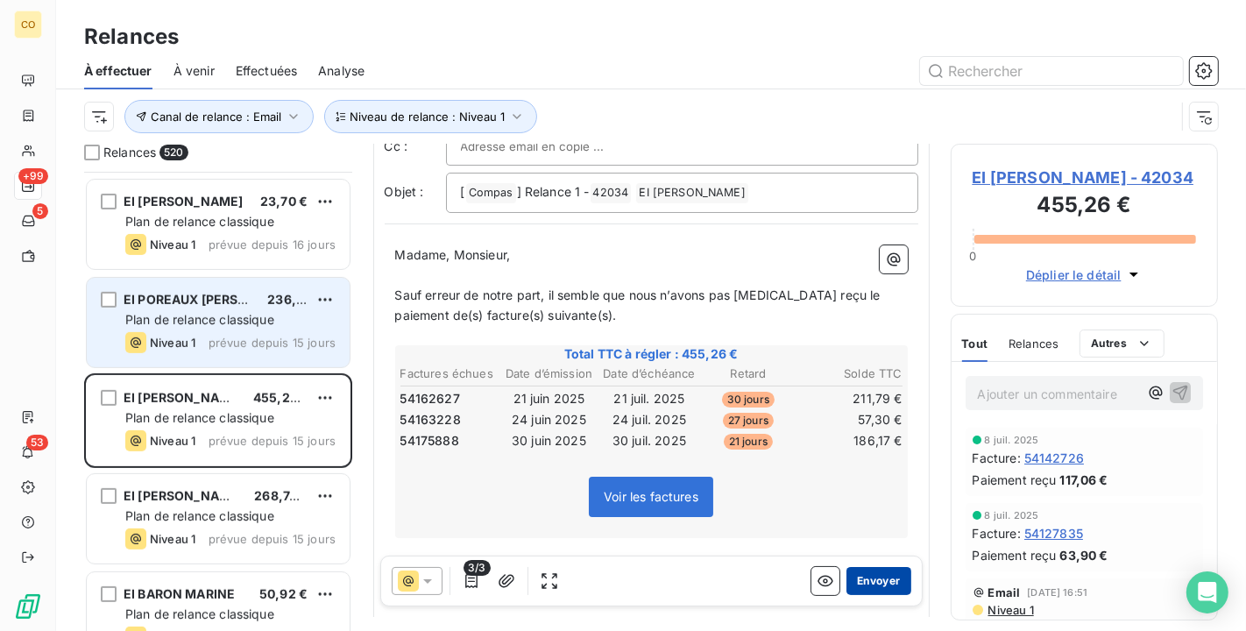
click at [869, 579] on button "Envoyer" at bounding box center [879, 581] width 64 height 28
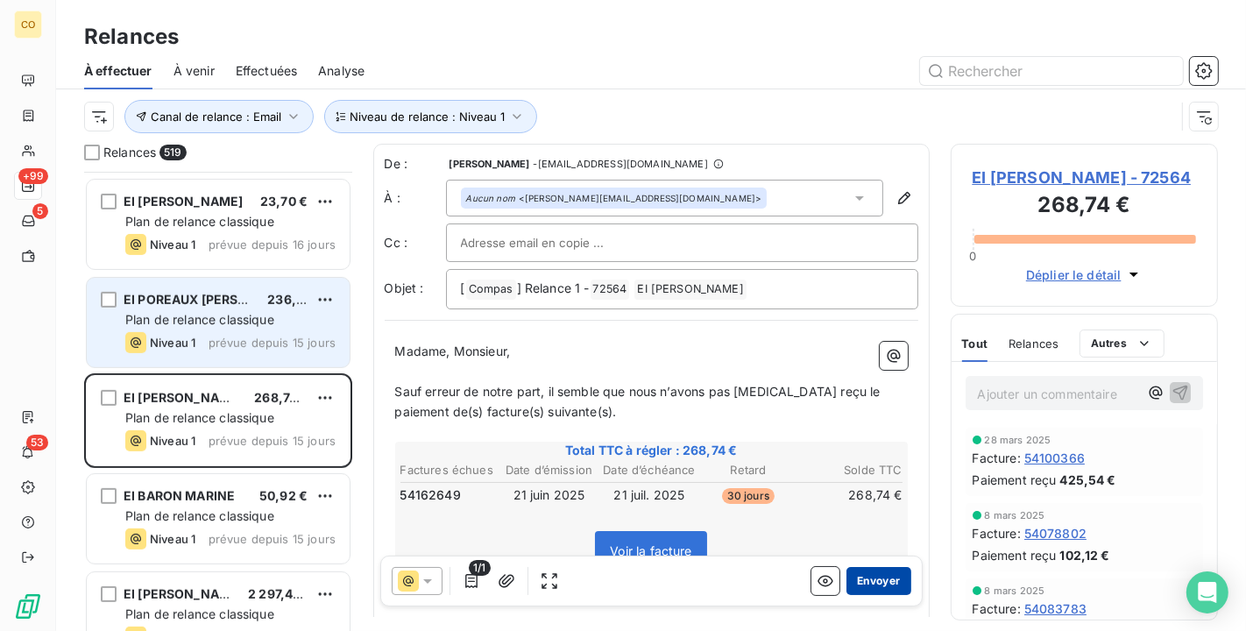
click at [876, 571] on button "Envoyer" at bounding box center [879, 581] width 64 height 28
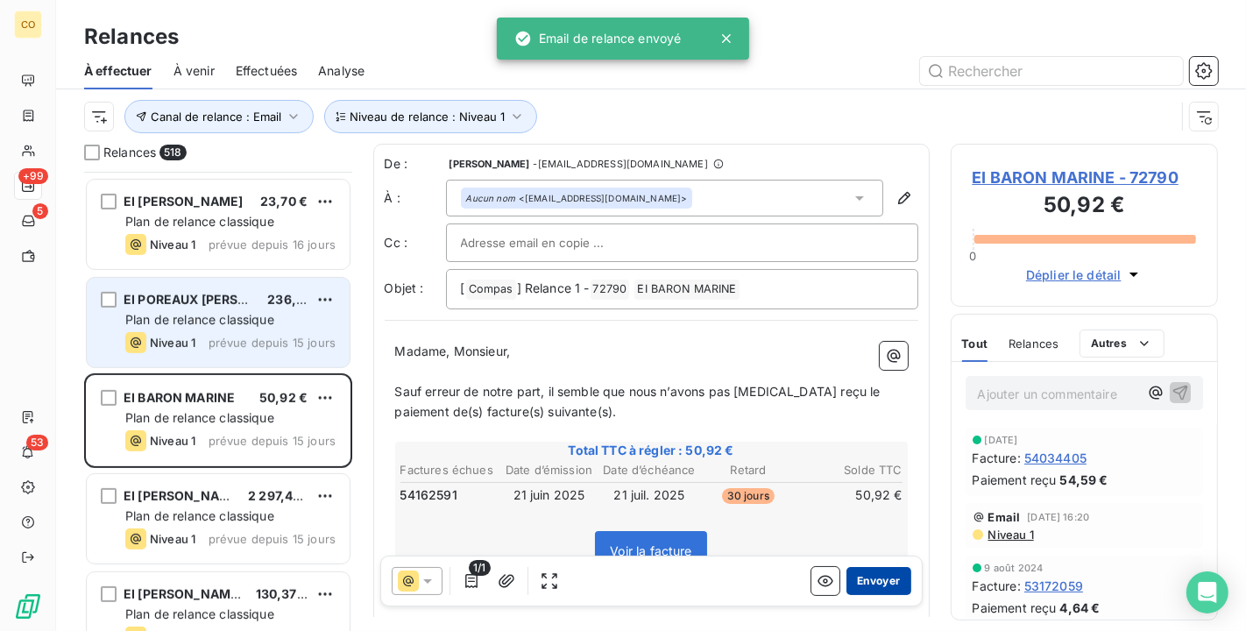
click at [859, 574] on button "Envoyer" at bounding box center [879, 581] width 64 height 28
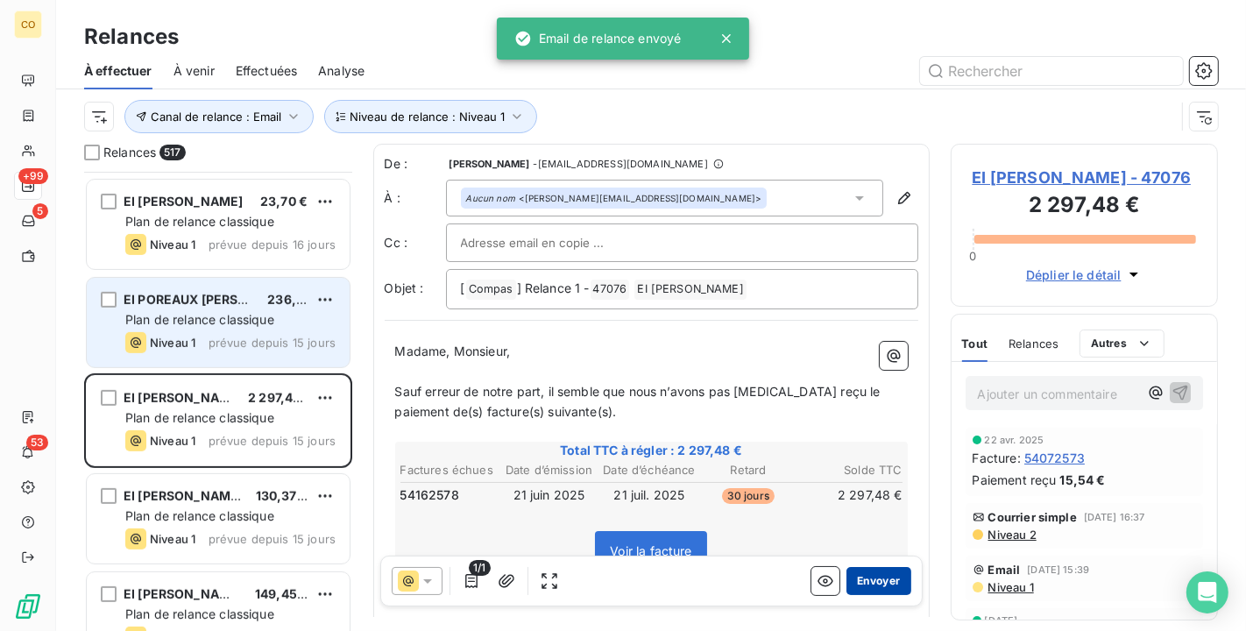
click at [870, 578] on button "Envoyer" at bounding box center [879, 581] width 64 height 28
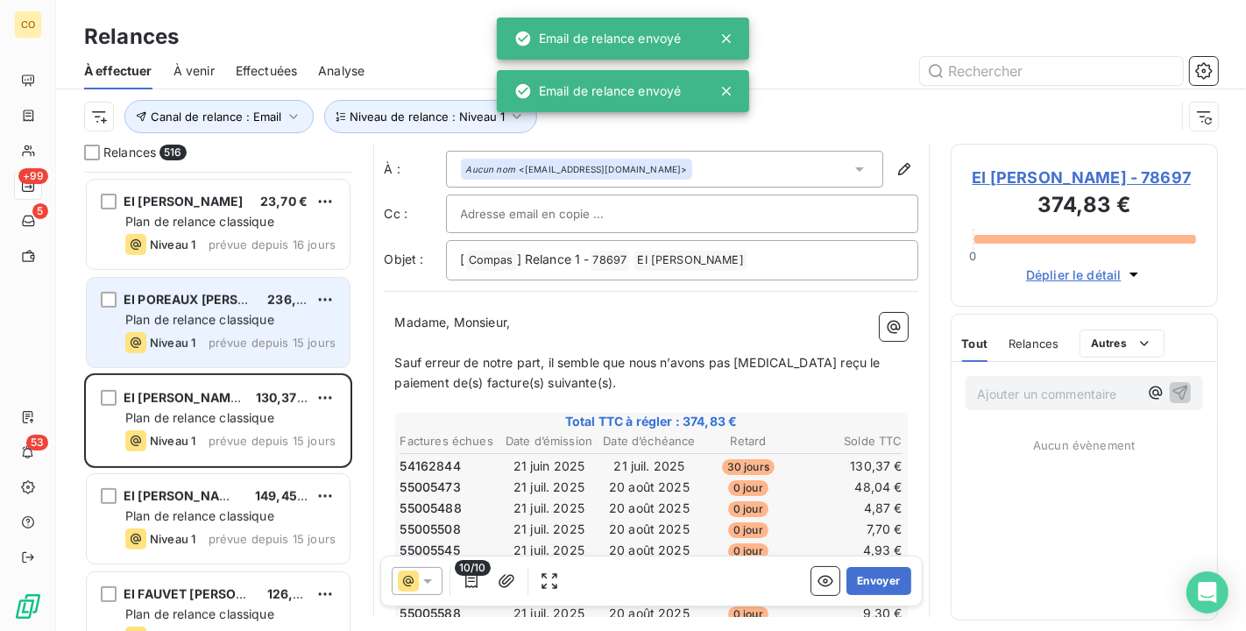
scroll to position [99, 0]
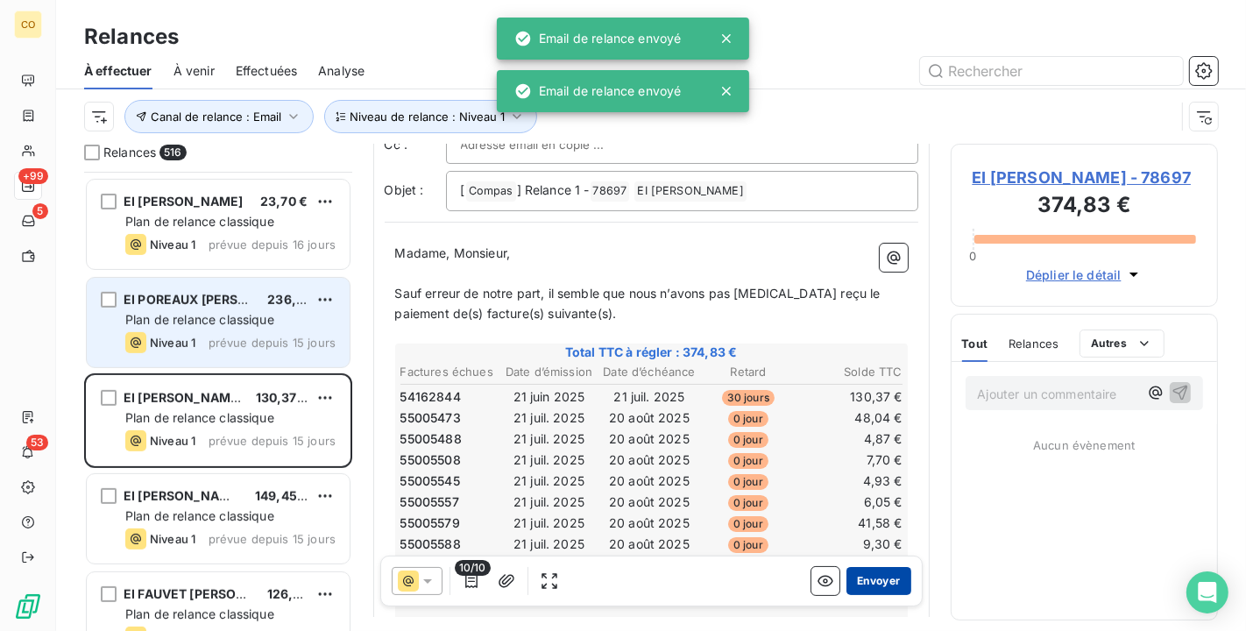
click at [863, 585] on button "Envoyer" at bounding box center [879, 581] width 64 height 28
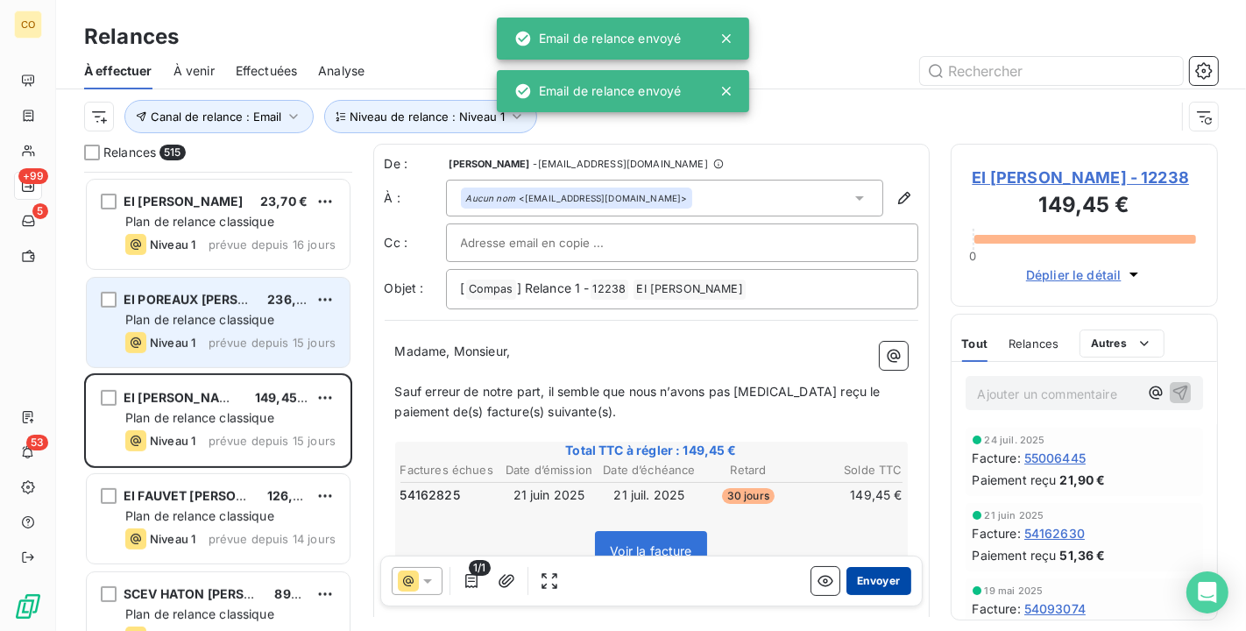
click at [870, 574] on button "Envoyer" at bounding box center [879, 581] width 64 height 28
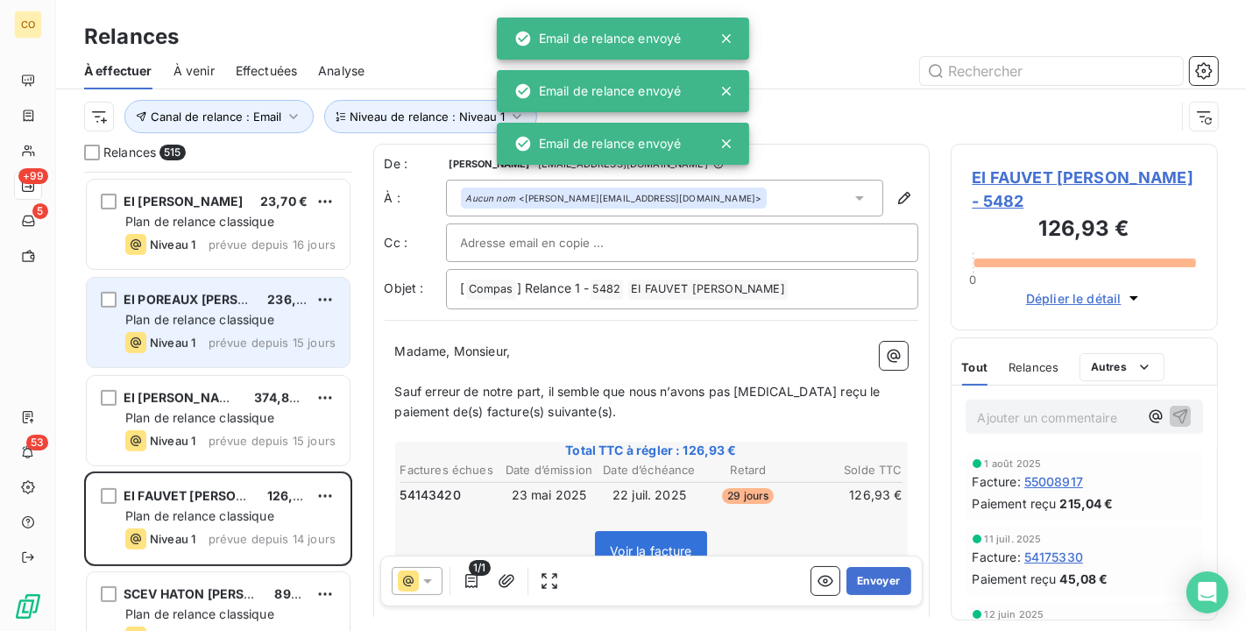
click at [828, 363] on p "﻿" at bounding box center [651, 372] width 513 height 20
click at [892, 583] on button "Envoyer" at bounding box center [879, 581] width 64 height 28
